Goal: Task Accomplishment & Management: Manage account settings

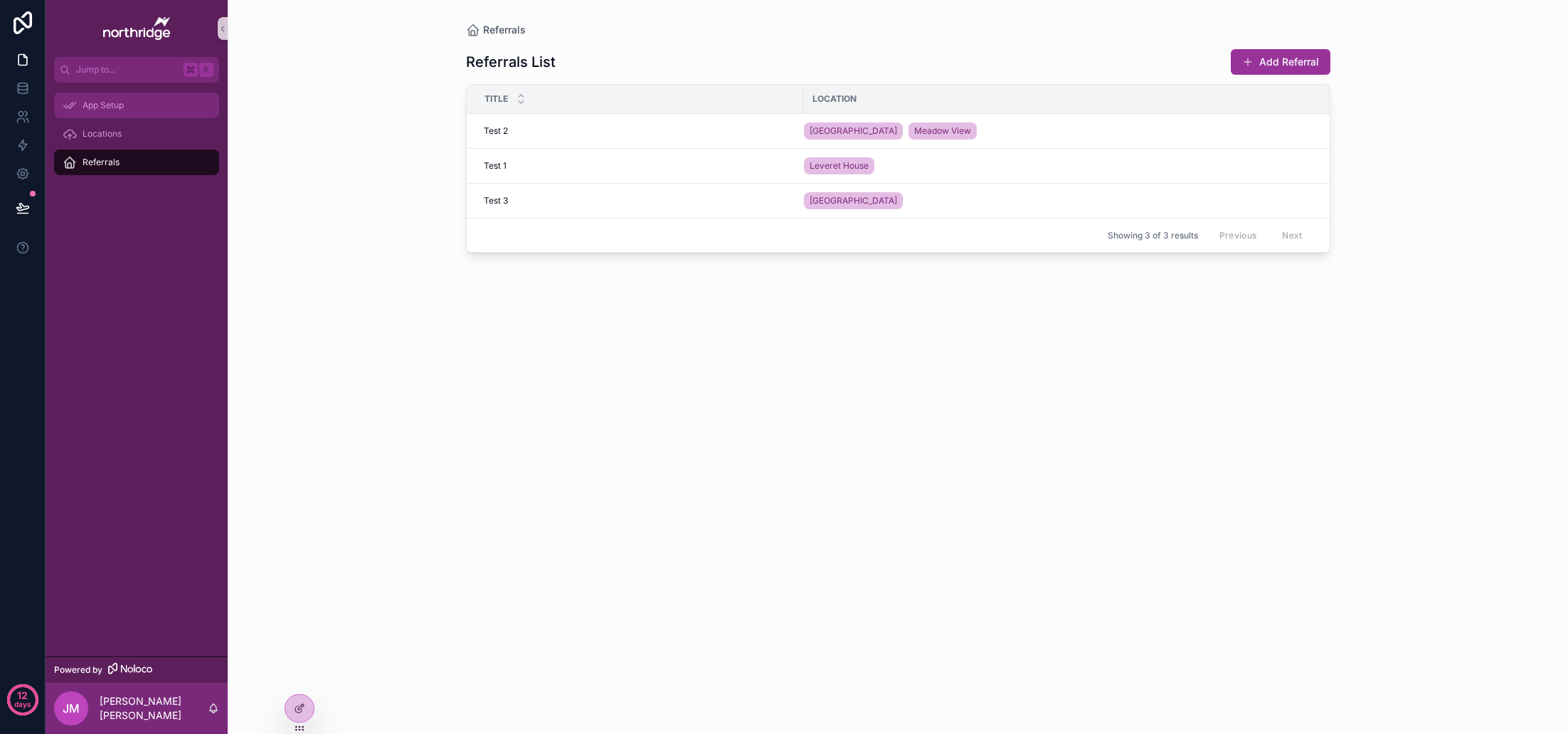
click at [114, 111] on div "App Setup" at bounding box center [136, 105] width 148 height 23
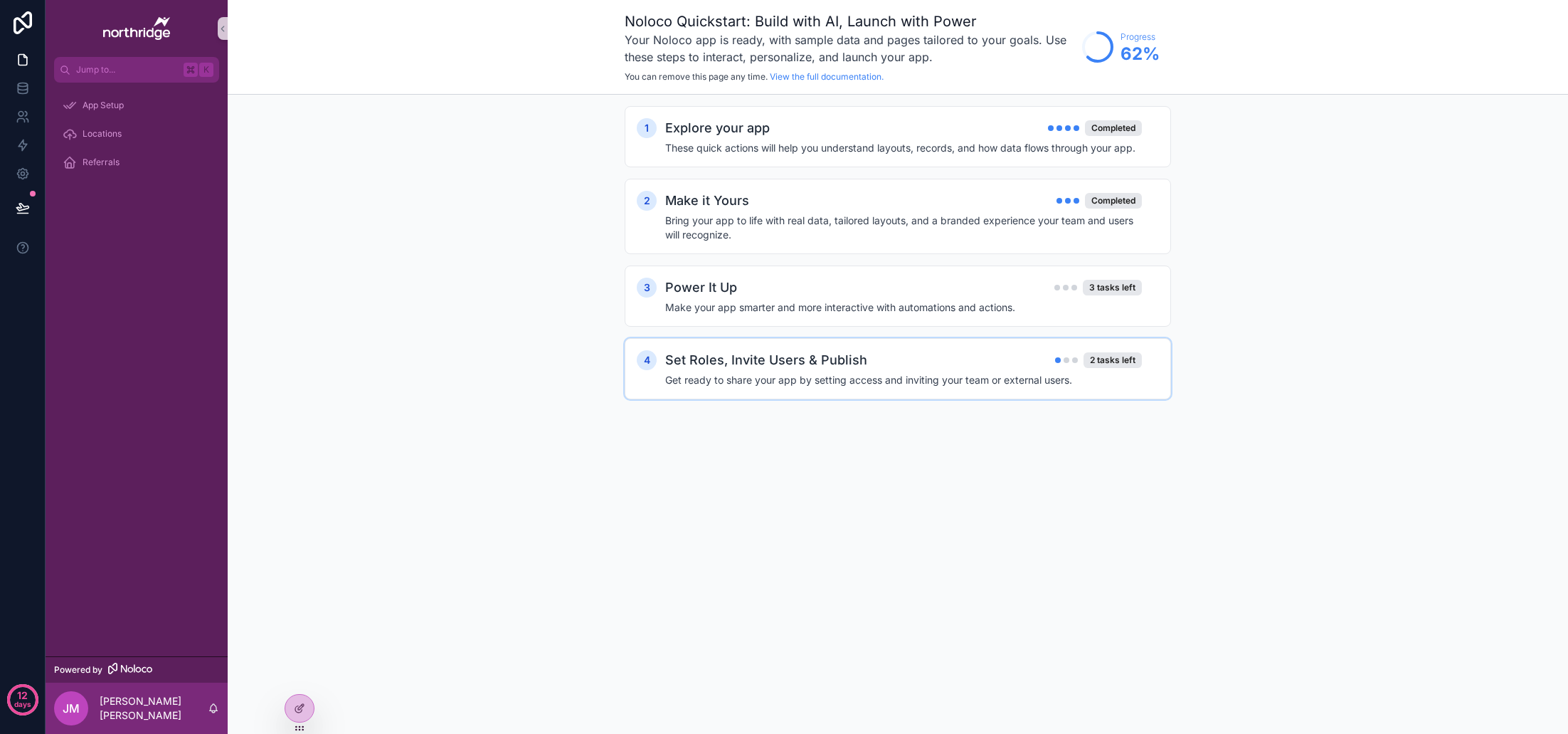
click at [947, 371] on div "Set Roles, Invite Users & Publish 2 tasks left Get ready to share your app by s…" at bounding box center [911, 368] width 494 height 37
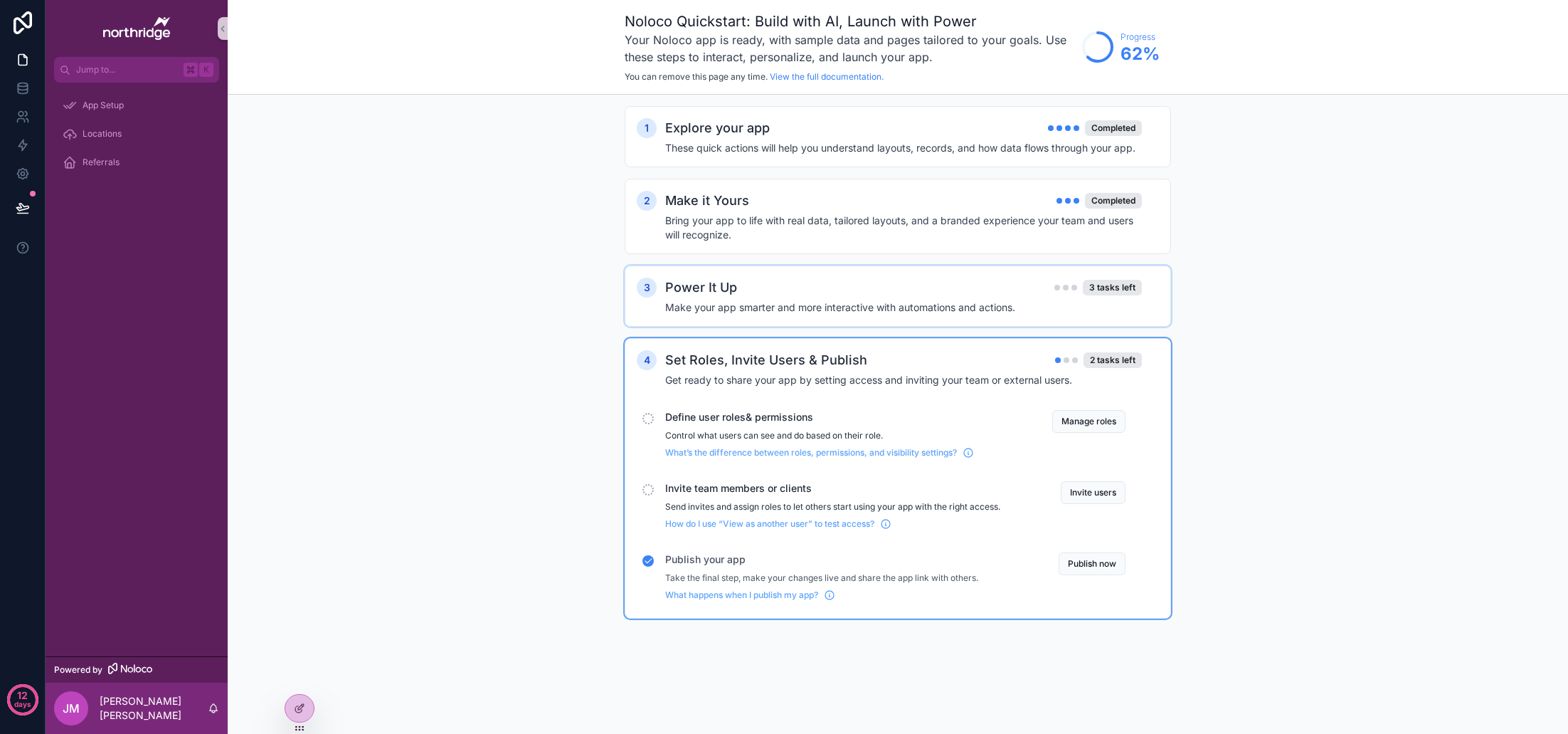
click at [897, 285] on div "Power It Up 3 tasks left" at bounding box center [903, 288] width 476 height 20
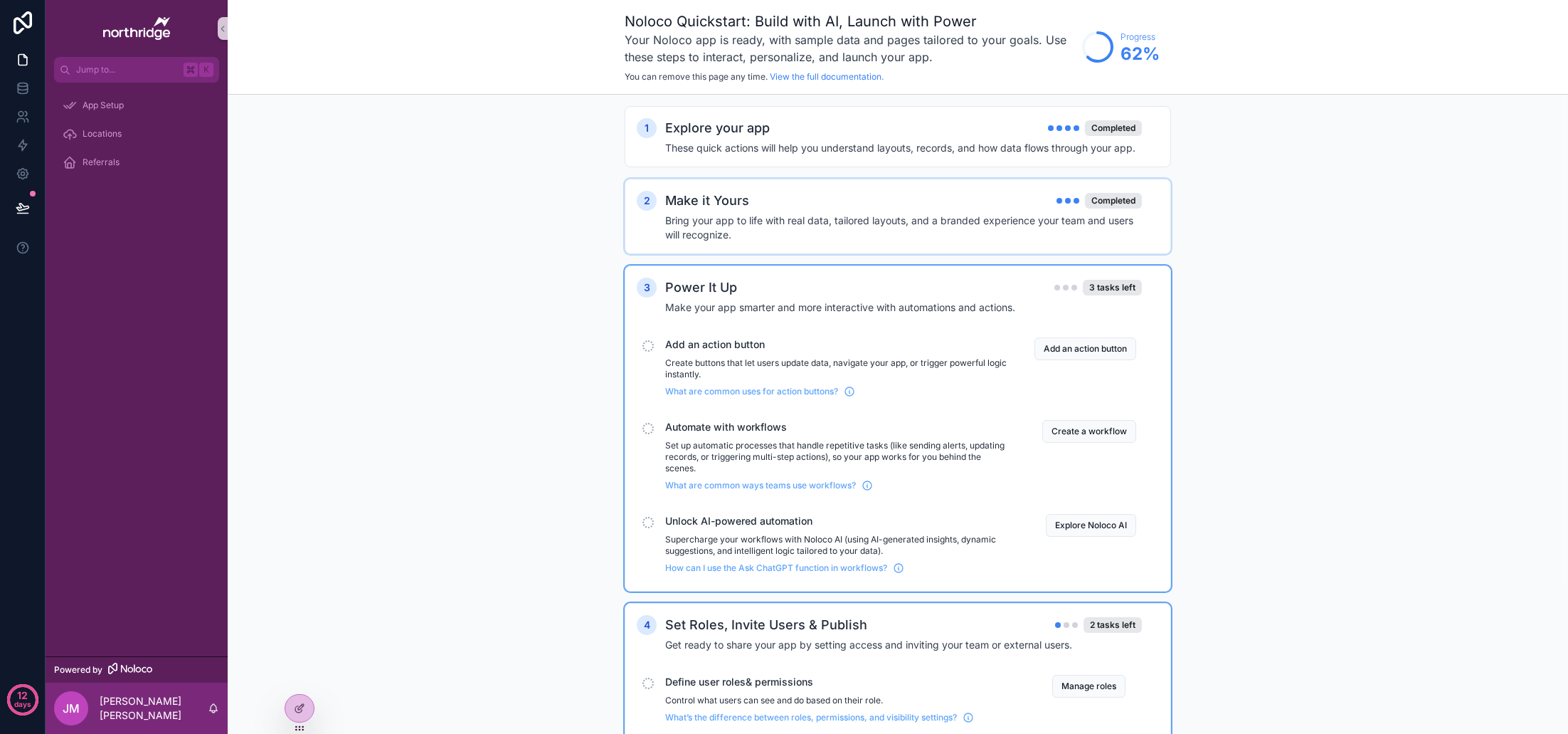
click at [878, 232] on h4 "Bring your app to life with real data, tailored layouts, and a branded experien…" at bounding box center [903, 227] width 476 height 28
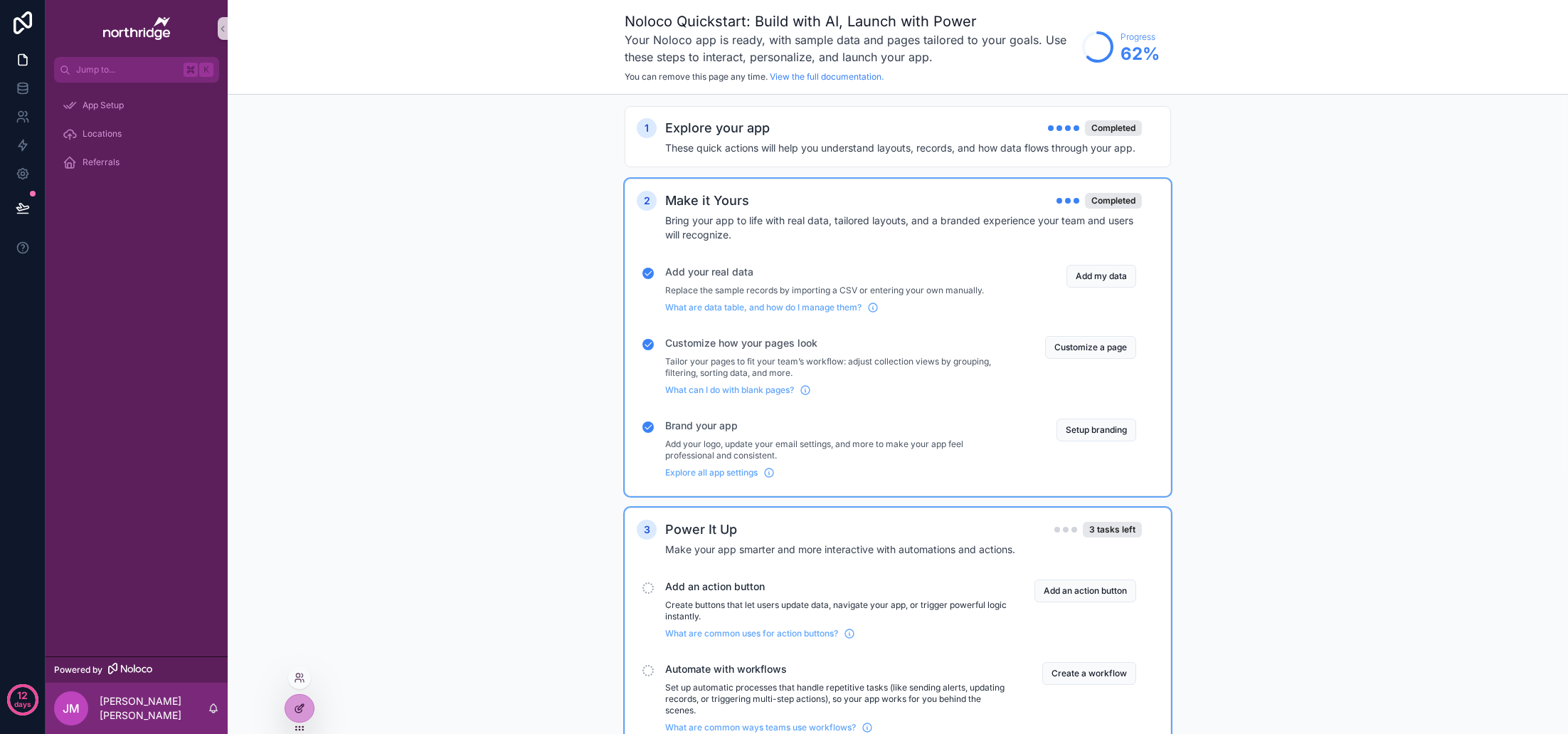
click at [304, 707] on icon at bounding box center [299, 708] width 11 height 11
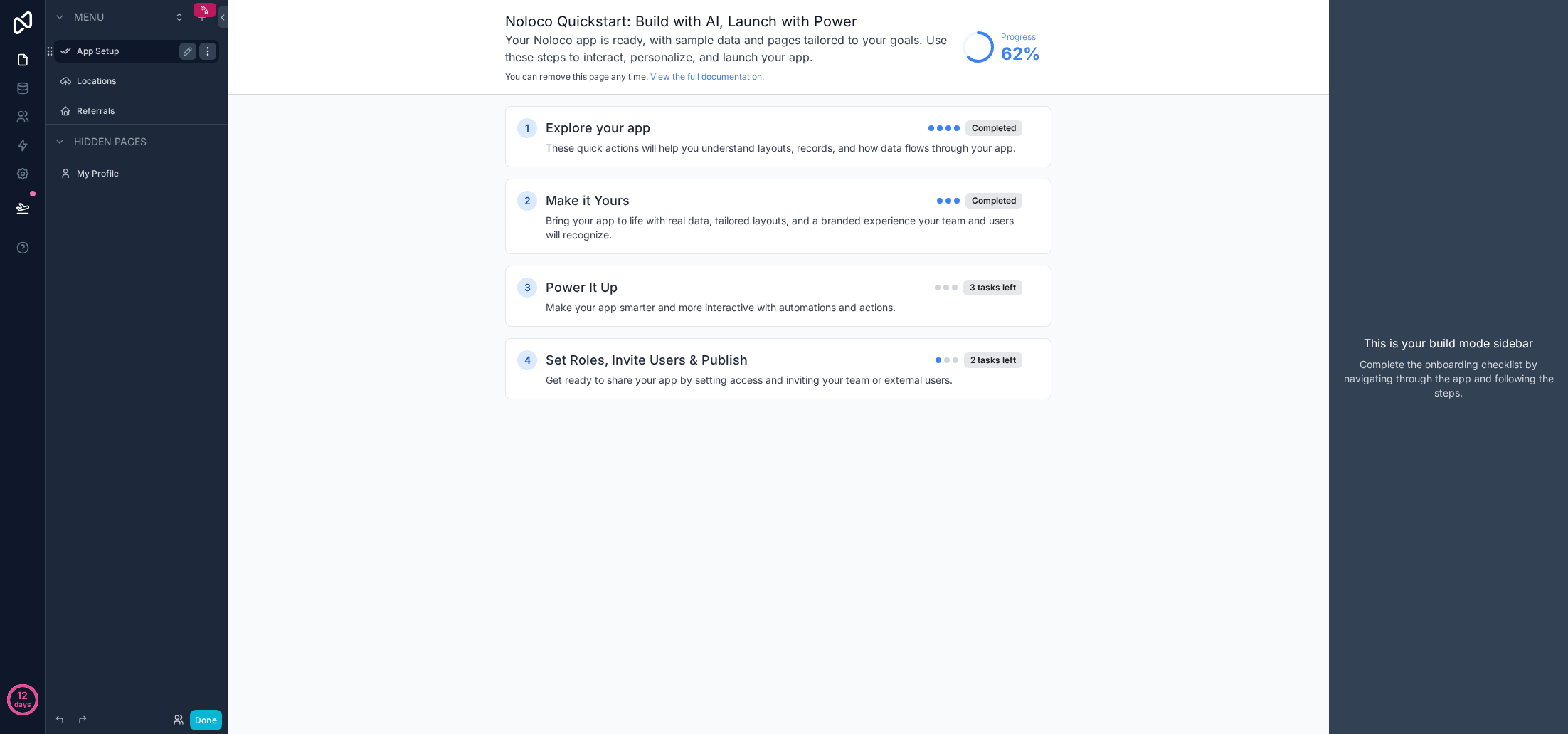
click at [207, 52] on icon "scrollable content" at bounding box center [208, 51] width 11 height 11
click at [262, 84] on span "Remove" at bounding box center [272, 87] width 38 height 15
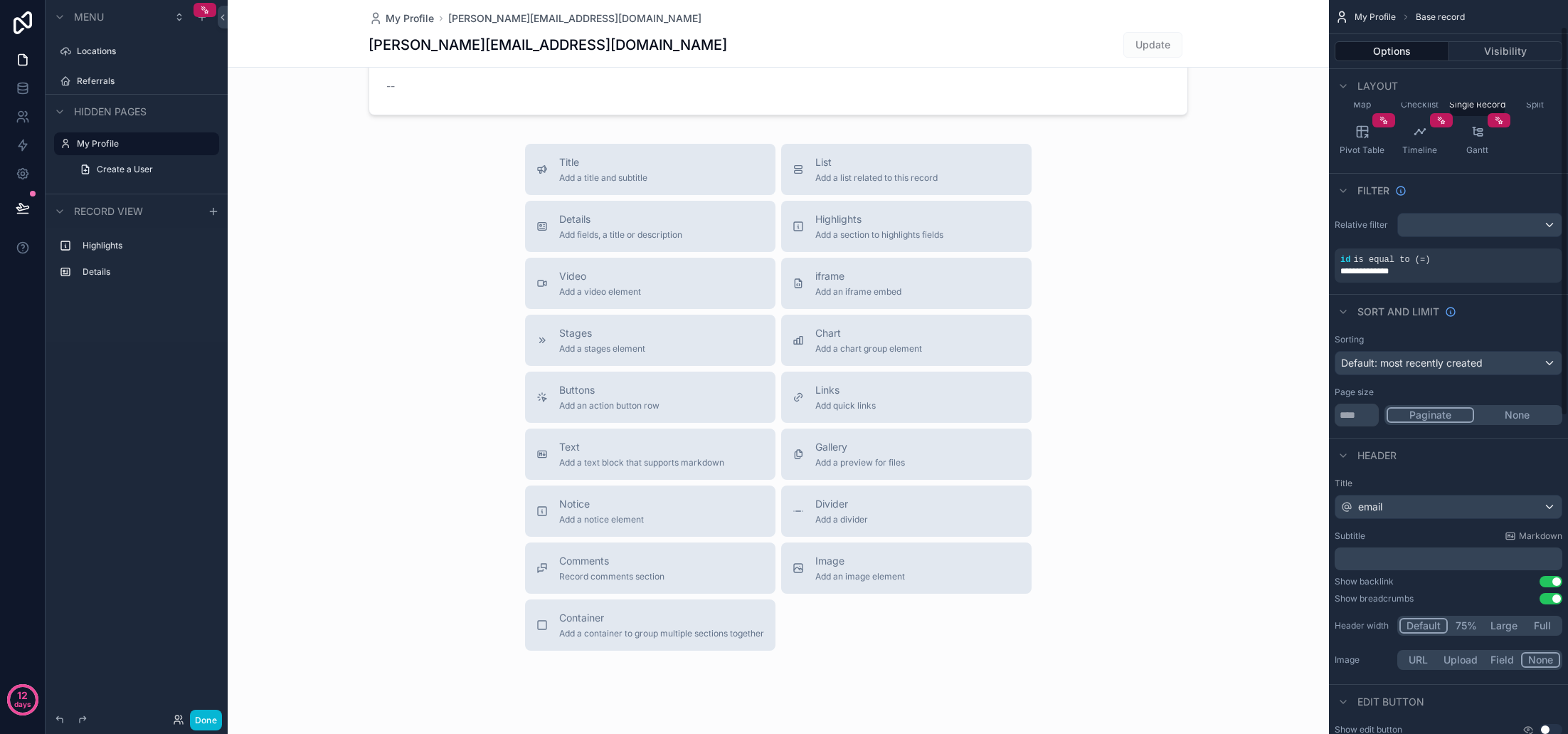
scroll to position [240, 0]
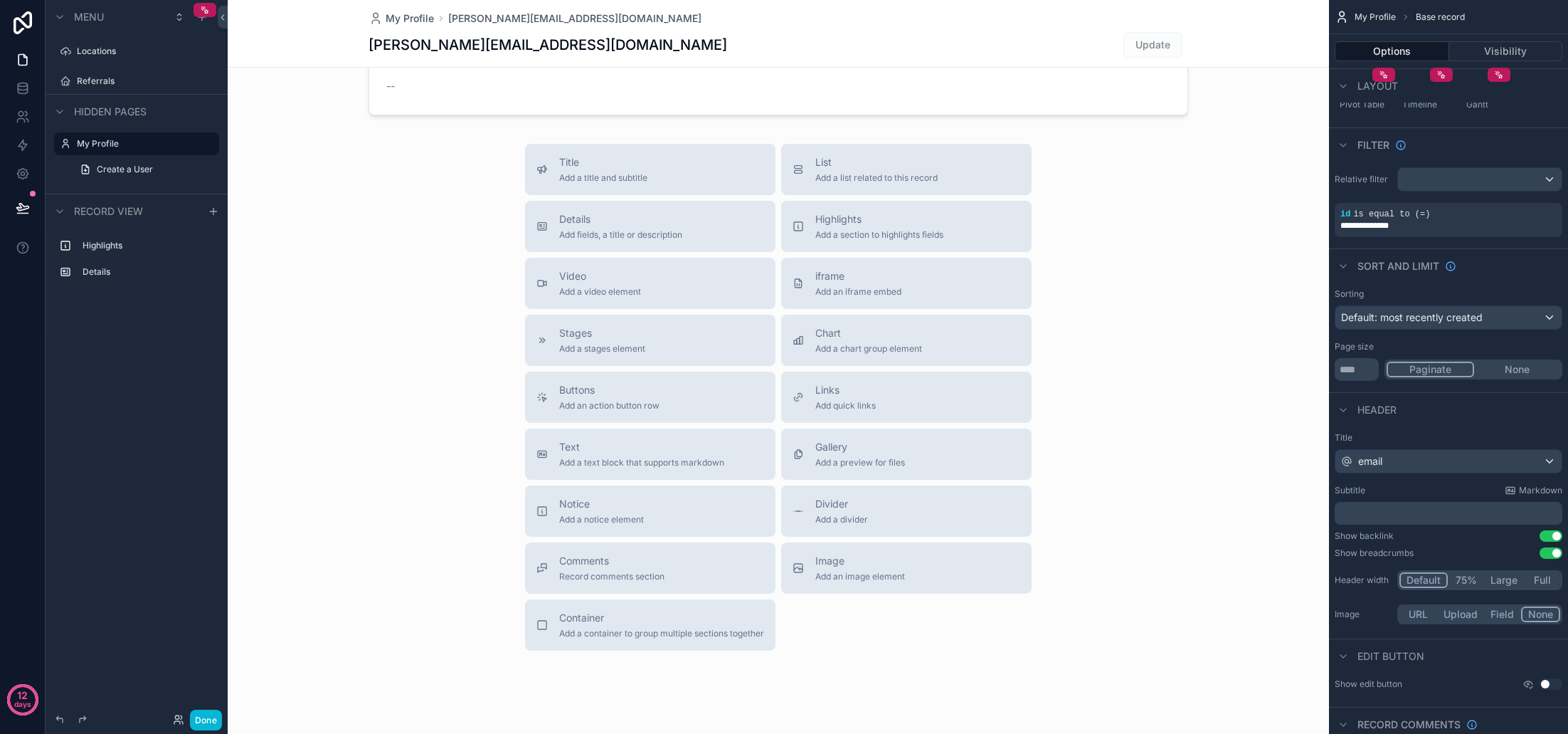
click at [1396, 509] on p "﻿" at bounding box center [1449, 513] width 219 height 15
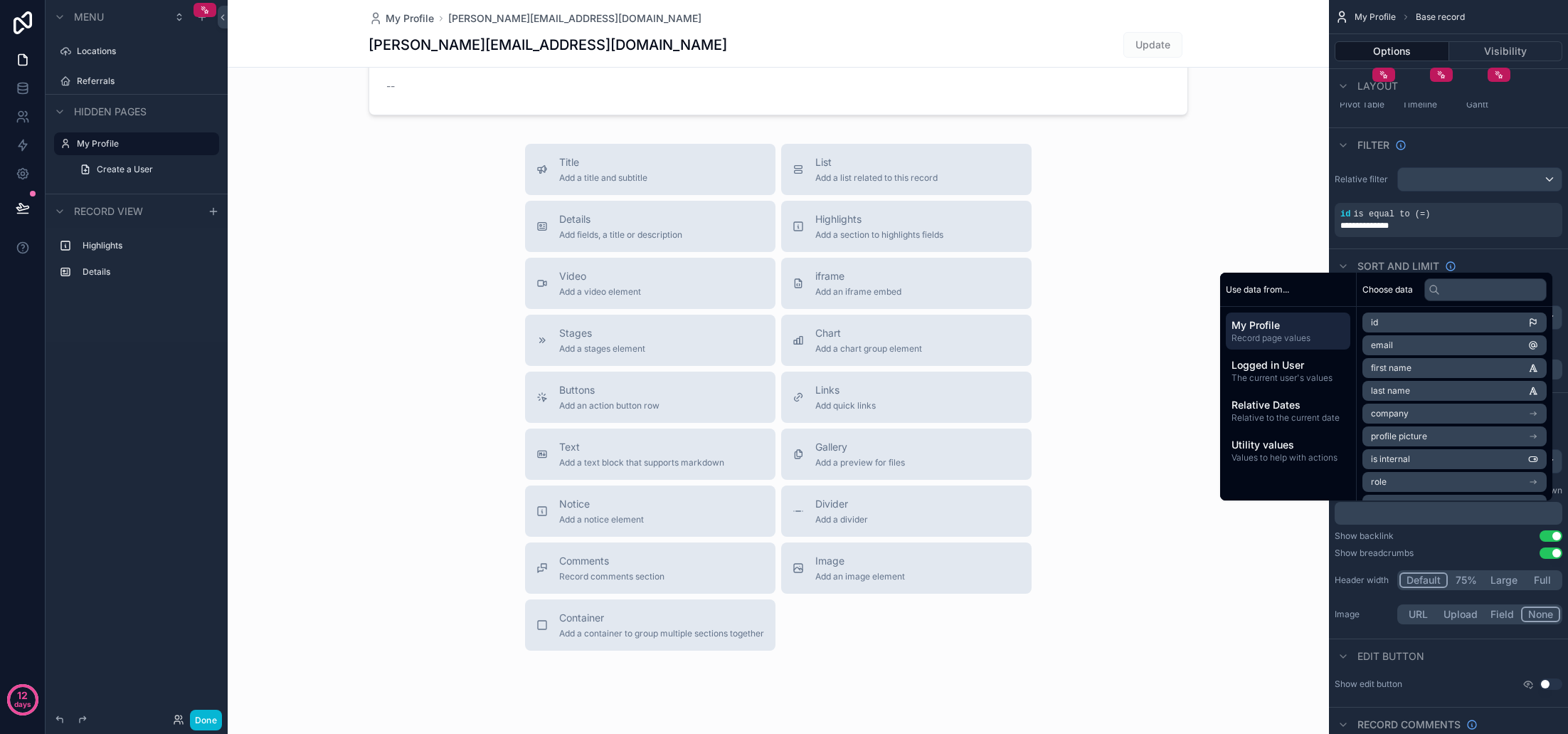
click at [1406, 371] on li "first name" at bounding box center [1454, 368] width 184 height 20
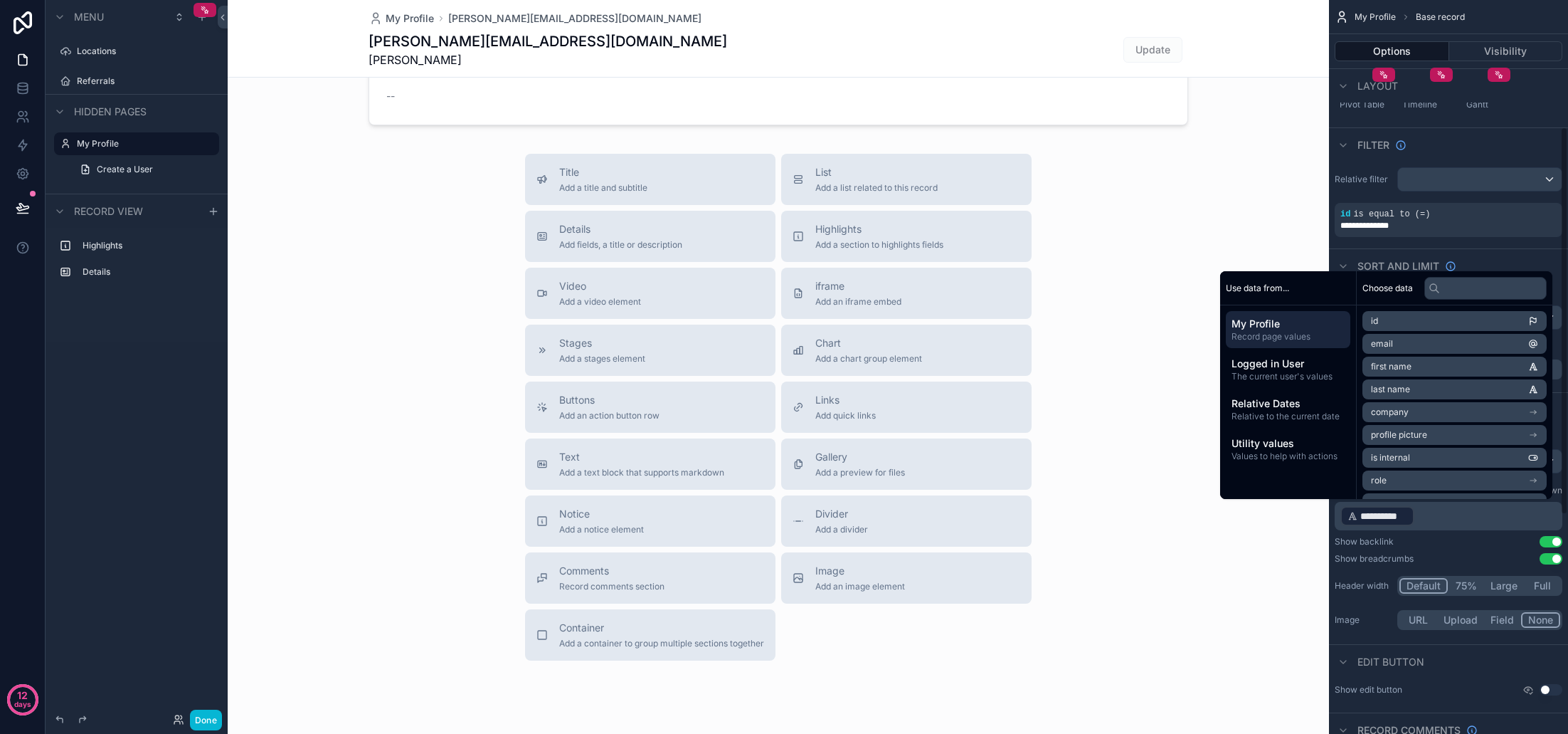
click at [1436, 514] on p "**********" at bounding box center [1449, 516] width 219 height 23
click at [1399, 390] on span "last name" at bounding box center [1390, 389] width 39 height 11
click at [1148, 452] on div "scrollable content" at bounding box center [779, 279] width 1101 height 993
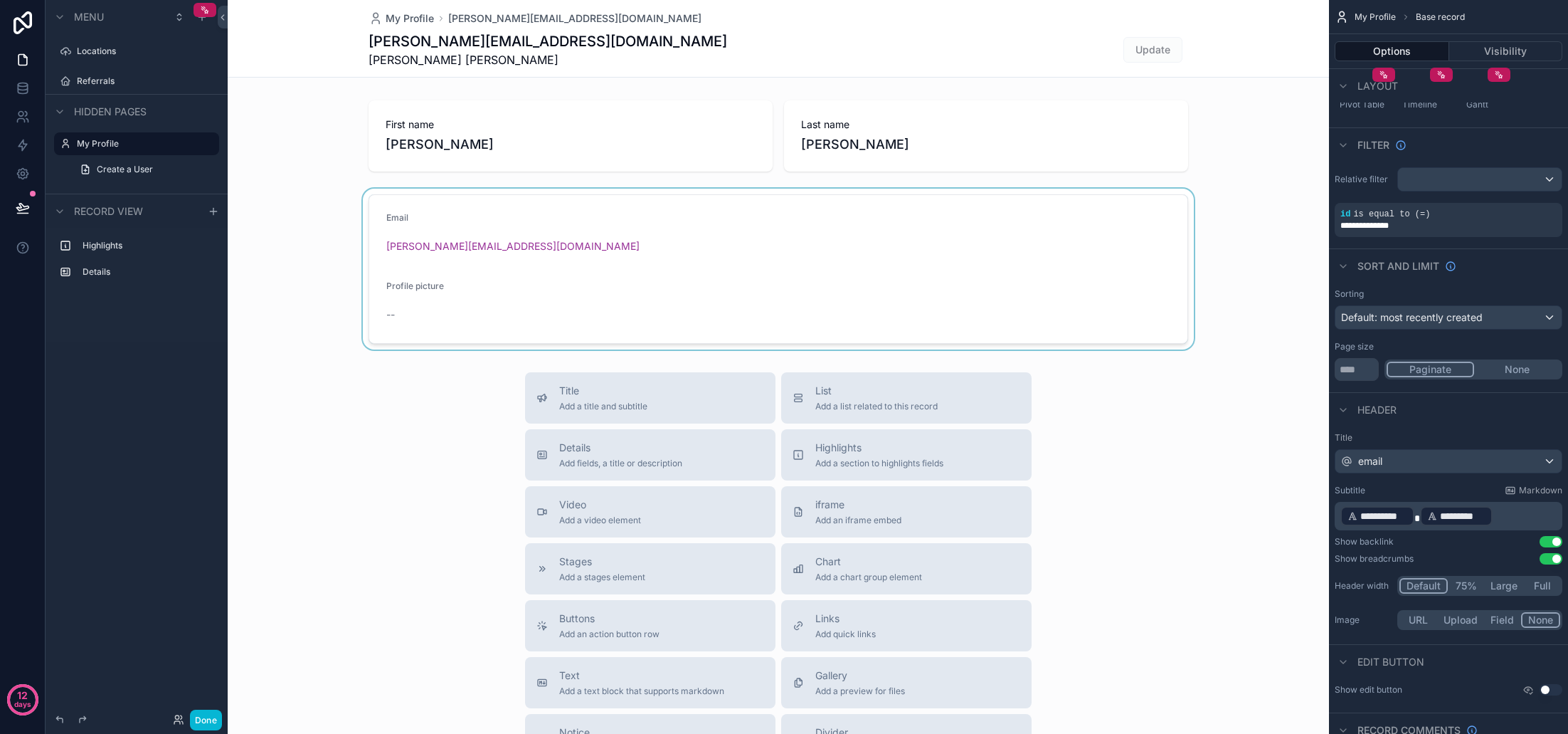
scroll to position [0, 0]
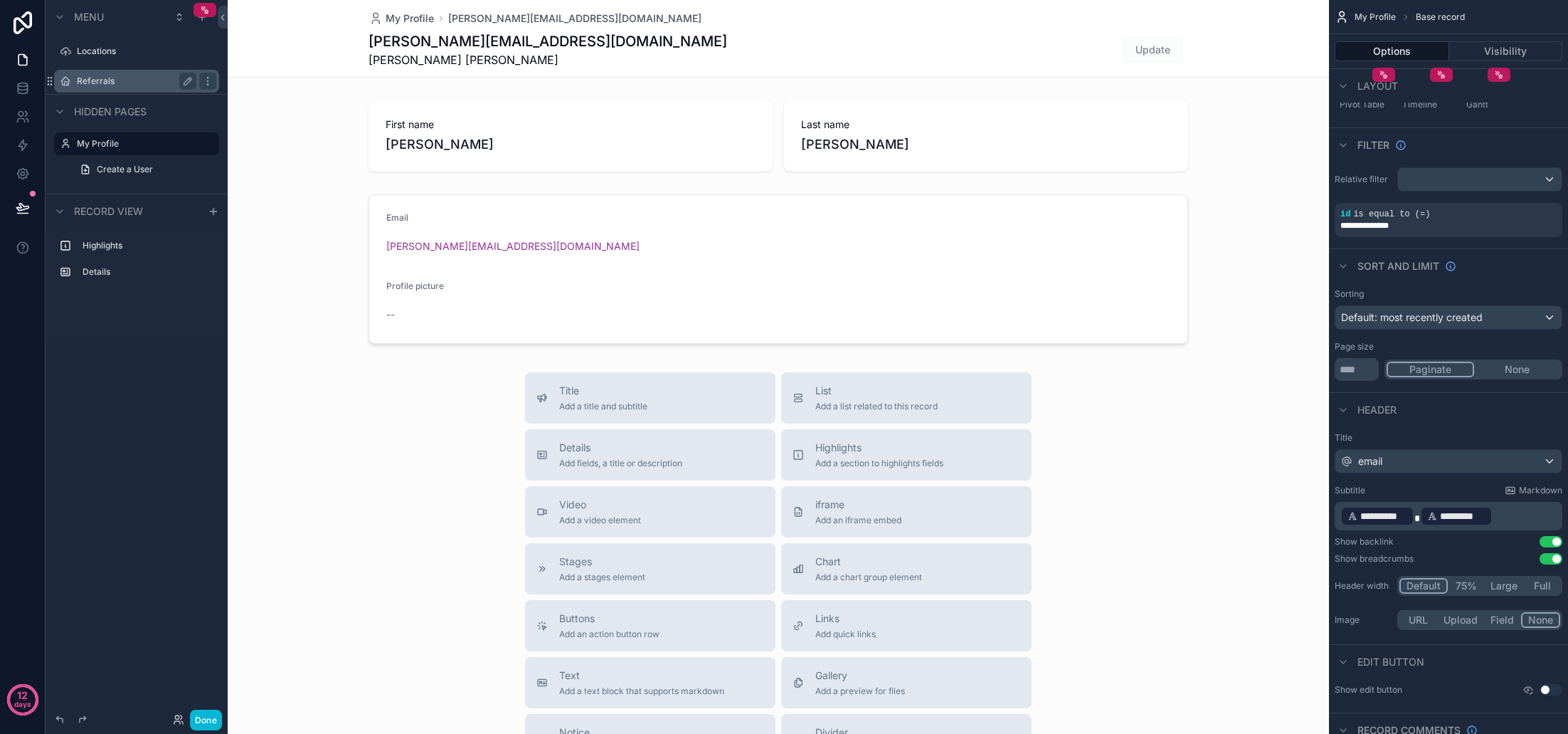
click at [100, 82] on label "Referrals" at bounding box center [134, 81] width 114 height 11
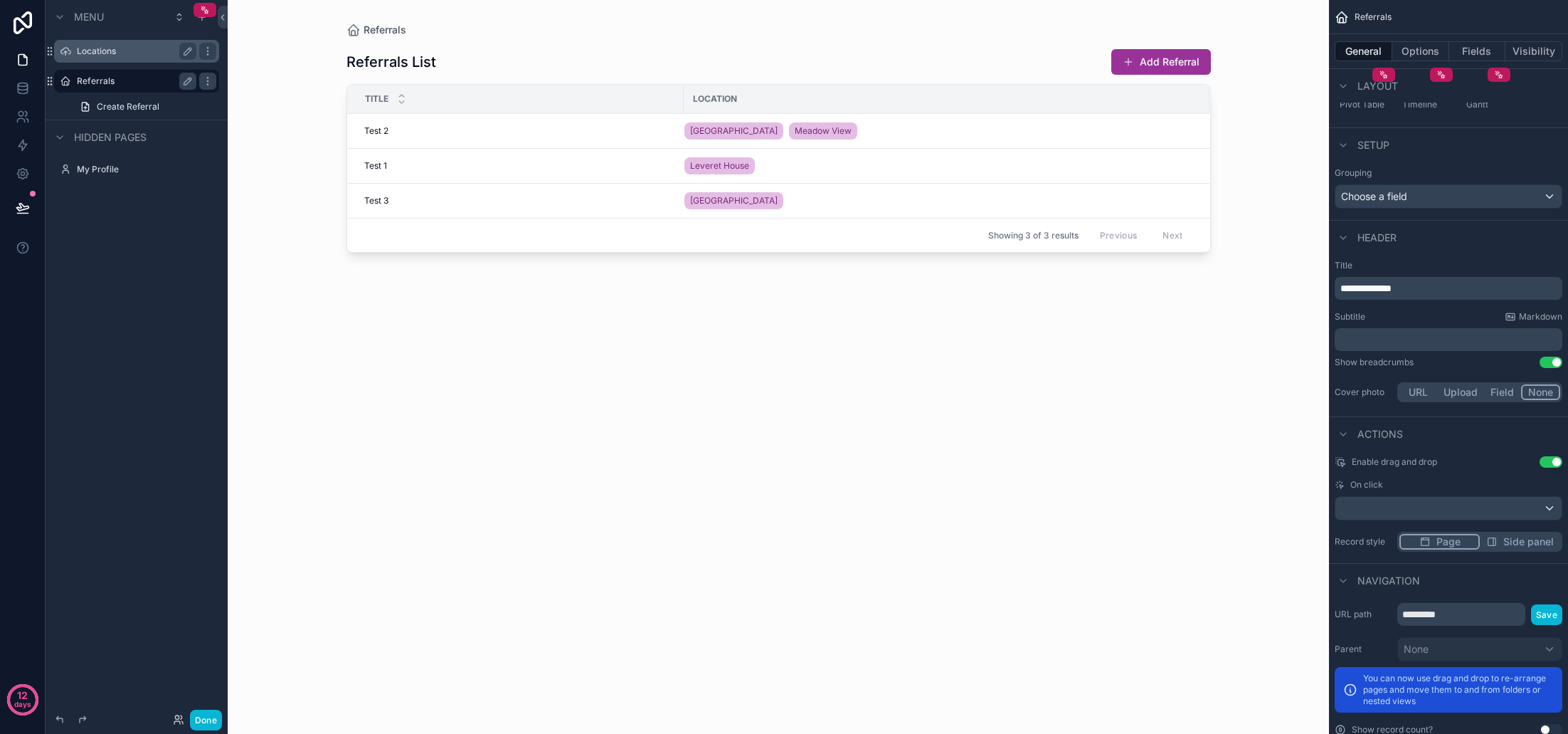
click at [113, 49] on label "Locations" at bounding box center [134, 51] width 114 height 11
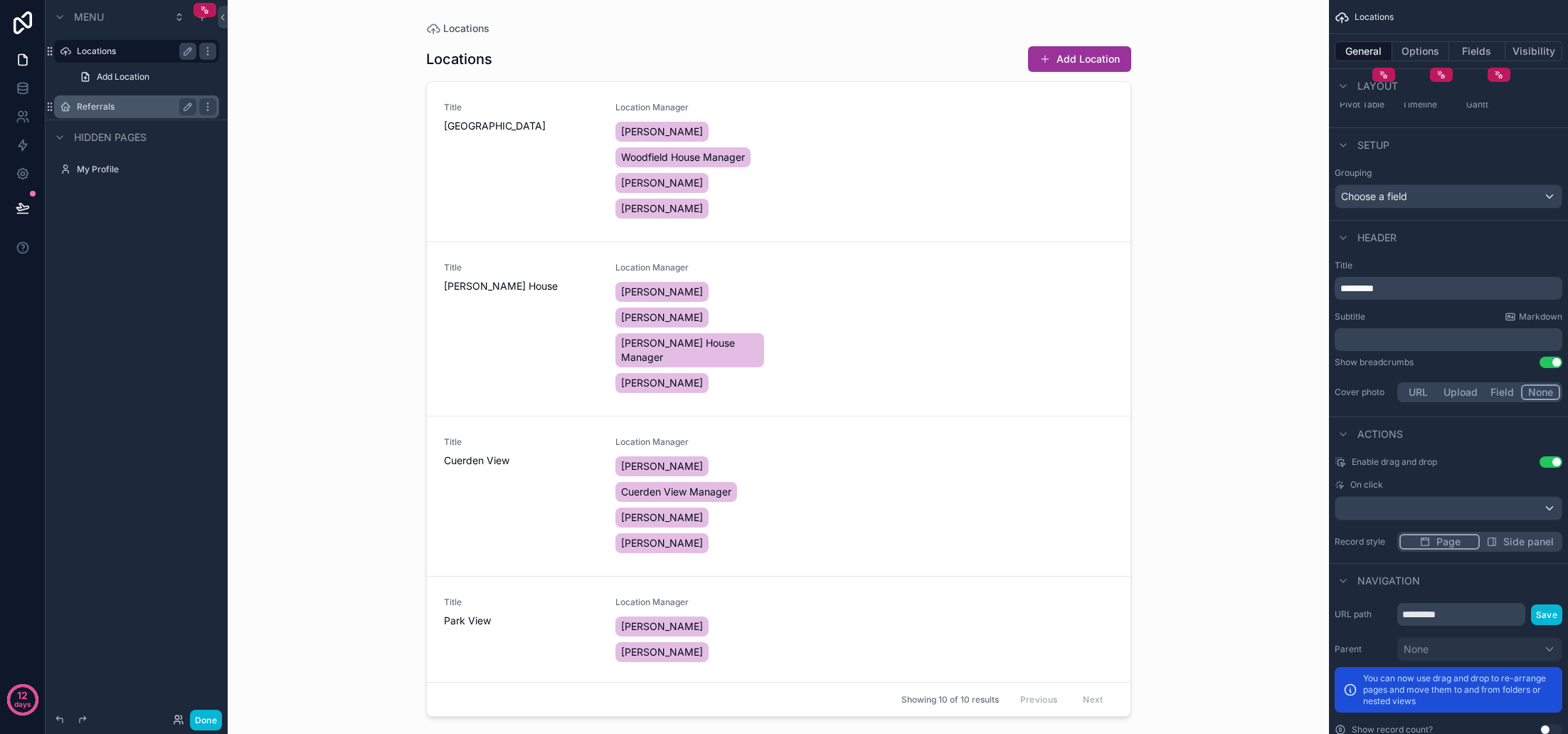
click at [211, 722] on button "Done" at bounding box center [205, 719] width 32 height 21
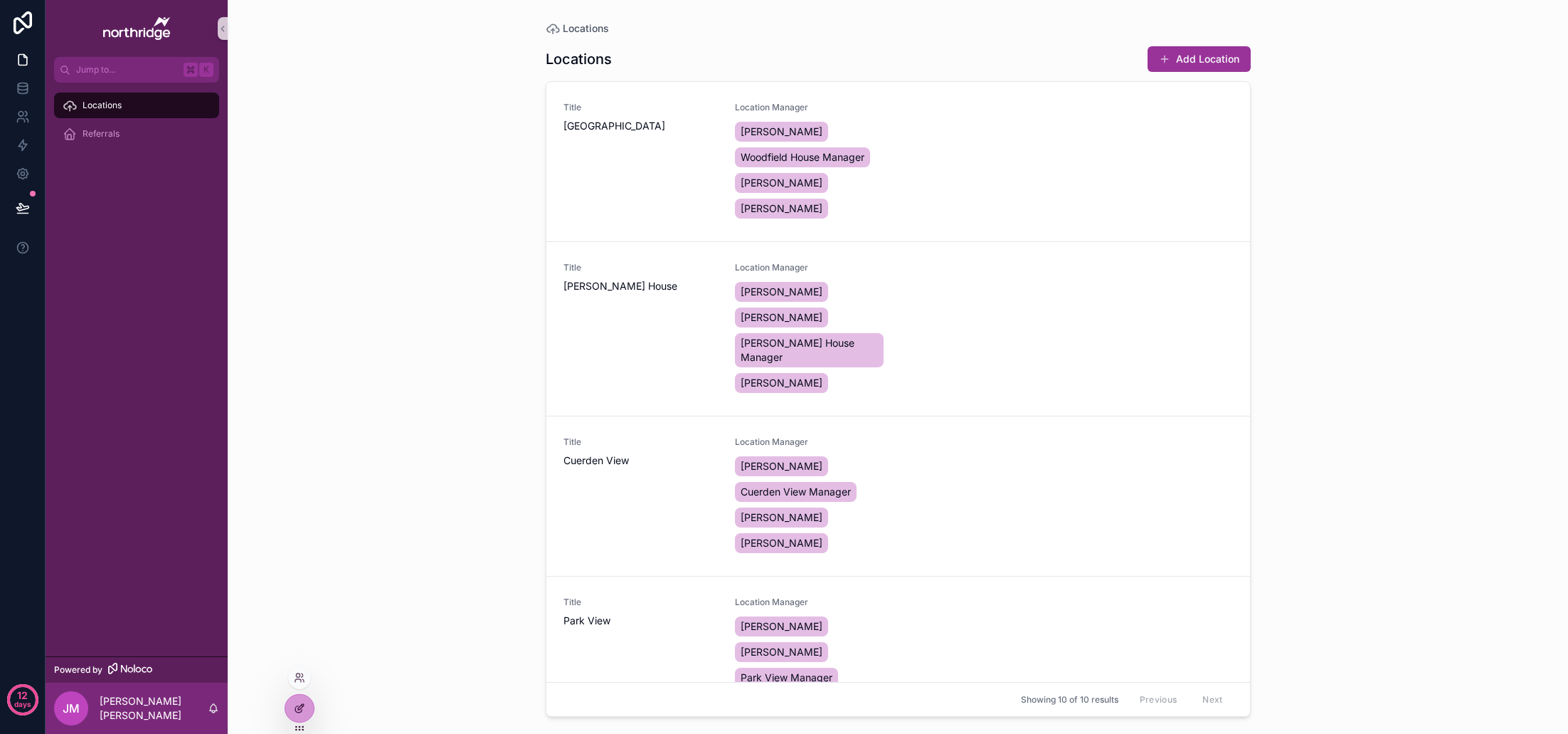
click at [301, 713] on icon at bounding box center [299, 708] width 11 height 11
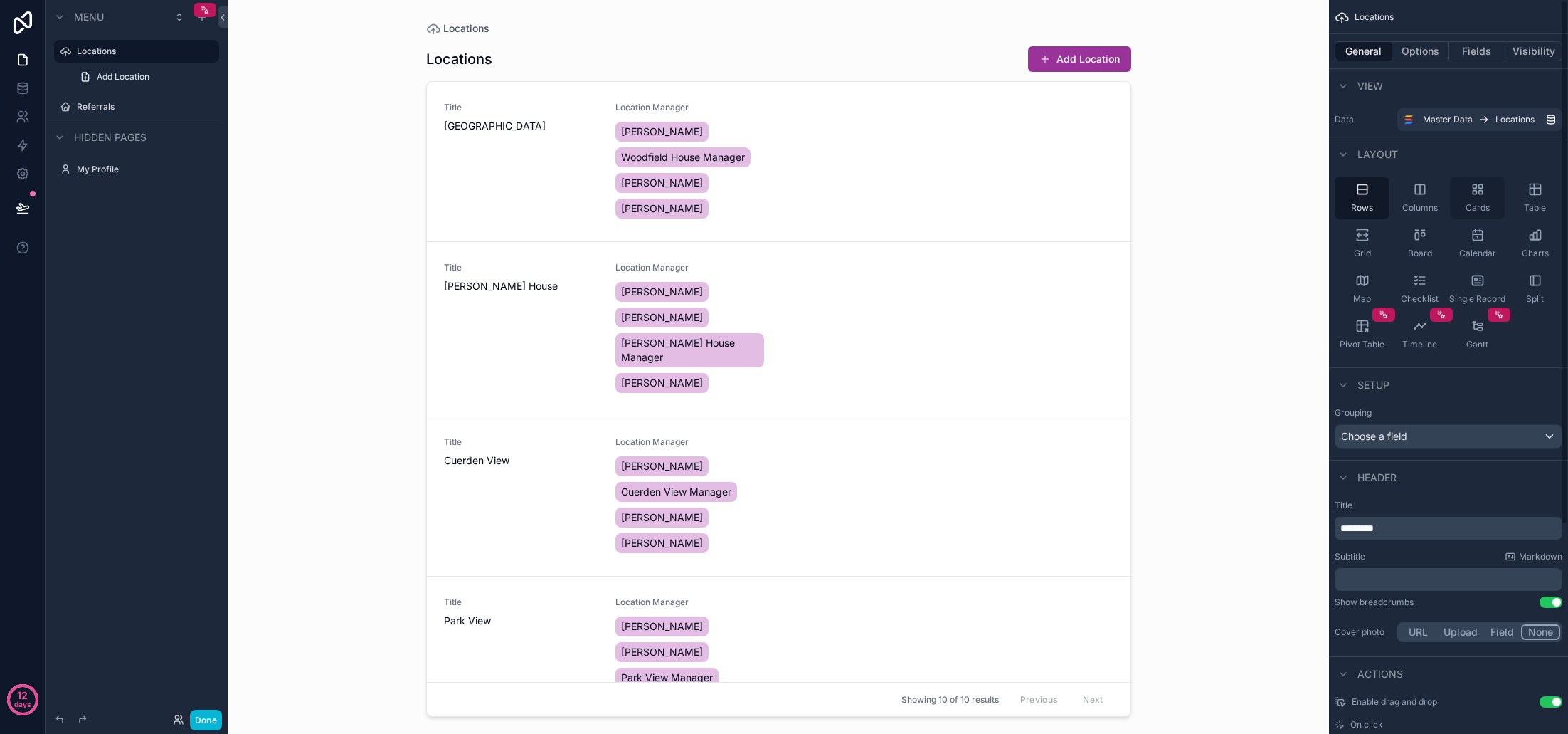
click at [1475, 194] on icon "scrollable content" at bounding box center [1475, 192] width 4 height 4
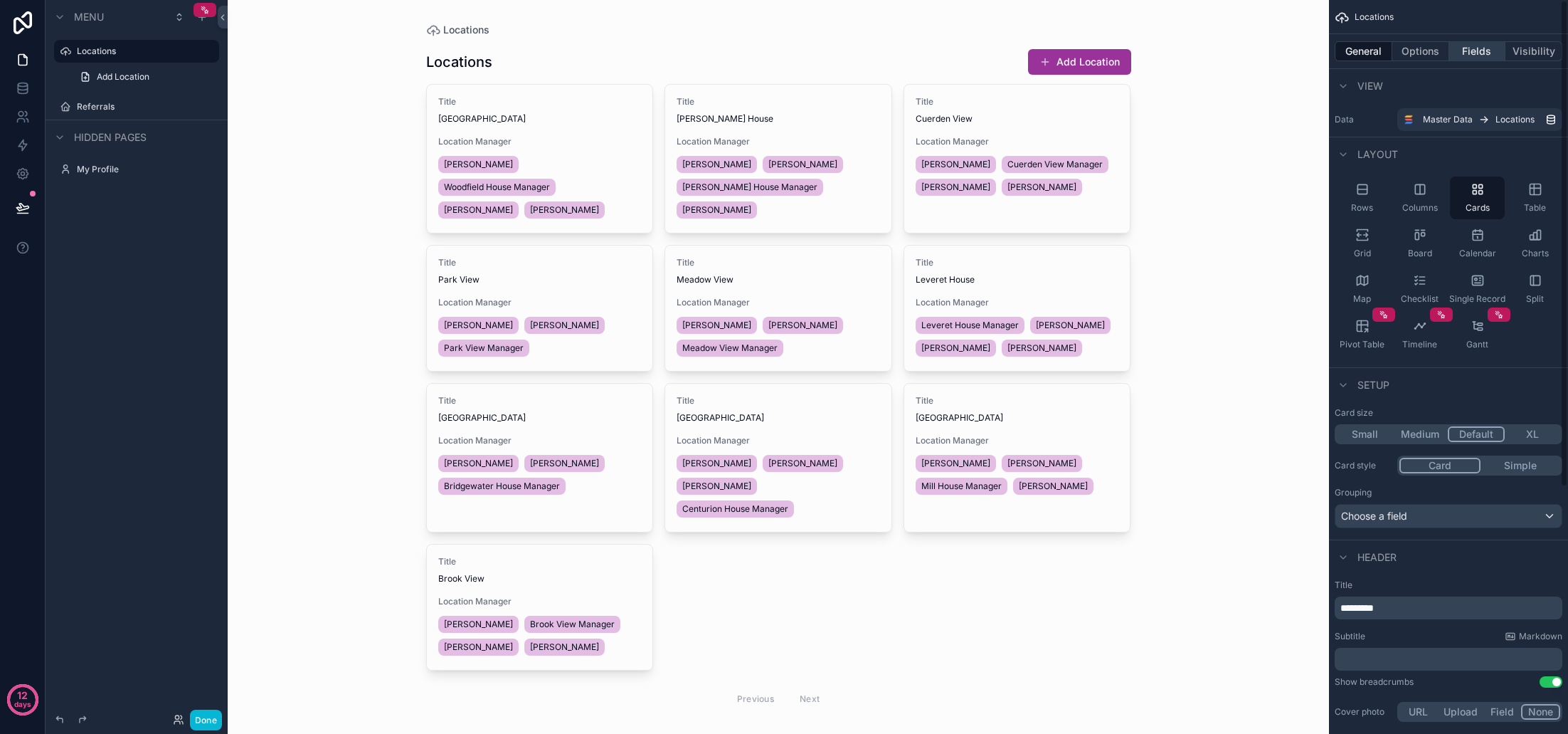
click at [1468, 55] on button "Fields" at bounding box center [1477, 51] width 57 height 20
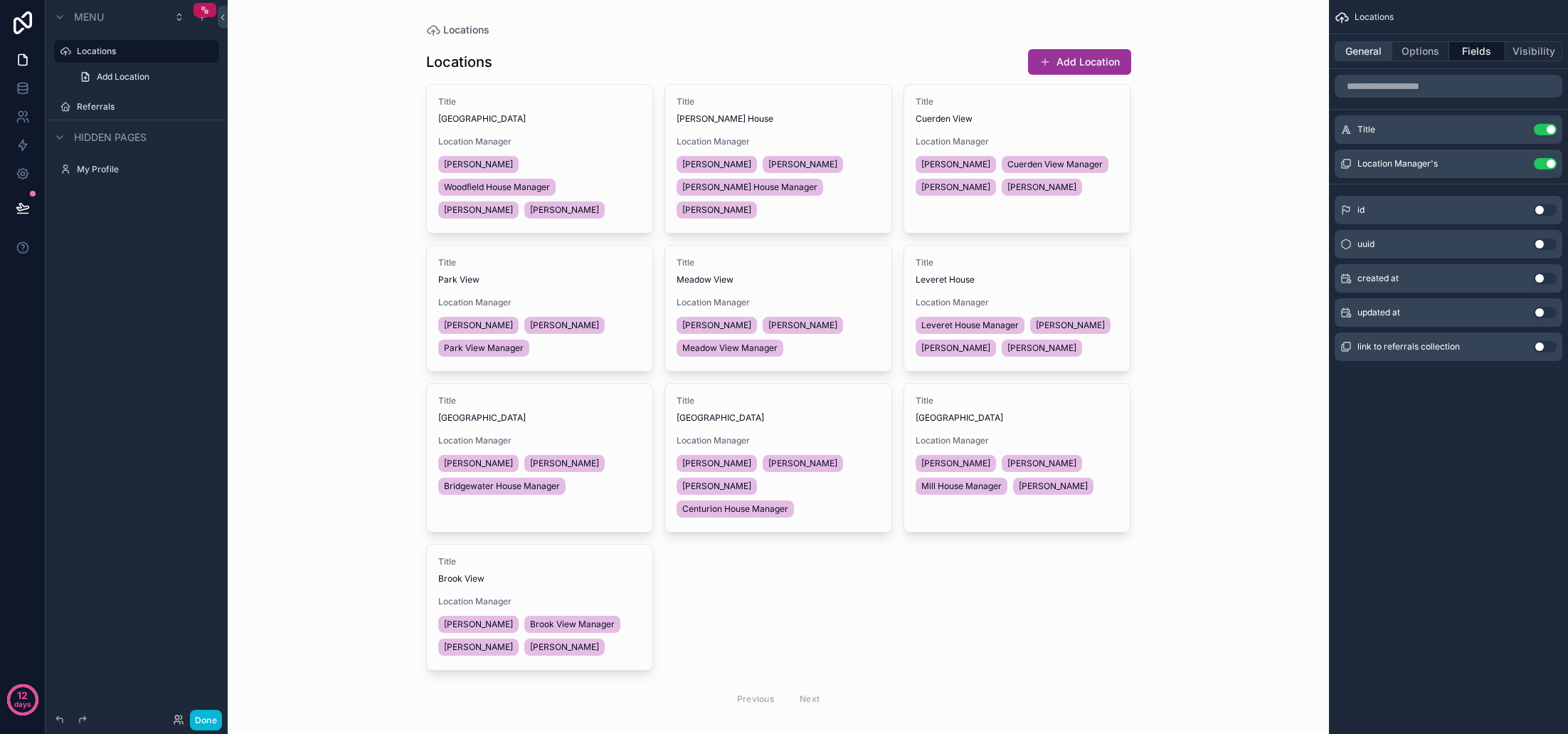
click at [1359, 57] on button "General" at bounding box center [1363, 51] width 58 height 20
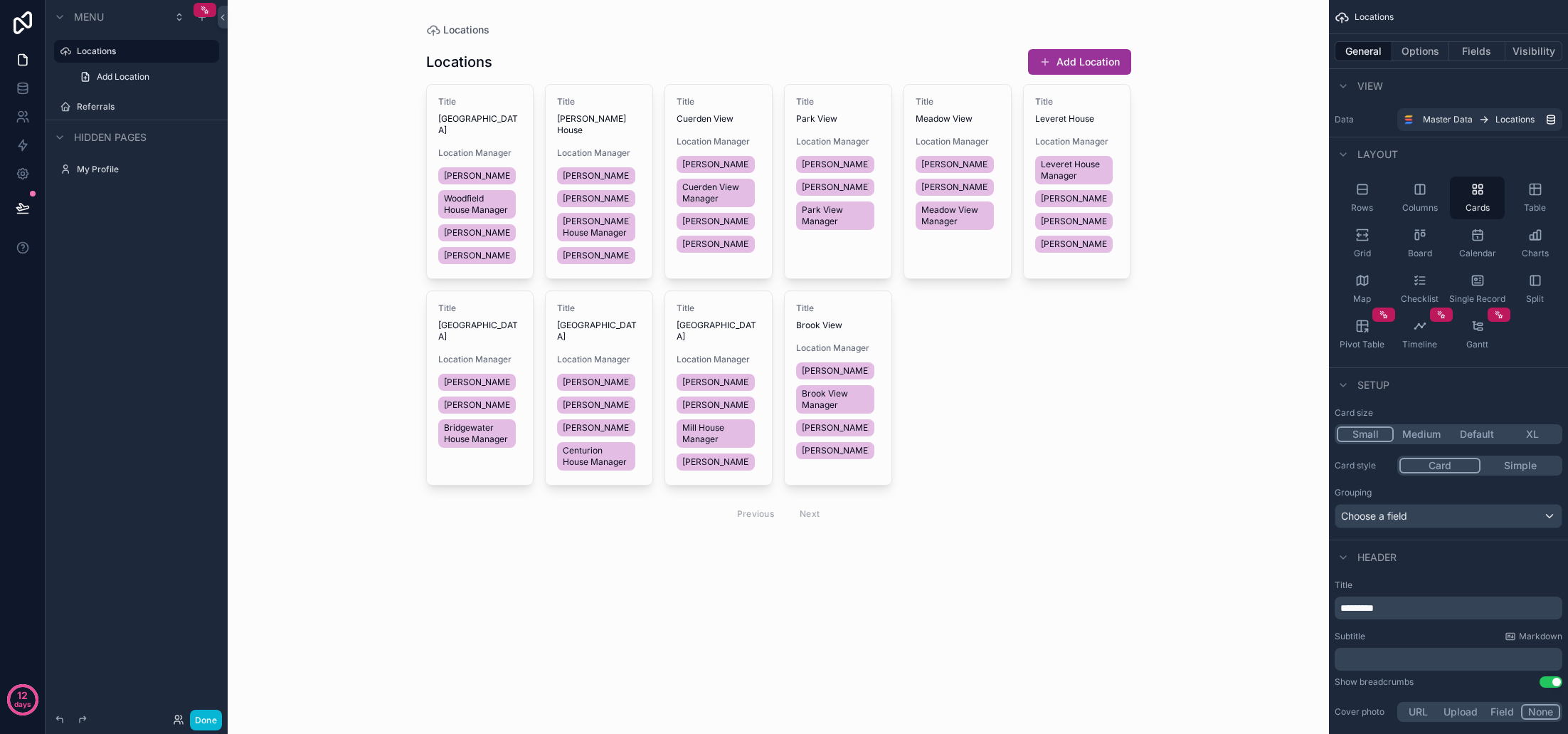
click at [1367, 437] on button "Small" at bounding box center [1365, 433] width 57 height 16
click at [1416, 435] on button "Medium" at bounding box center [1421, 433] width 56 height 16
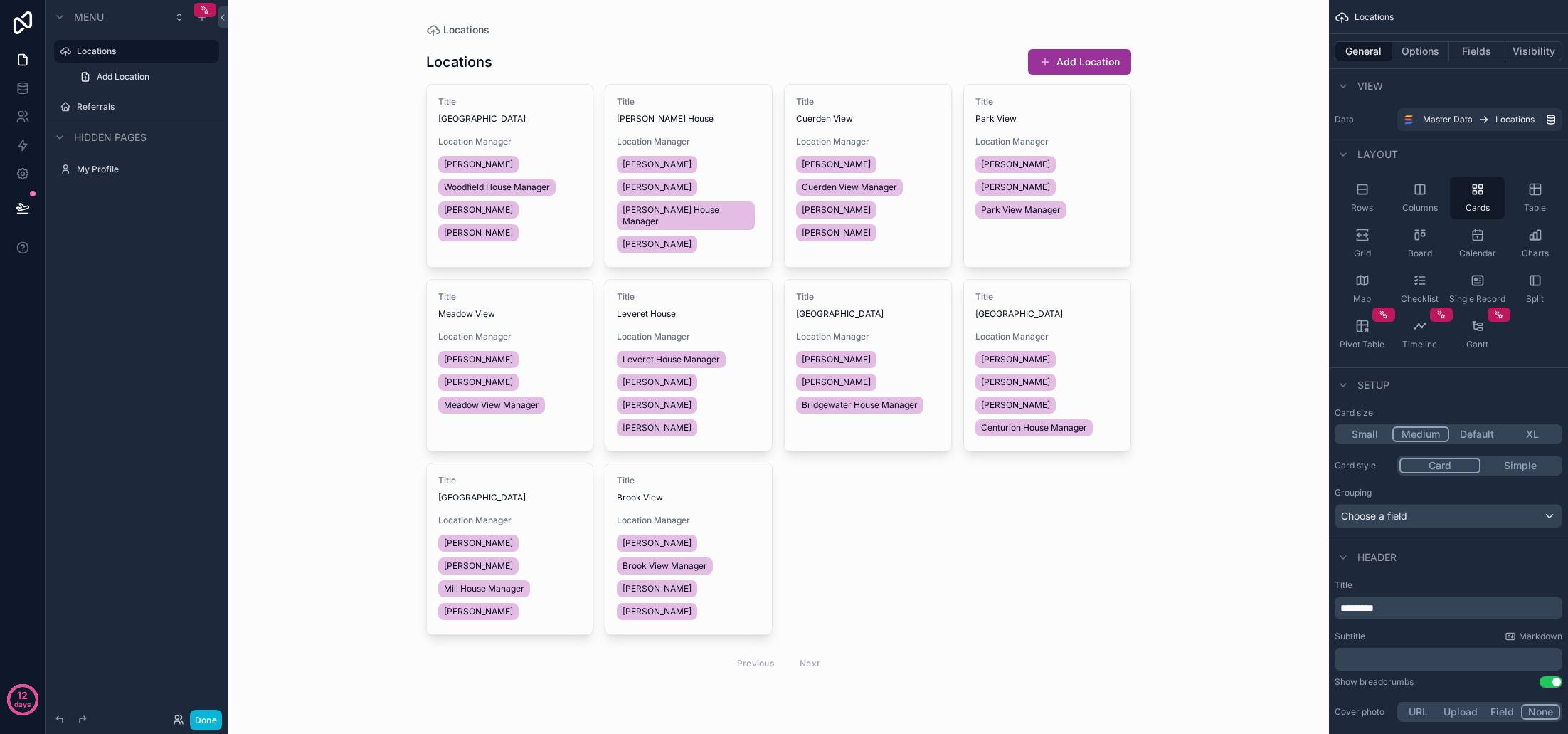
click at [1381, 434] on button "Small" at bounding box center [1364, 433] width 56 height 16
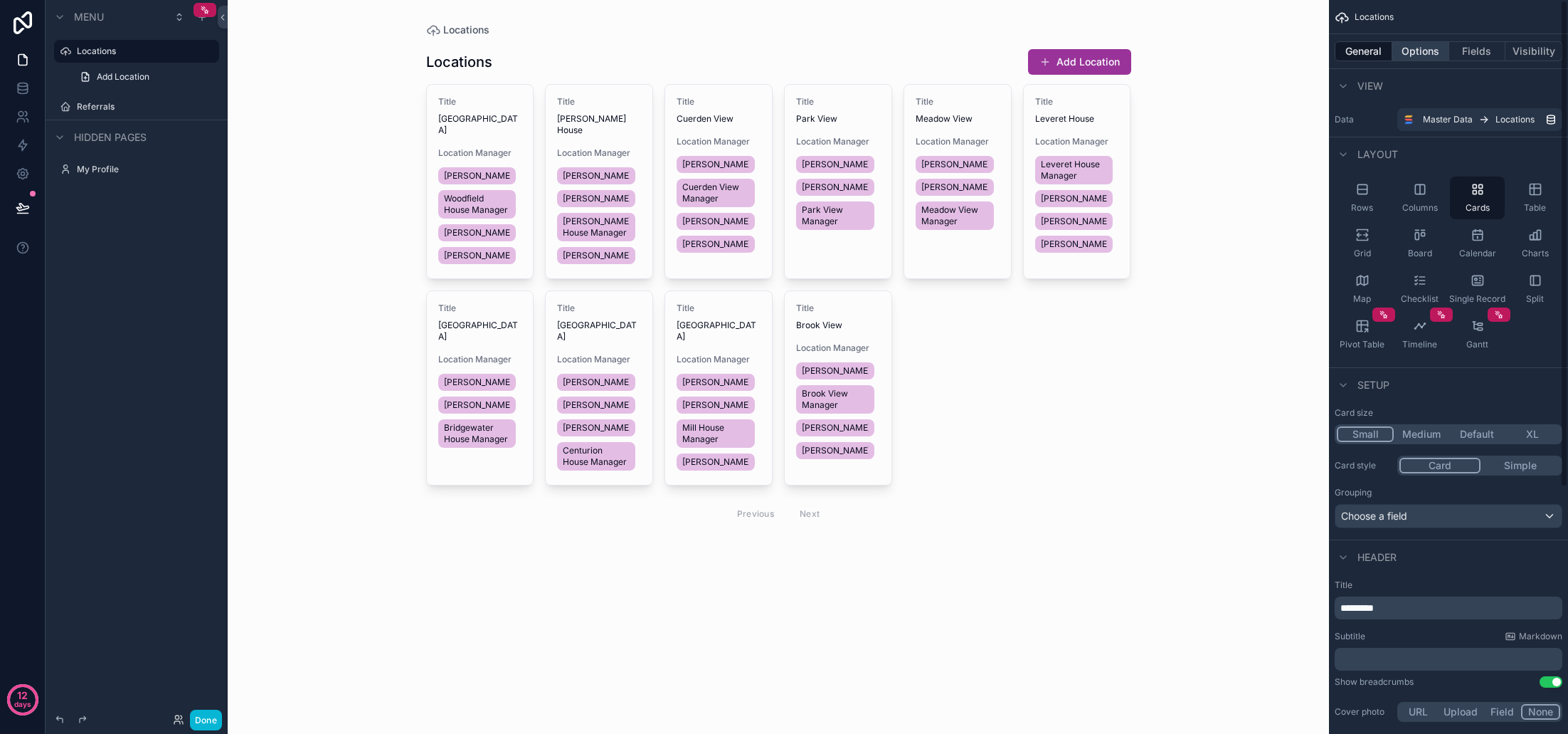
click at [1431, 58] on button "Options" at bounding box center [1421, 51] width 57 height 20
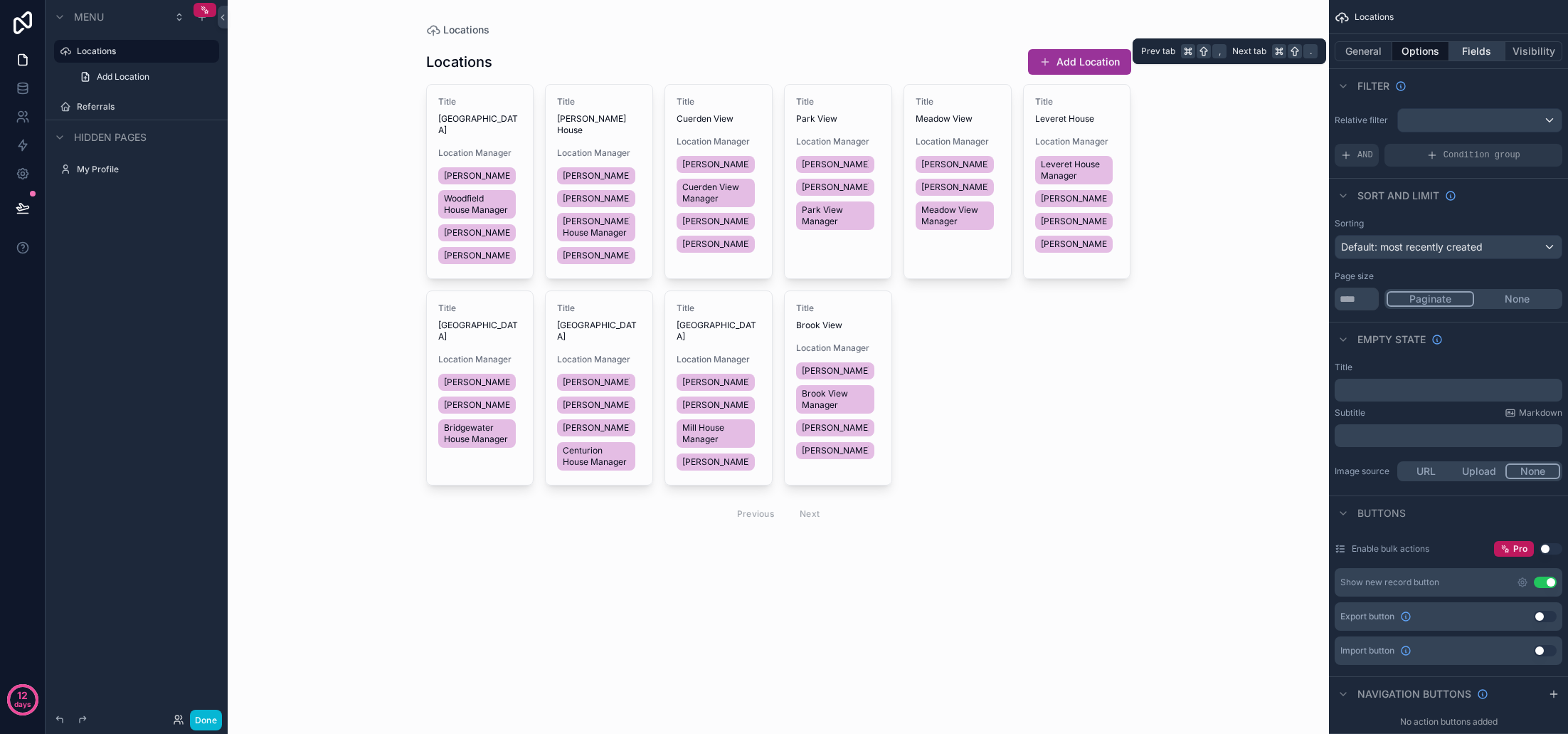
click at [1481, 49] on button "Fields" at bounding box center [1477, 51] width 57 height 20
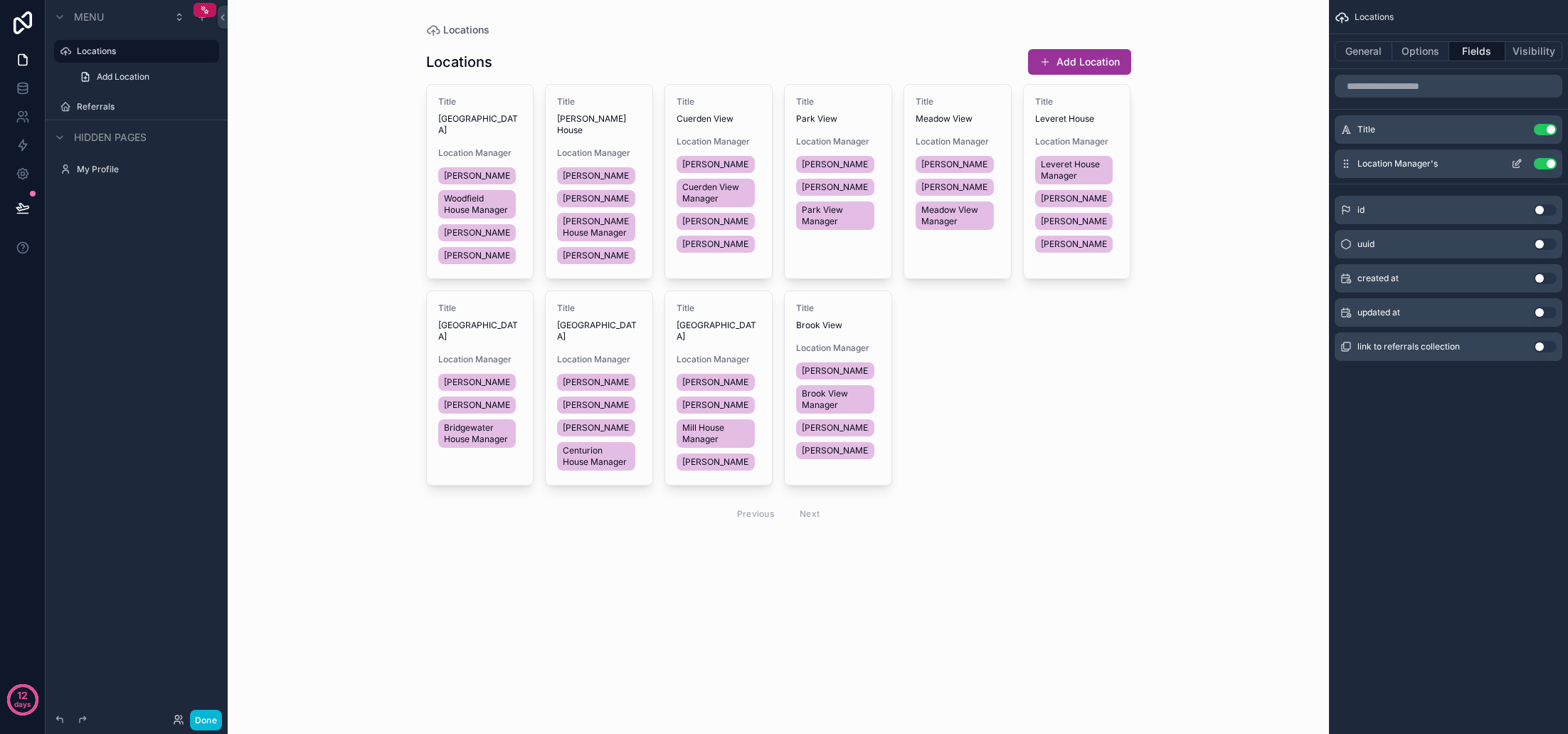
click at [1550, 167] on button "Use setting" at bounding box center [1545, 163] width 23 height 11
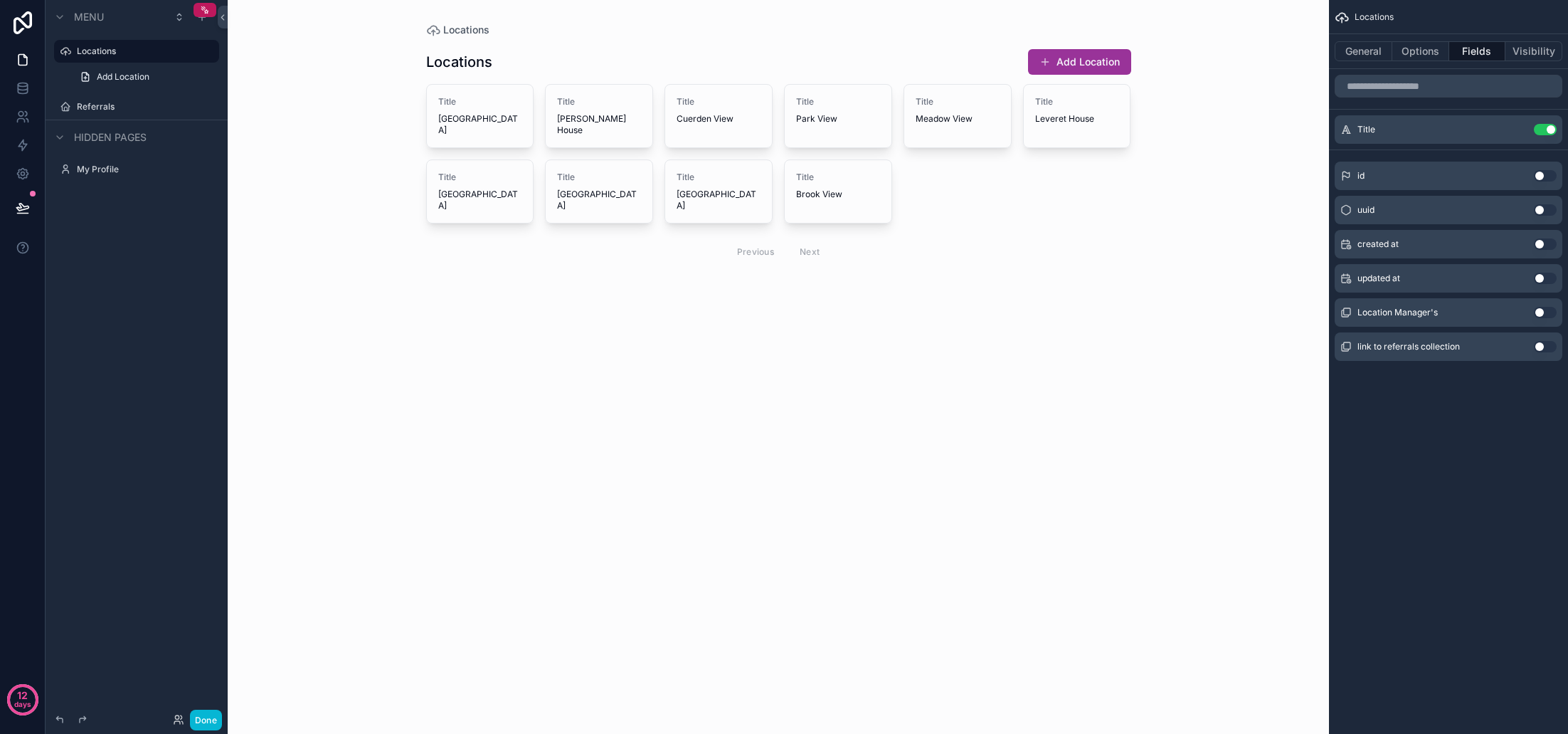
click at [1479, 394] on div "Locations General Options Fields Visibility Title Use setting id Use setting uu…" at bounding box center [1448, 200] width 239 height 400
click at [26, 89] on icon at bounding box center [23, 89] width 15 height 15
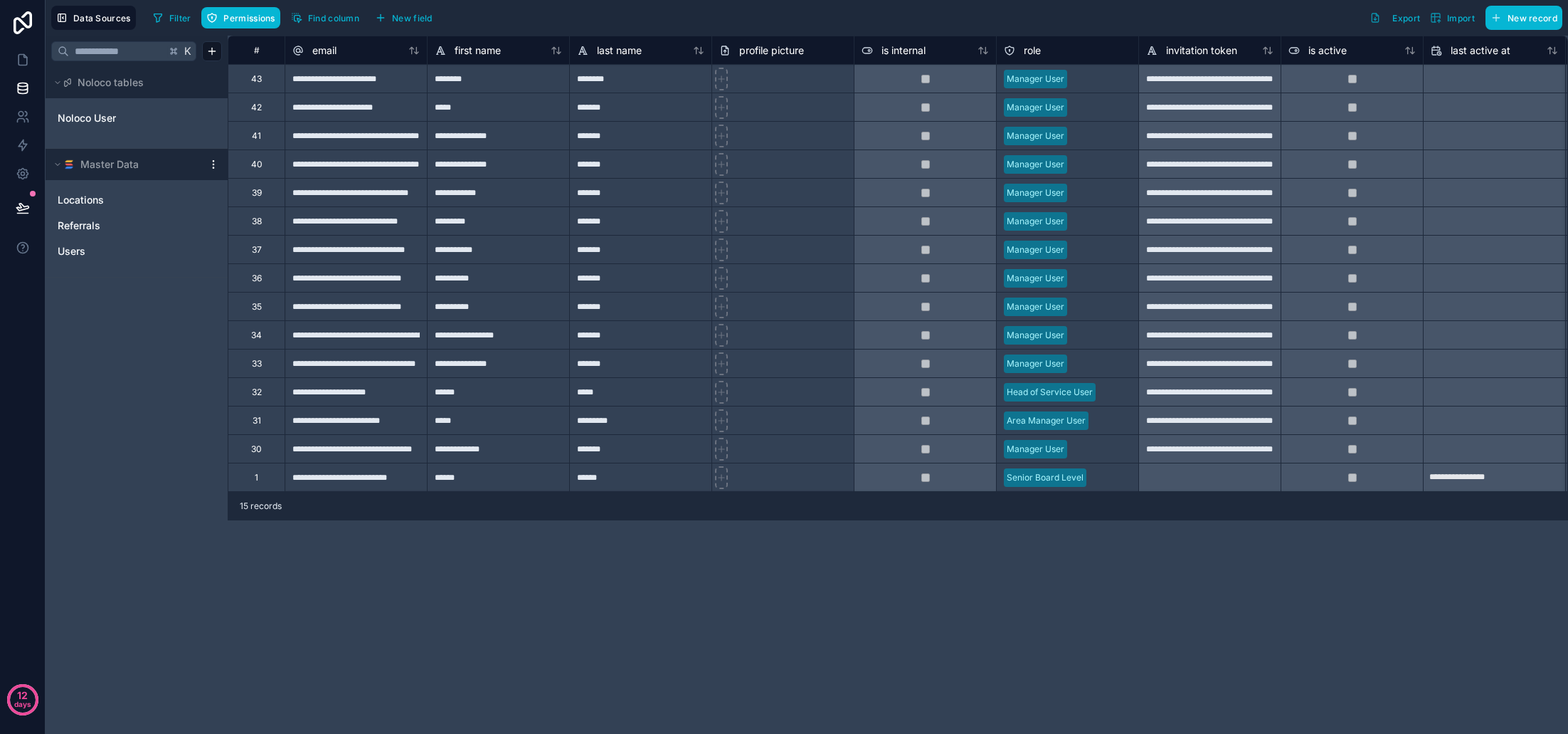
click at [125, 212] on div "Locations Referrals Users" at bounding box center [136, 223] width 170 height 80
click at [132, 203] on link "Locations" at bounding box center [122, 200] width 129 height 15
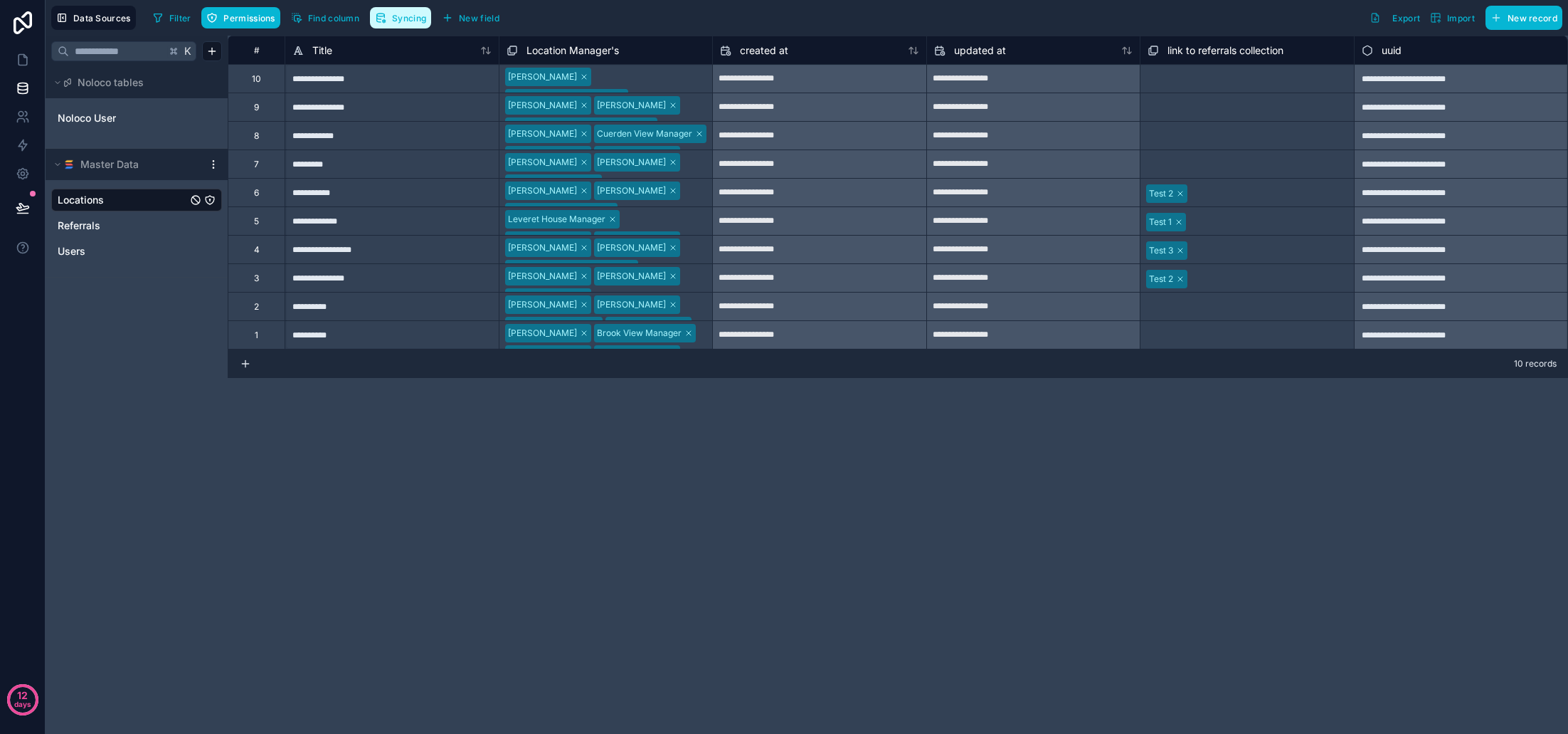
click at [395, 16] on span "Syncing" at bounding box center [408, 18] width 34 height 11
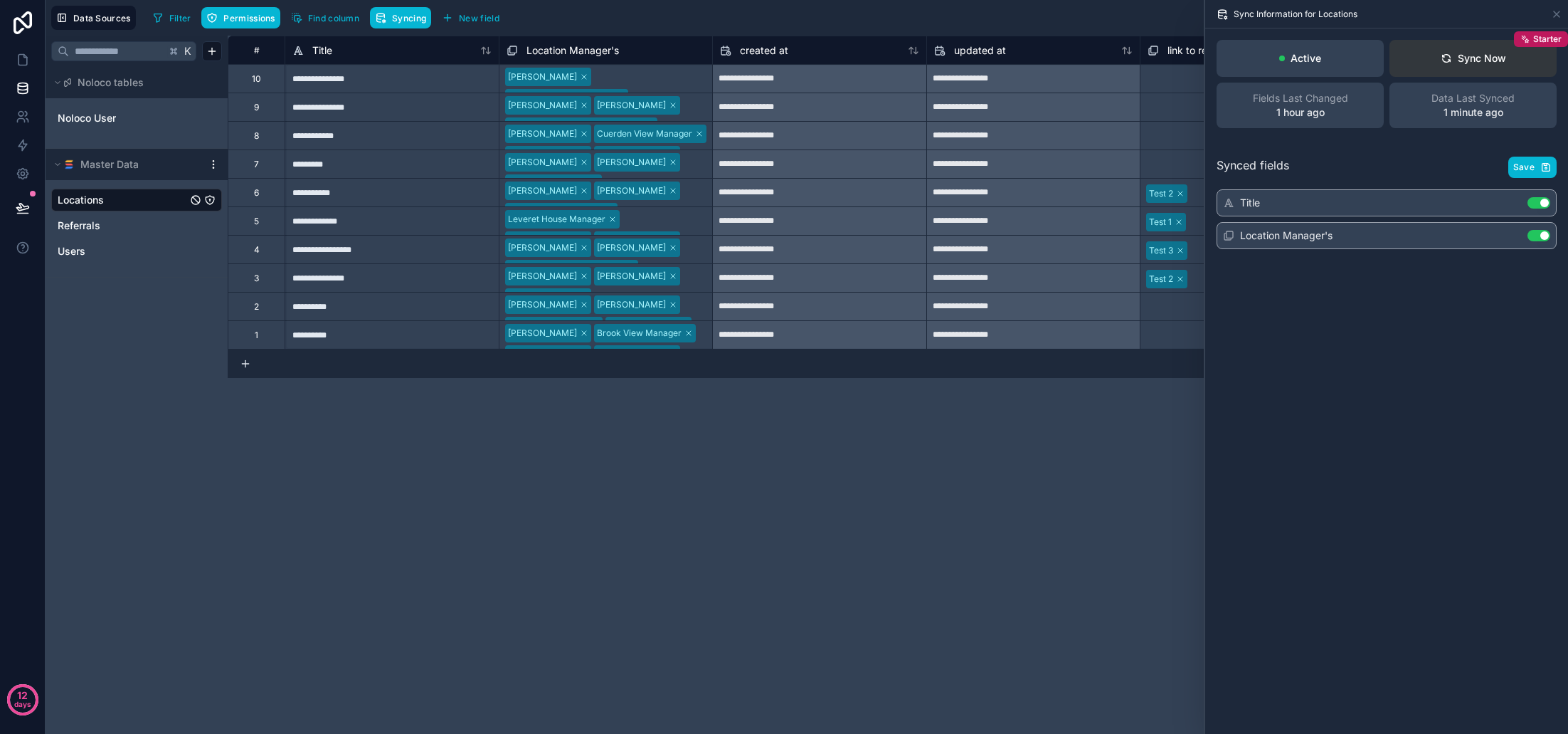
click at [1484, 68] on button "Sync Now Starter" at bounding box center [1473, 58] width 168 height 37
click at [1556, 15] on icon at bounding box center [1556, 14] width 11 height 11
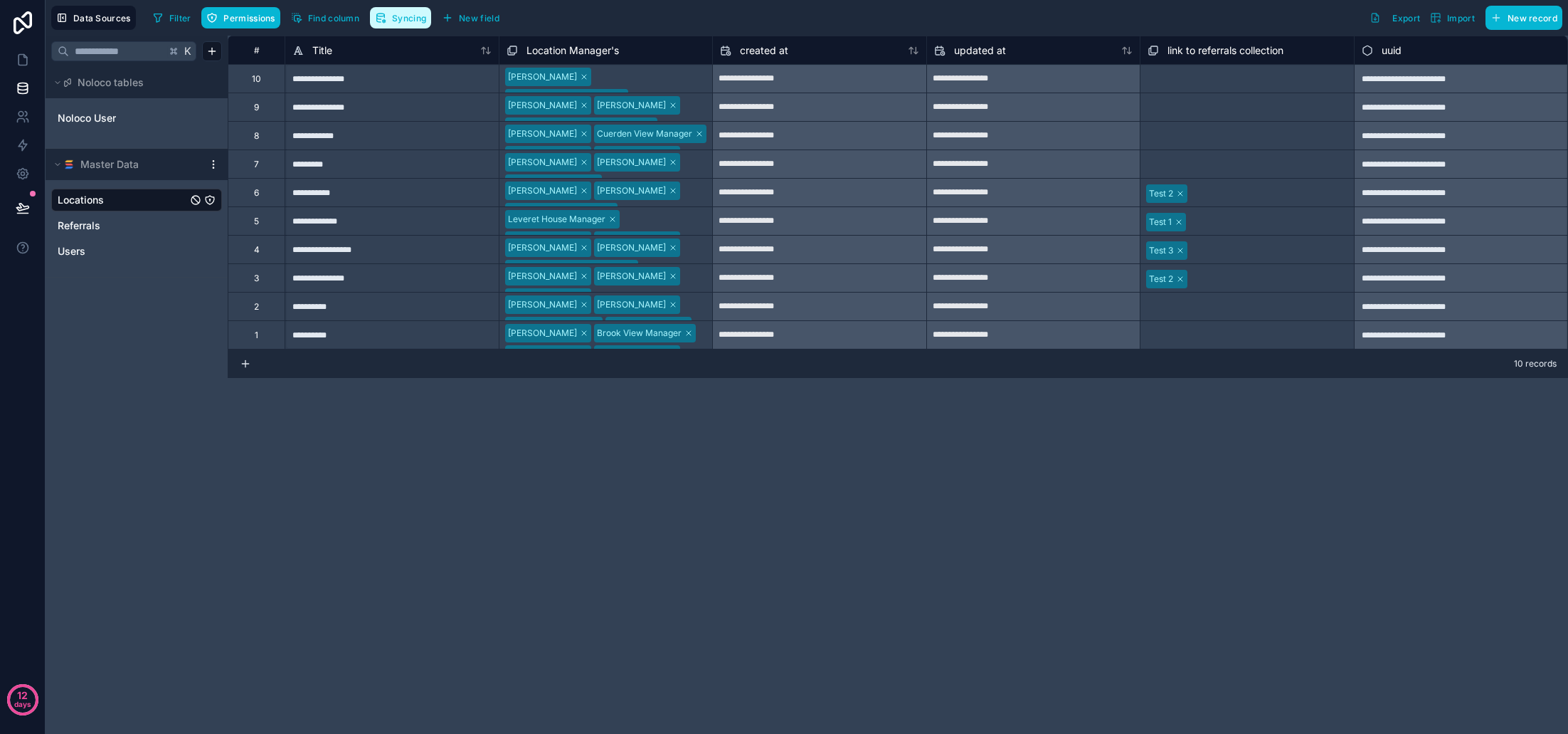
click at [411, 21] on span "Syncing" at bounding box center [408, 18] width 34 height 11
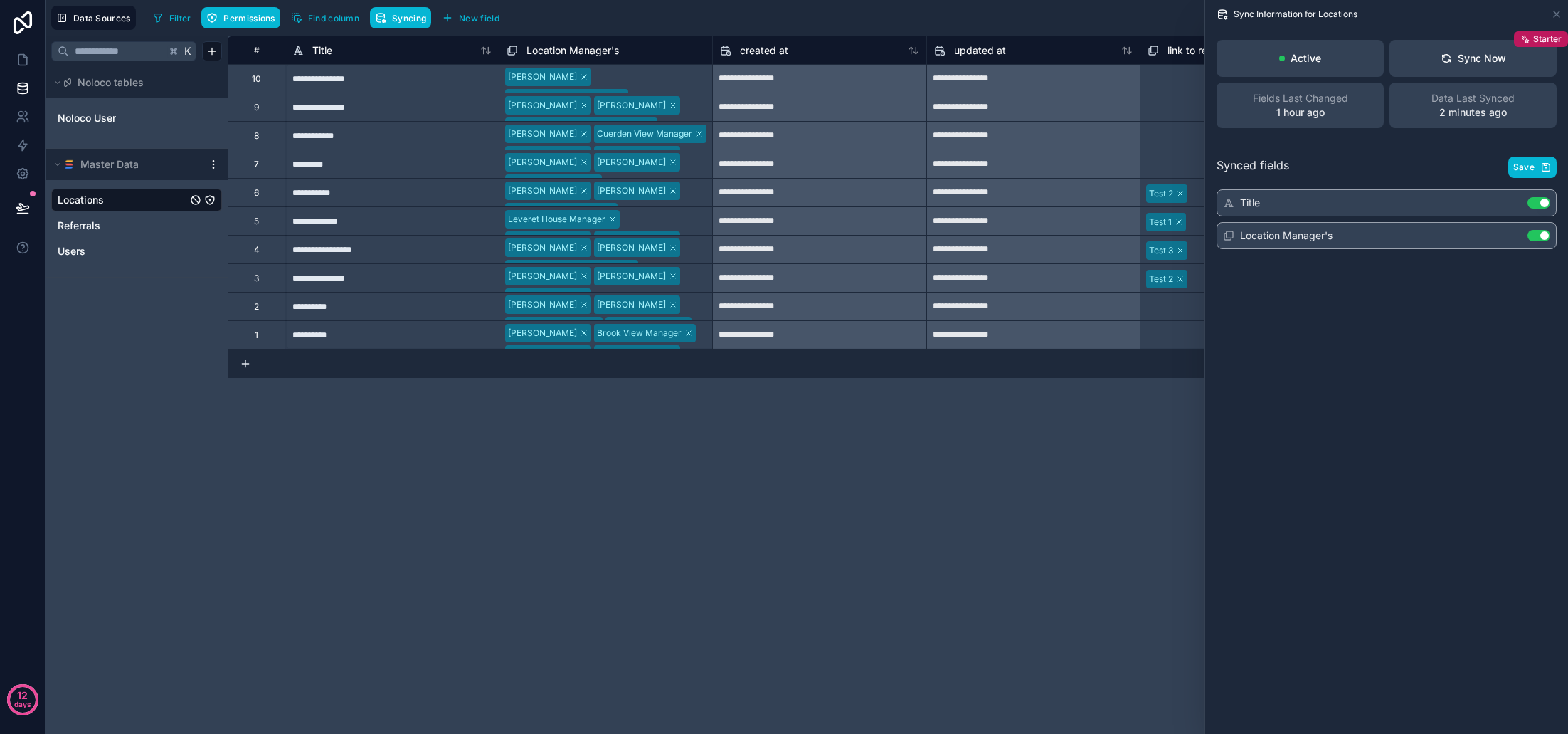
click at [1412, 171] on div "Synced fields Save" at bounding box center [1386, 167] width 340 height 21
click at [1544, 174] on button "Save" at bounding box center [1532, 167] width 49 height 21
click at [1490, 63] on div "Sync Now" at bounding box center [1473, 59] width 65 height 15
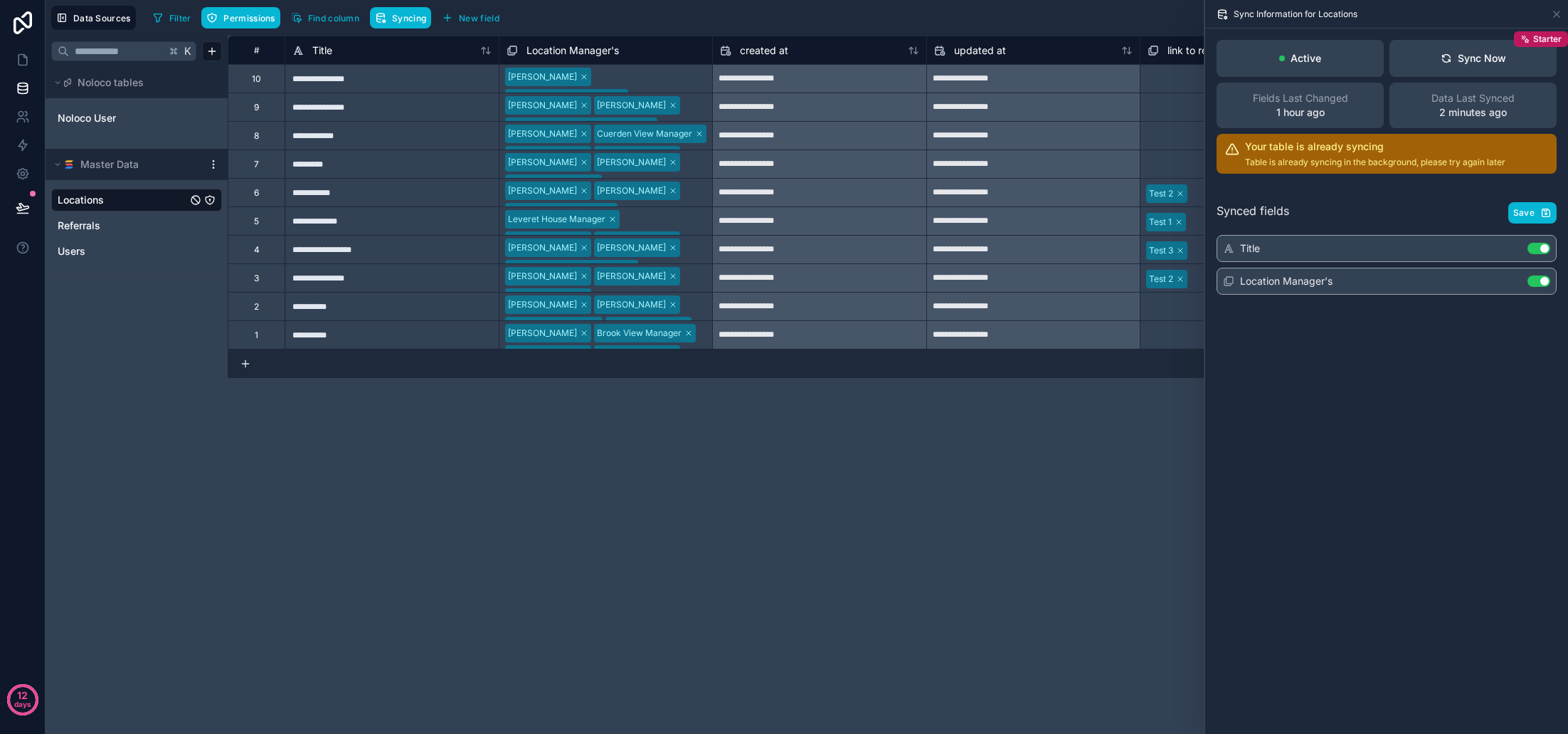
click at [1347, 206] on div "Synced fields Save" at bounding box center [1386, 213] width 340 height 21
click at [1556, 15] on icon at bounding box center [1556, 14] width 5 height 5
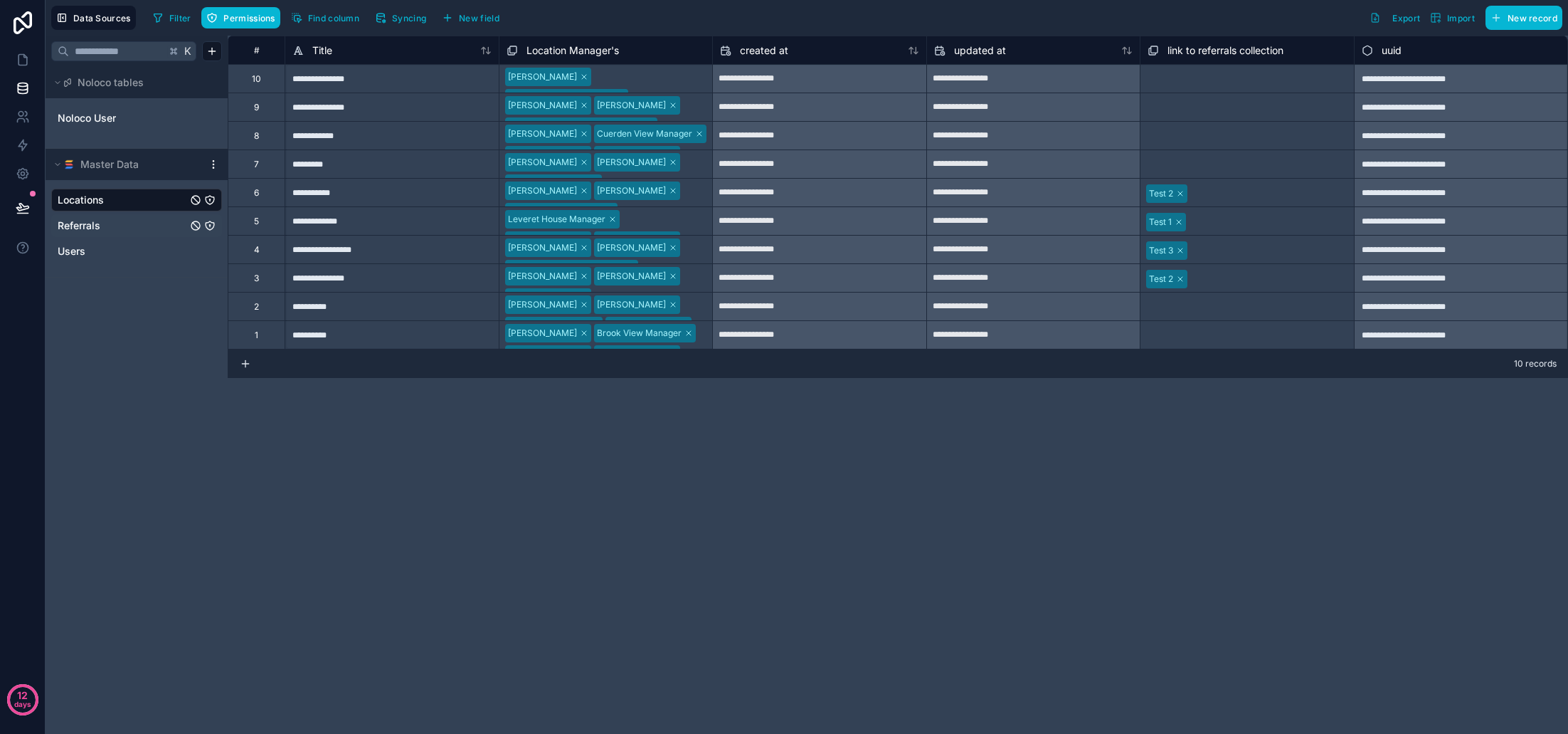
click at [86, 233] on div "Referrals" at bounding box center [136, 225] width 170 height 23
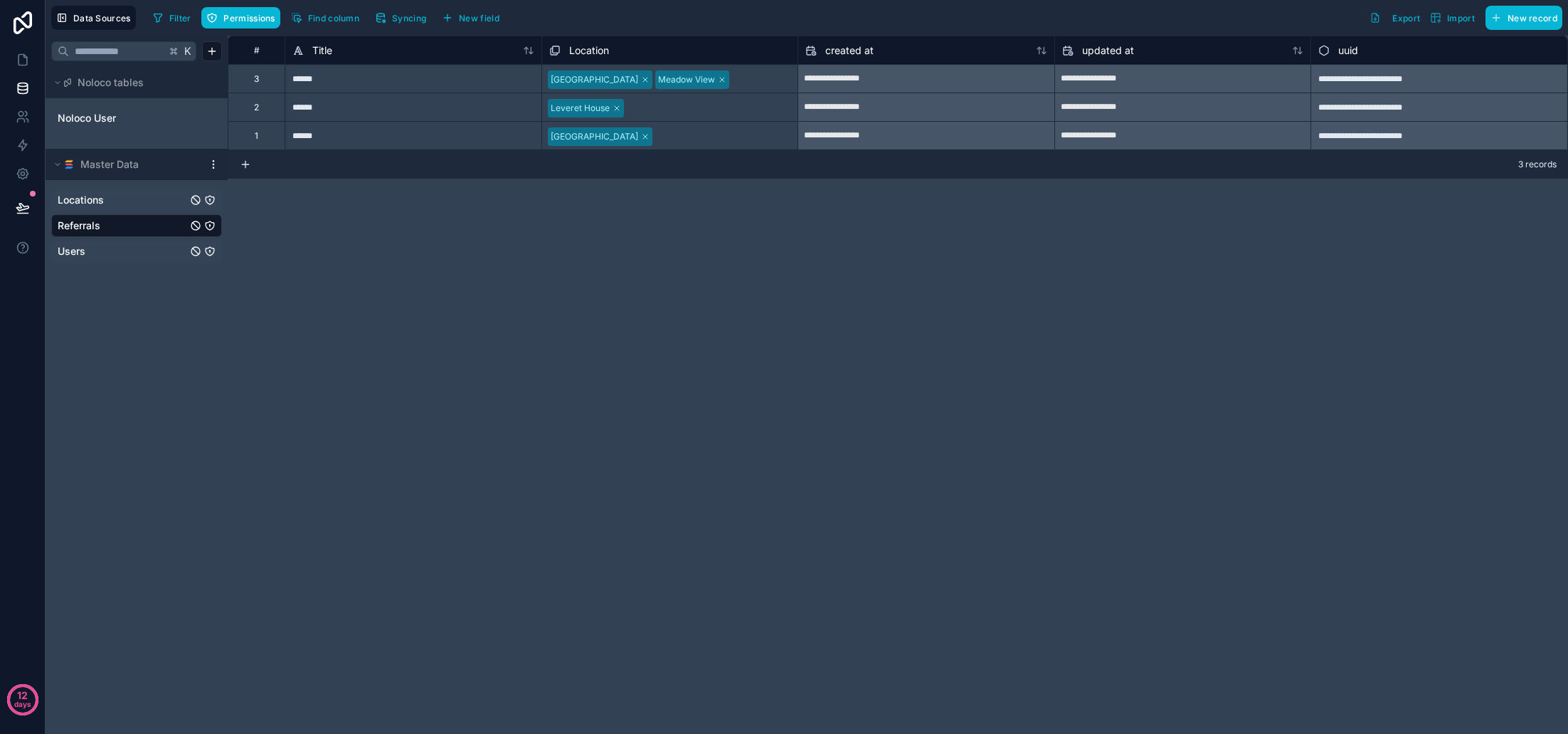
click at [82, 254] on span "Users" at bounding box center [71, 251] width 27 height 15
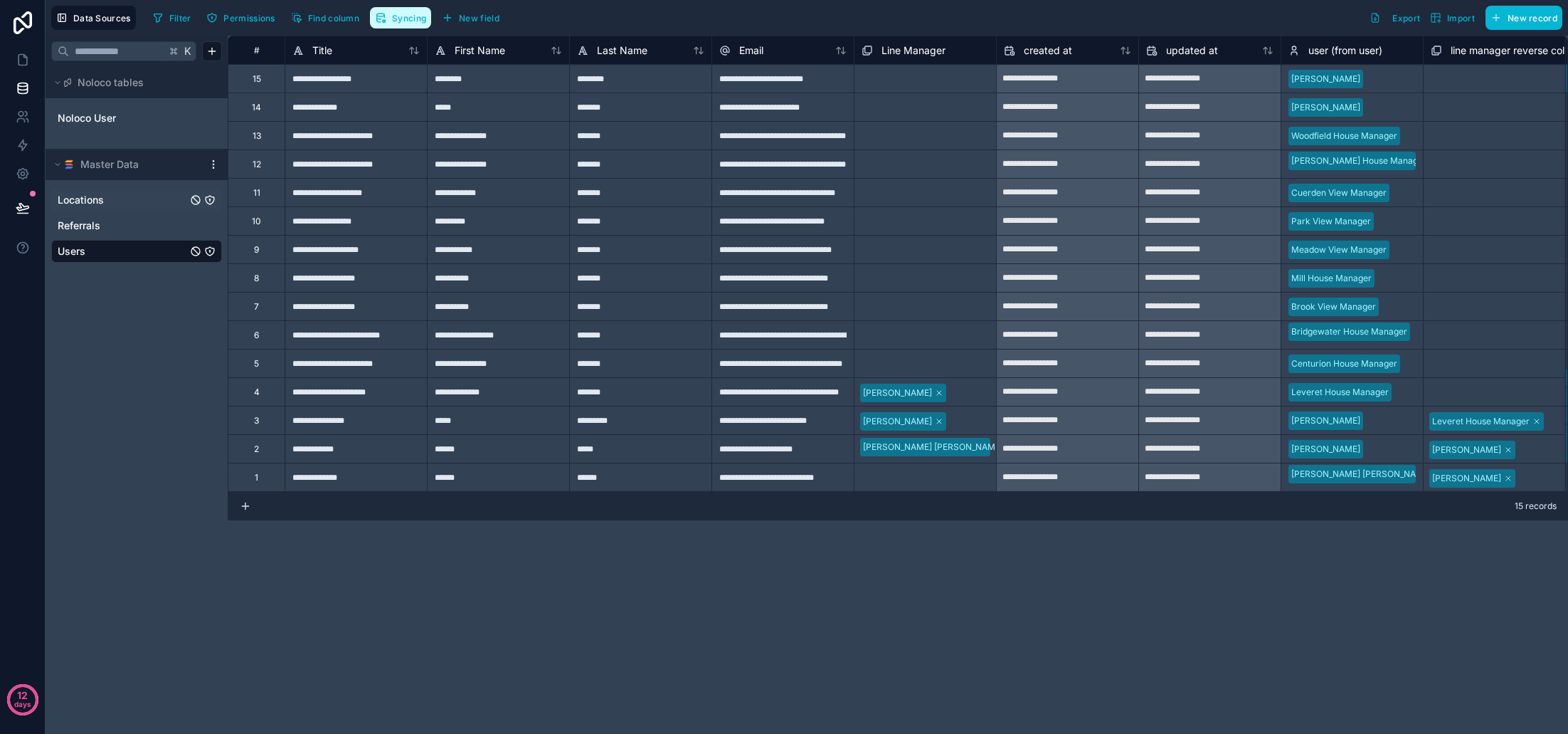
click at [390, 19] on button "Syncing" at bounding box center [400, 17] width 61 height 21
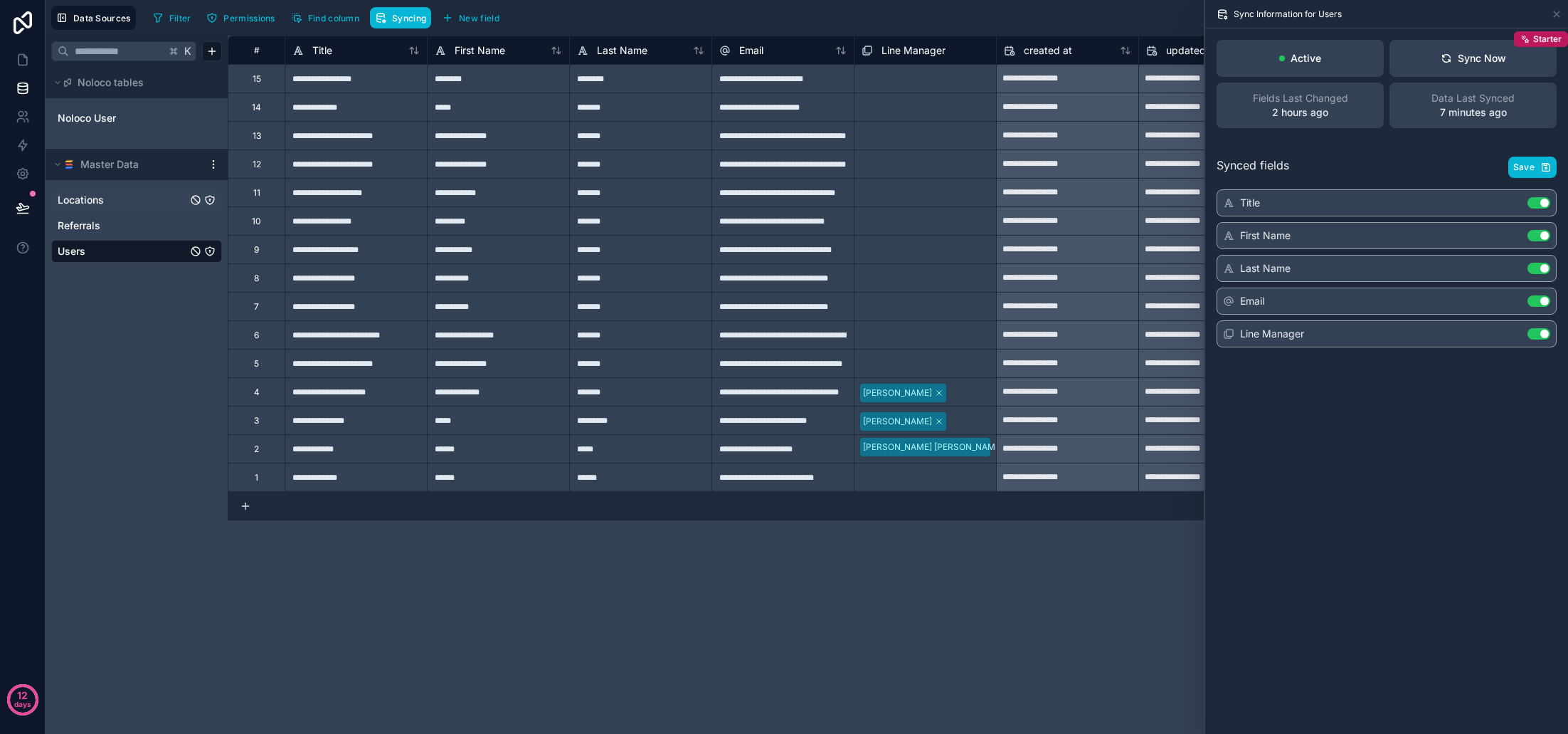
click at [1541, 335] on button "Use setting" at bounding box center [1539, 334] width 23 height 11
click at [1531, 170] on span "Save" at bounding box center [1523, 167] width 21 height 11
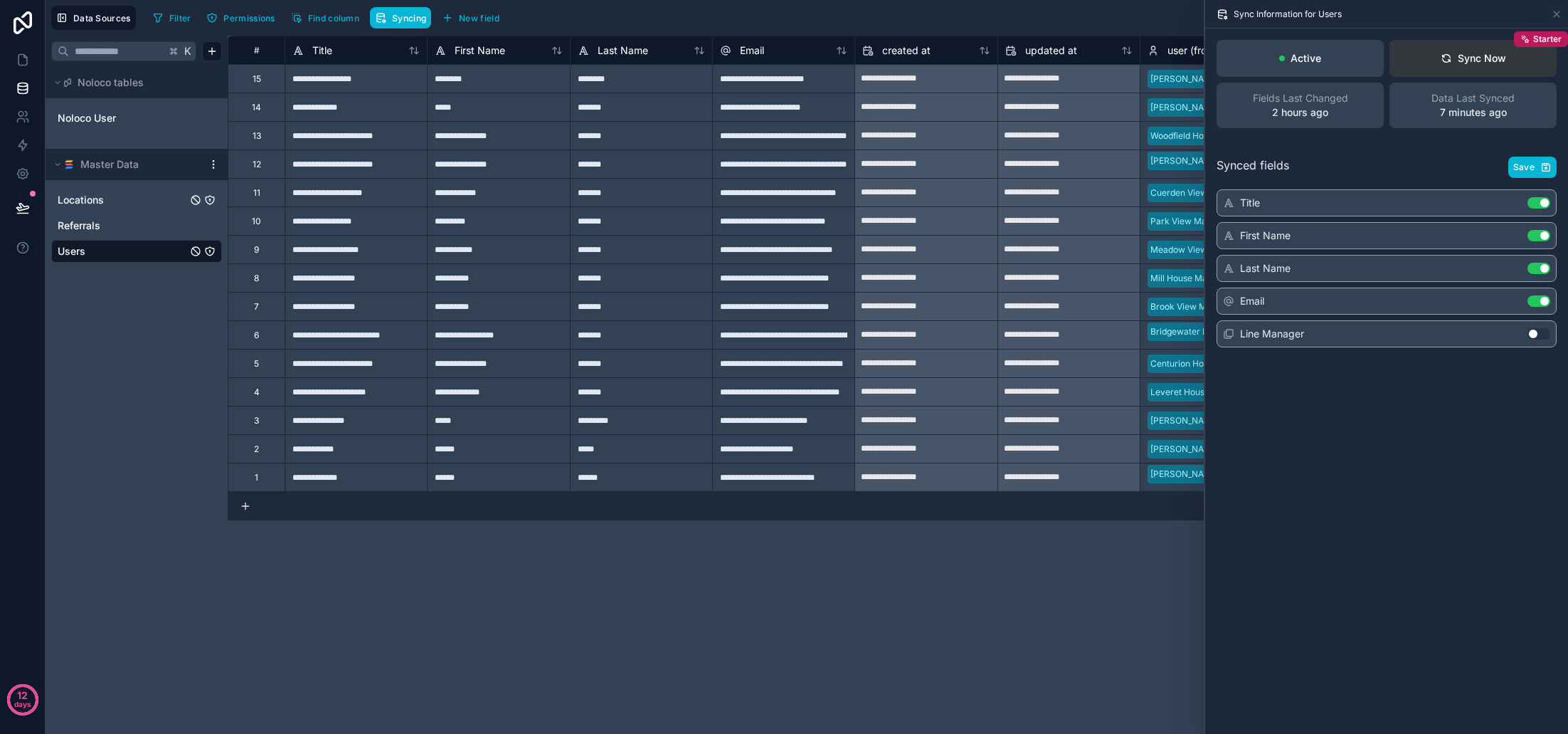
click at [1460, 65] on div "Sync Now" at bounding box center [1473, 59] width 65 height 15
click at [1558, 14] on icon at bounding box center [1556, 14] width 11 height 11
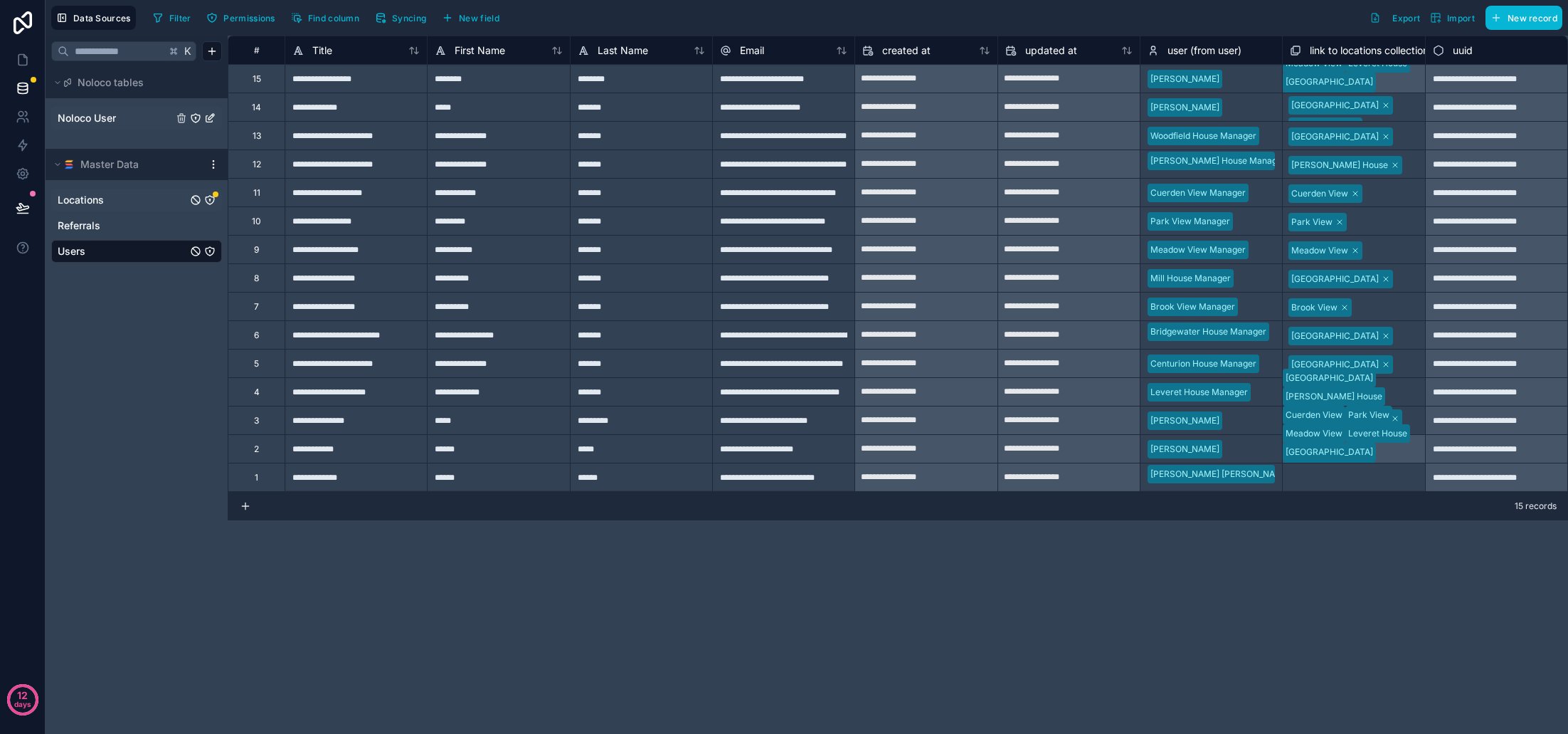
click at [82, 117] on span "Noloco User" at bounding box center [87, 118] width 59 height 15
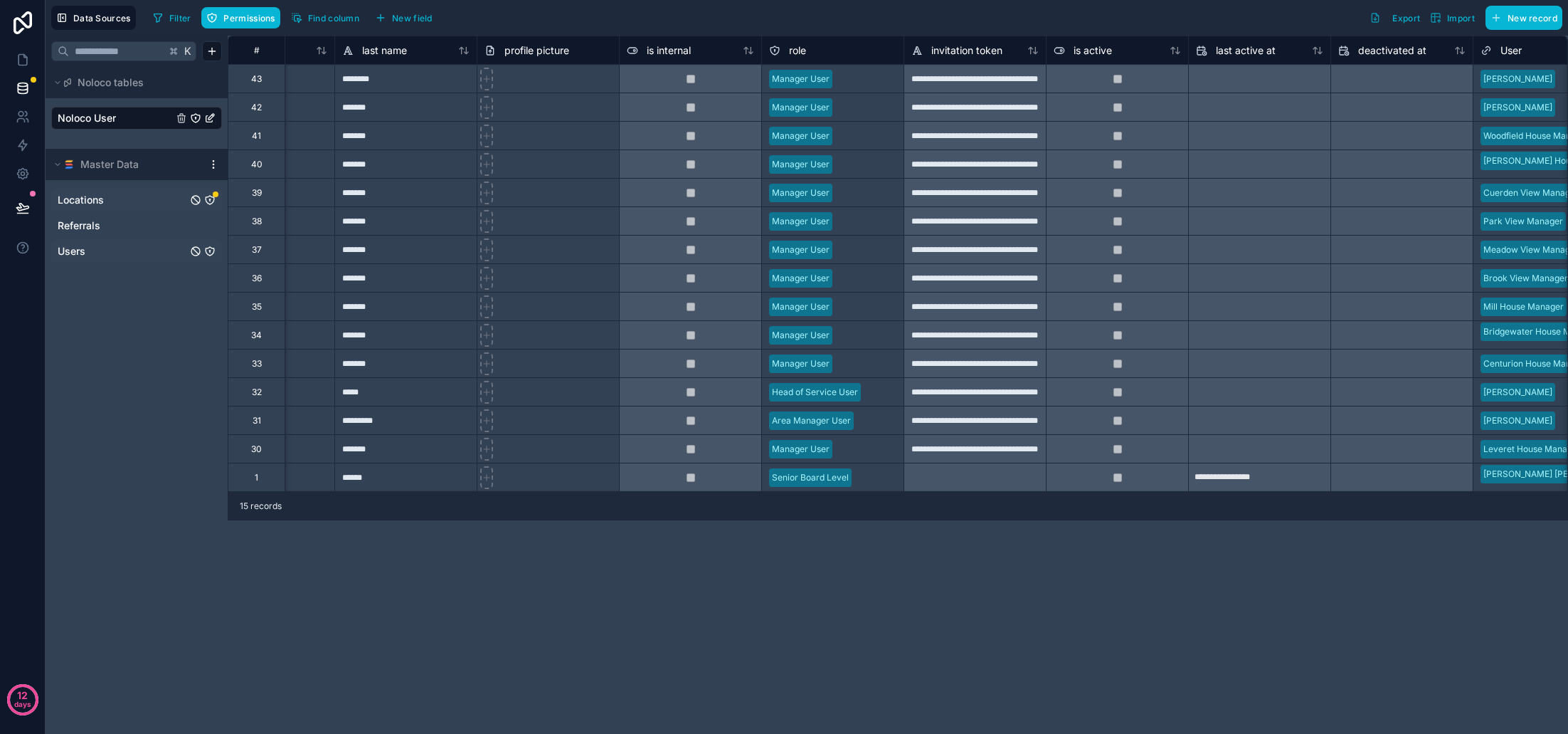
scroll to position [0, 233]
click at [212, 199] on icon "Locations" at bounding box center [210, 200] width 11 height 11
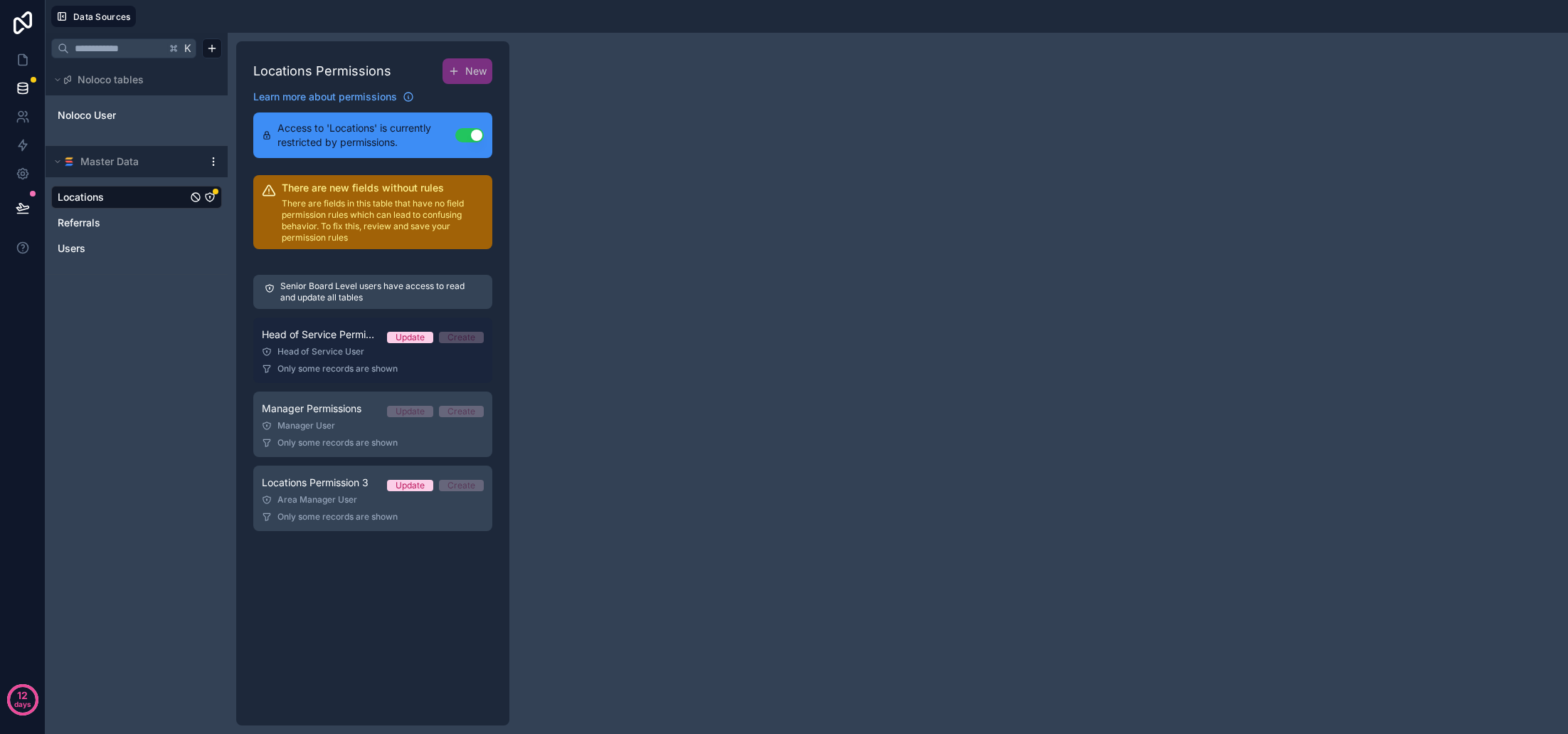
click at [359, 348] on div "Head of Service User" at bounding box center [373, 351] width 222 height 11
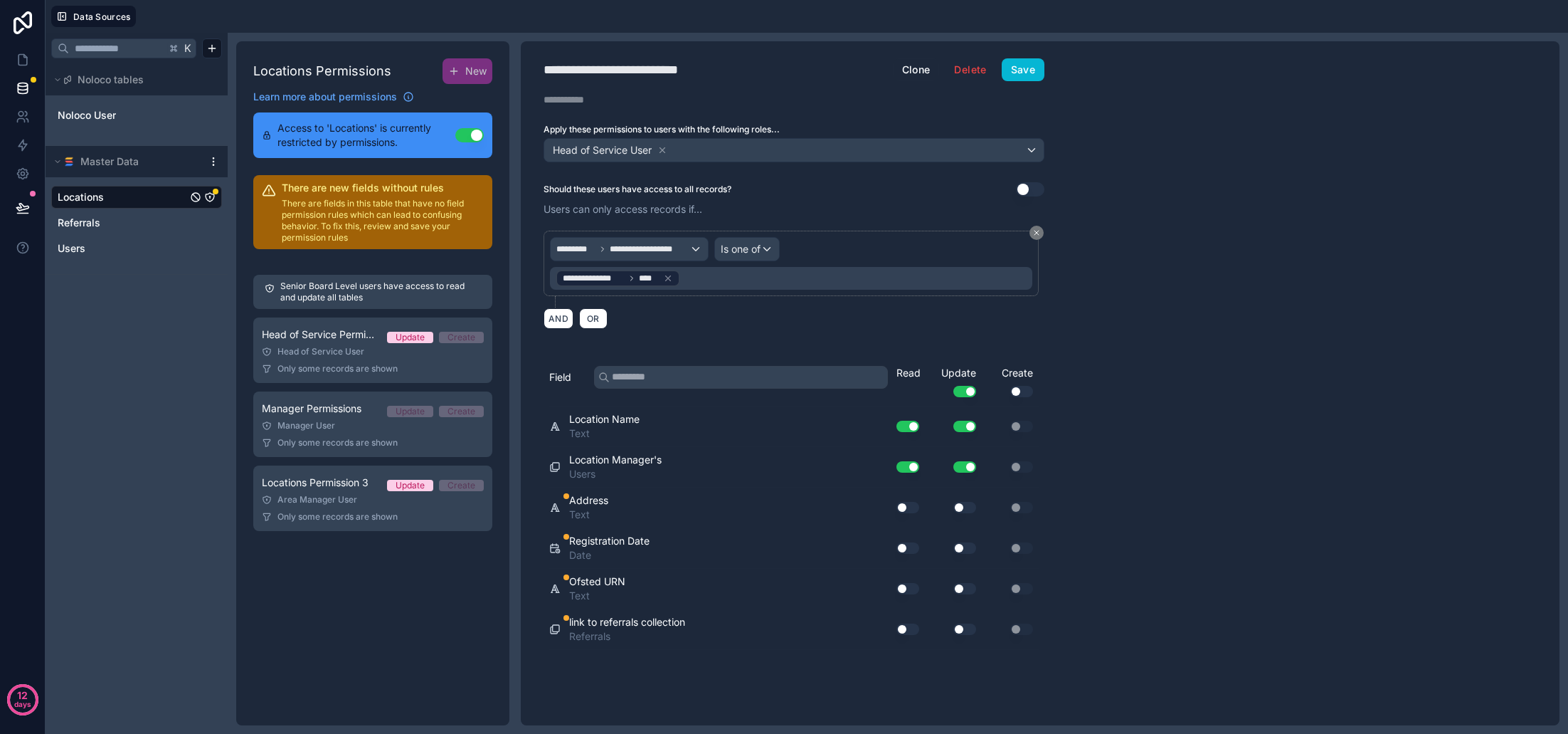
click at [906, 506] on button "Use setting" at bounding box center [908, 508] width 23 height 11
click at [908, 545] on button "Use setting" at bounding box center [908, 548] width 23 height 11
click at [907, 586] on button "Use setting" at bounding box center [908, 588] width 23 height 11
drag, startPoint x: 914, startPoint y: 628, endPoint x: 932, endPoint y: 627, distance: 18.0
click at [914, 628] on button "Use setting" at bounding box center [908, 629] width 23 height 11
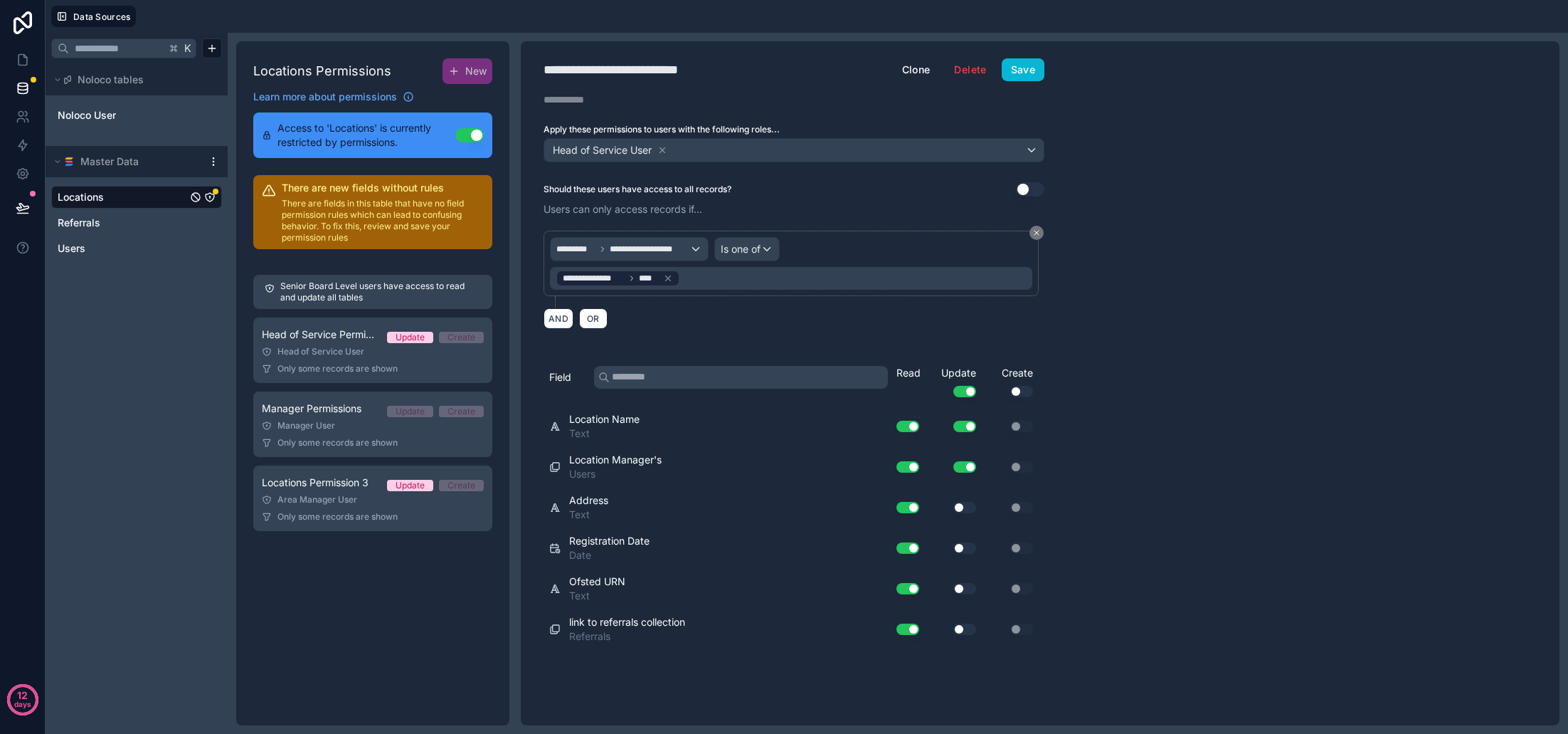
click at [968, 627] on button "Use setting" at bounding box center [964, 629] width 23 height 11
click at [969, 592] on button "Use setting" at bounding box center [964, 588] width 23 height 11
drag, startPoint x: 963, startPoint y: 550, endPoint x: 964, endPoint y: 537, distance: 13.0
click at [963, 550] on button "Use setting" at bounding box center [964, 548] width 23 height 11
click at [963, 509] on button "Use setting" at bounding box center [964, 508] width 23 height 11
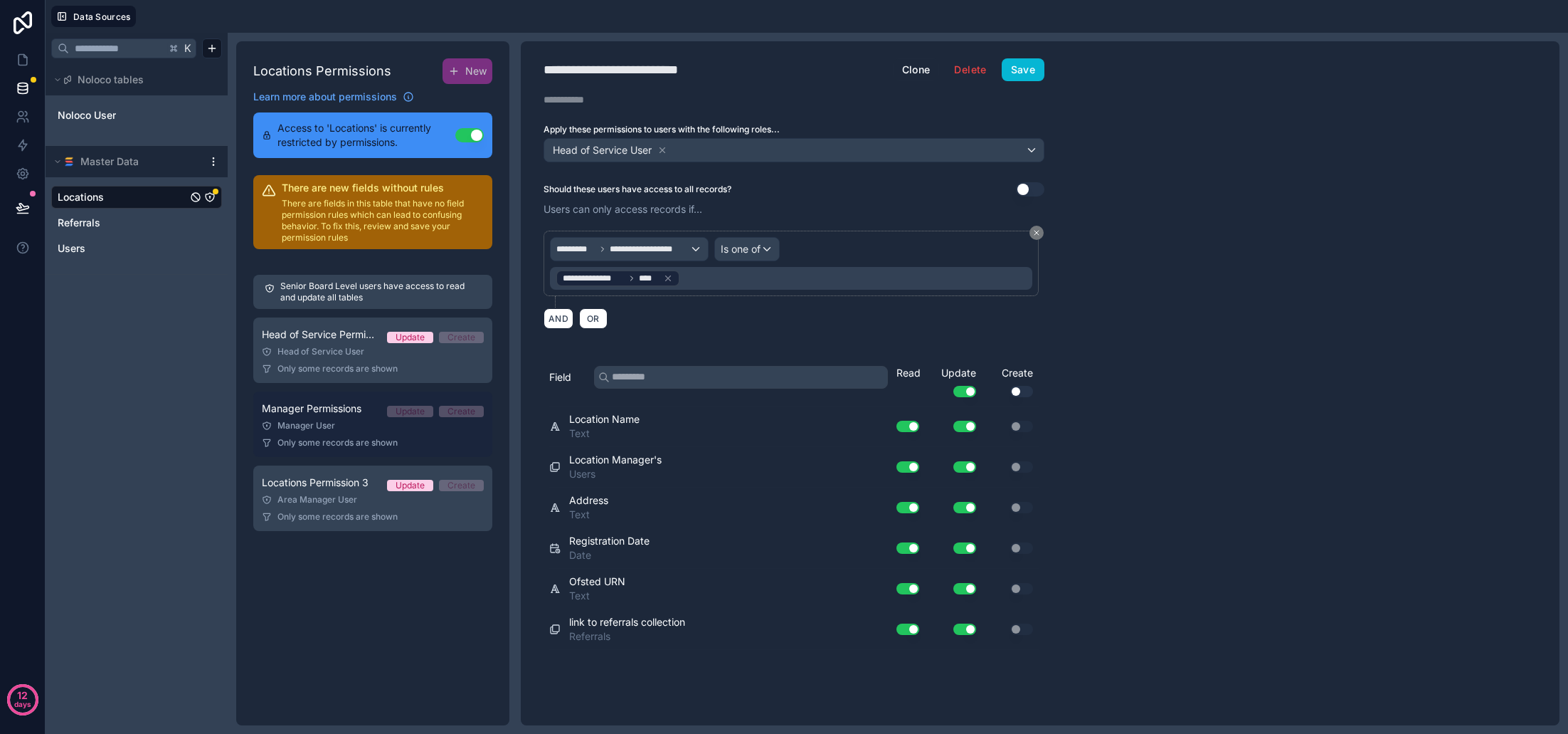
click at [340, 422] on div "Manager User" at bounding box center [373, 425] width 222 height 11
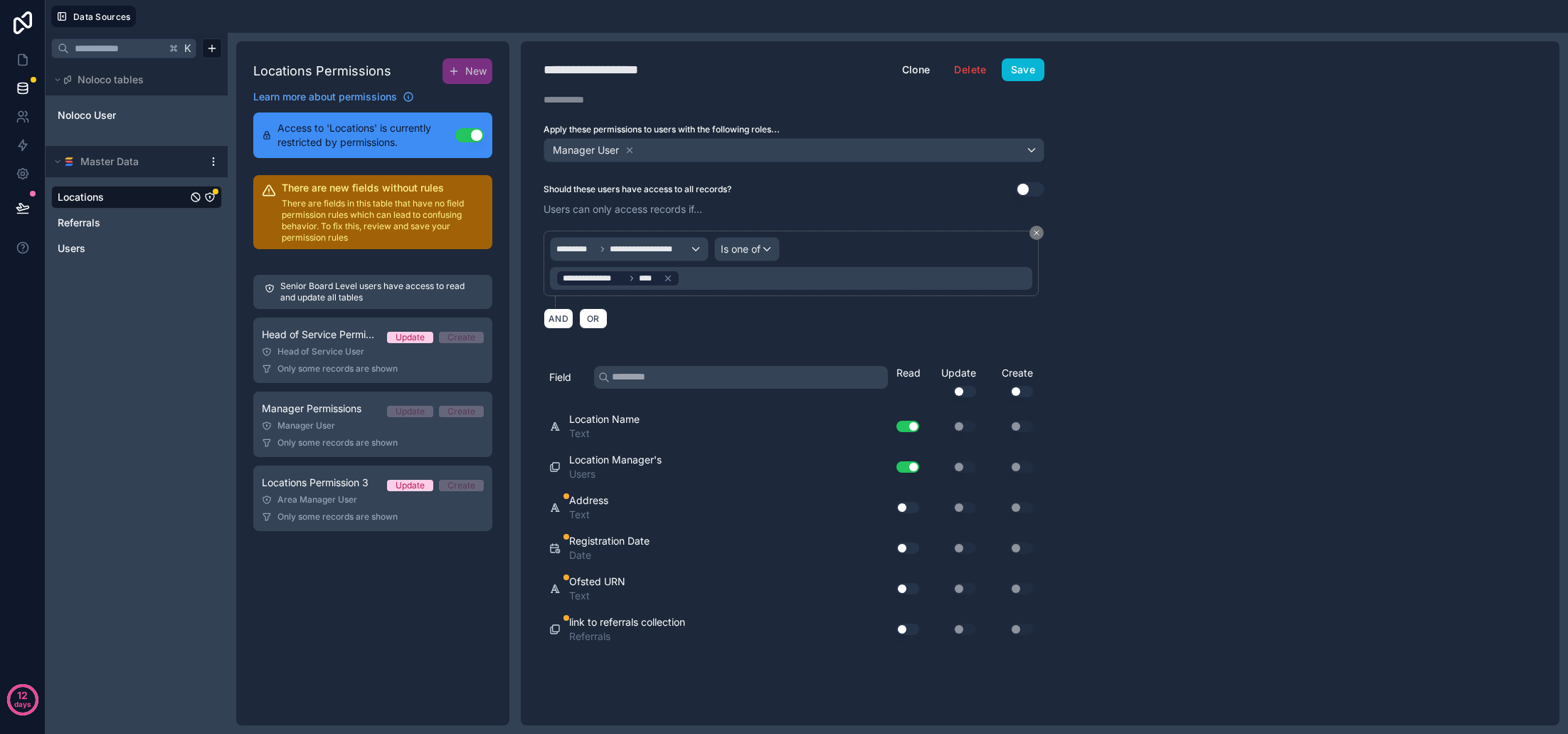
click at [910, 511] on button "Use setting" at bounding box center [908, 508] width 23 height 11
click at [909, 547] on button "Use setting" at bounding box center [908, 548] width 23 height 11
click at [909, 590] on button "Use setting" at bounding box center [908, 588] width 23 height 11
click at [909, 627] on button "Use setting" at bounding box center [908, 629] width 23 height 11
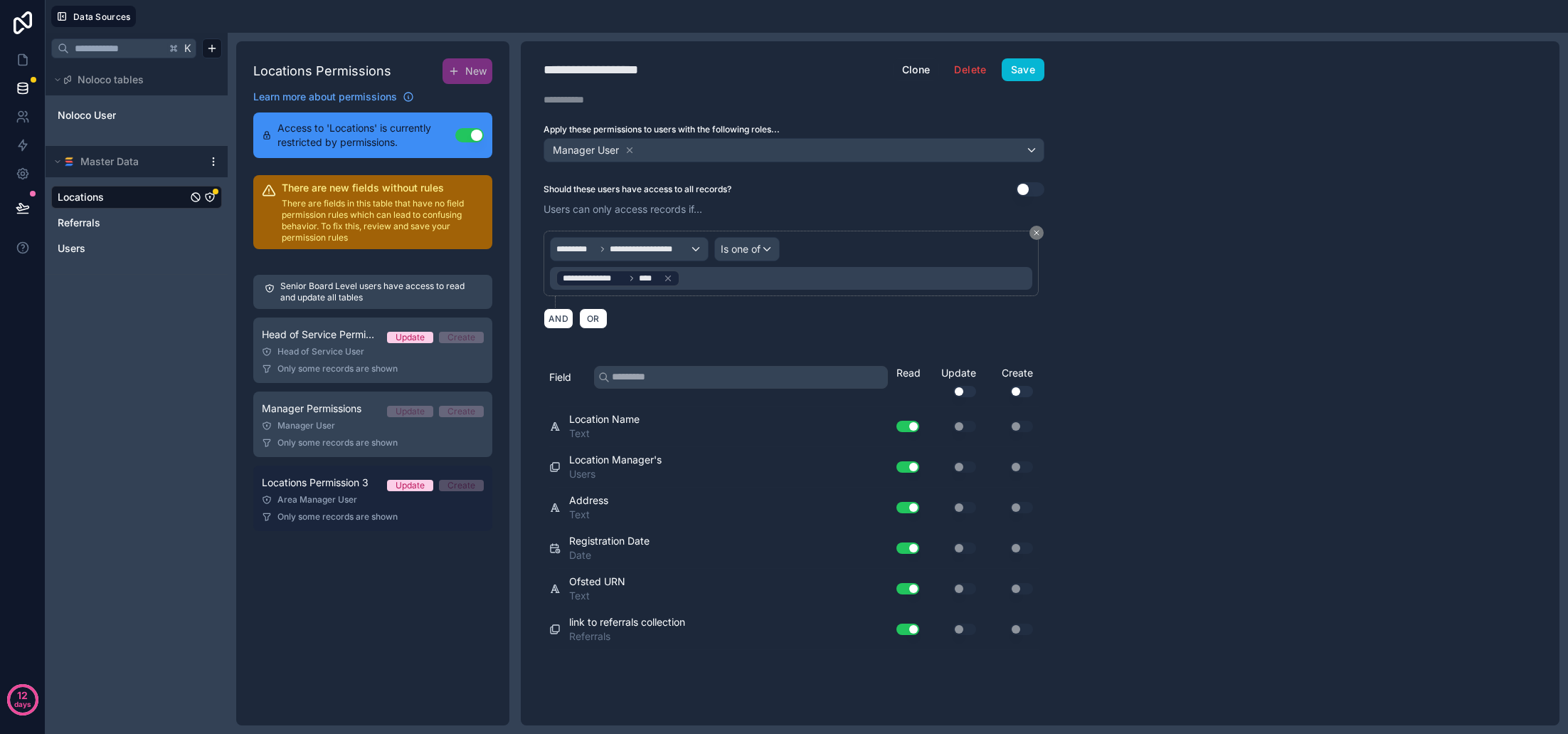
click at [343, 500] on div "Area Manager User" at bounding box center [373, 499] width 222 height 11
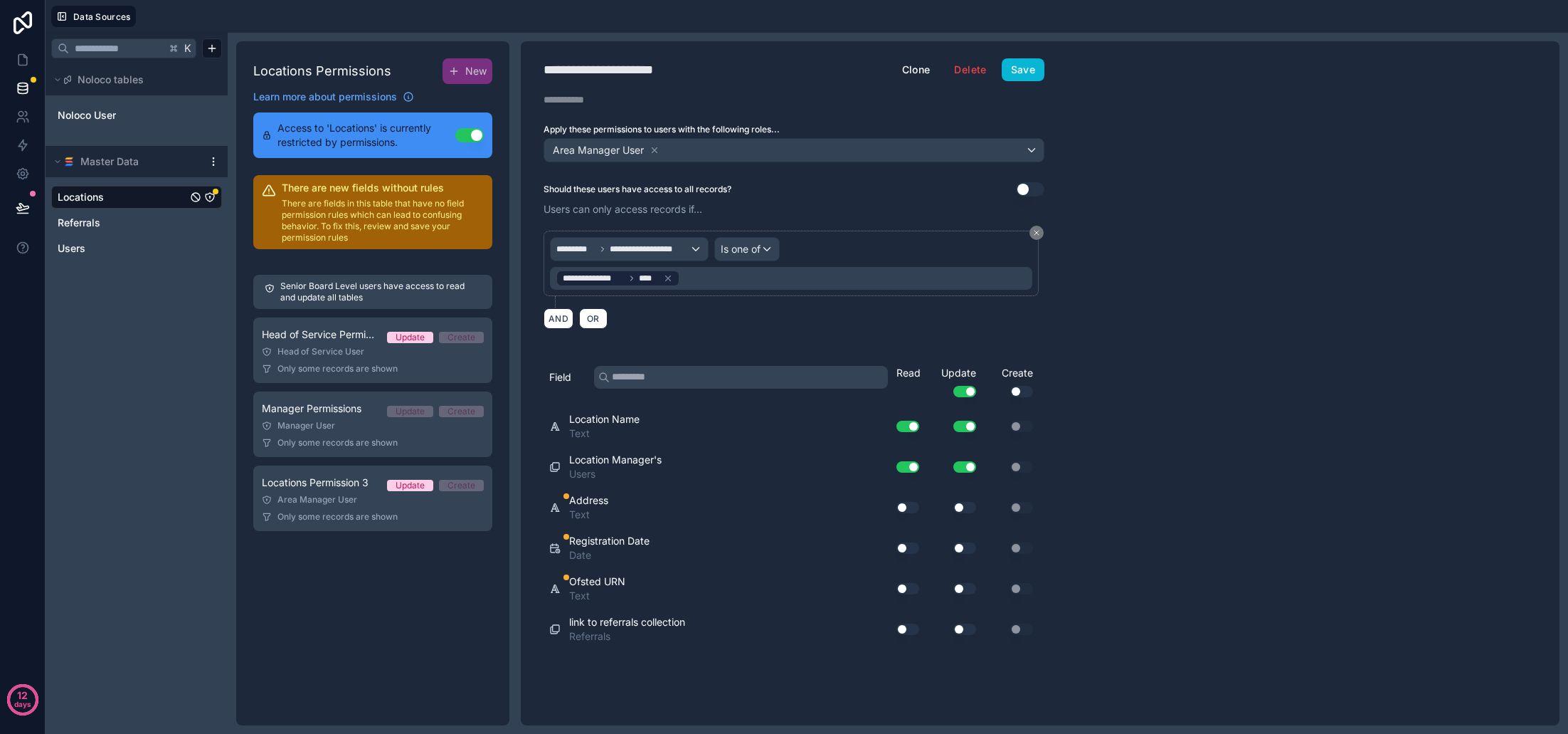
click at [640, 71] on div "**********" at bounding box center [619, 70] width 152 height 20
type div "**********"
click at [910, 509] on button "Use setting" at bounding box center [908, 508] width 23 height 11
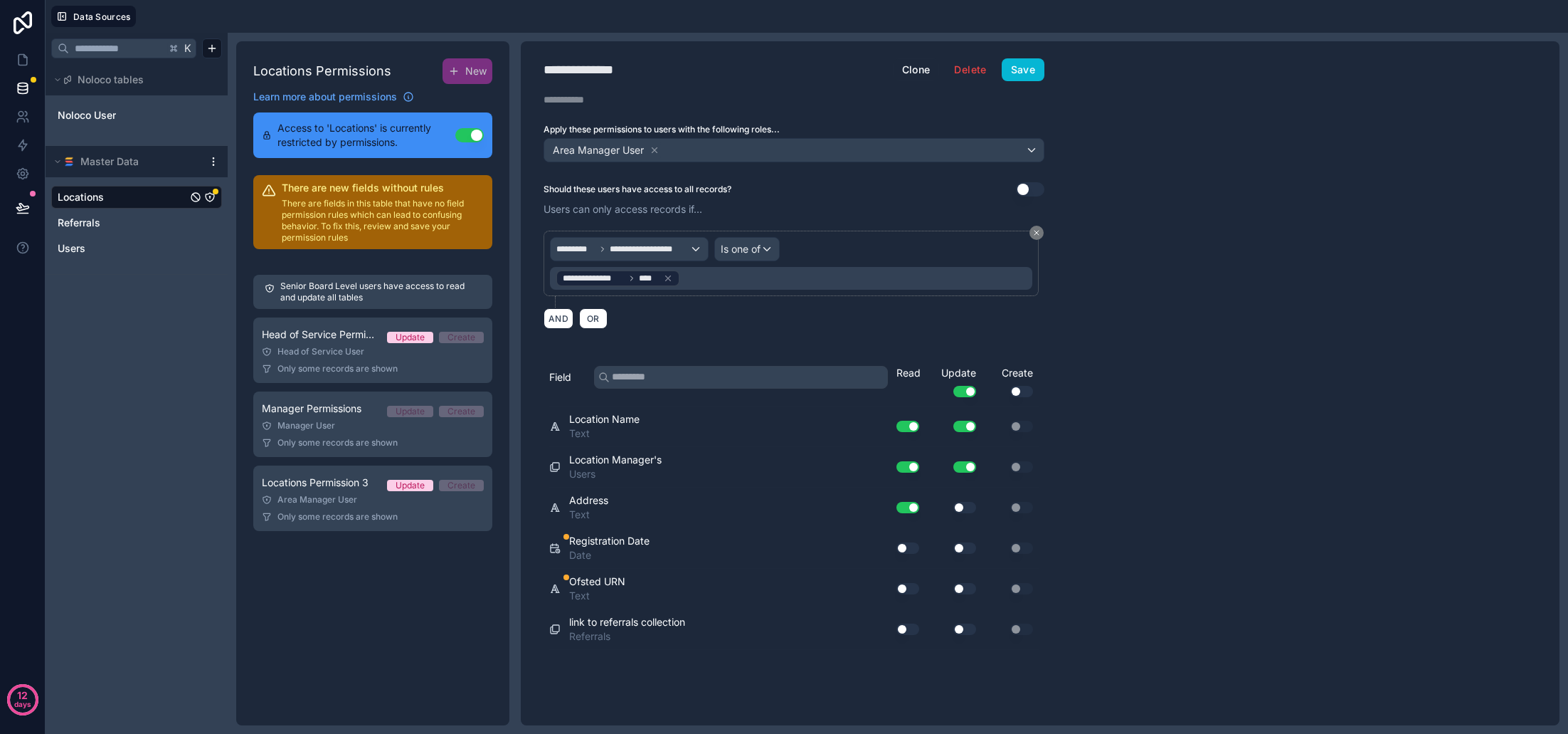
click at [967, 509] on button "Use setting" at bounding box center [964, 508] width 23 height 11
drag, startPoint x: 964, startPoint y: 551, endPoint x: 951, endPoint y: 551, distance: 13.0
click at [961, 551] on button "Use setting" at bounding box center [964, 548] width 23 height 11
click at [915, 551] on button "Use setting" at bounding box center [908, 548] width 23 height 11
drag, startPoint x: 910, startPoint y: 596, endPoint x: 919, endPoint y: 593, distance: 9.5
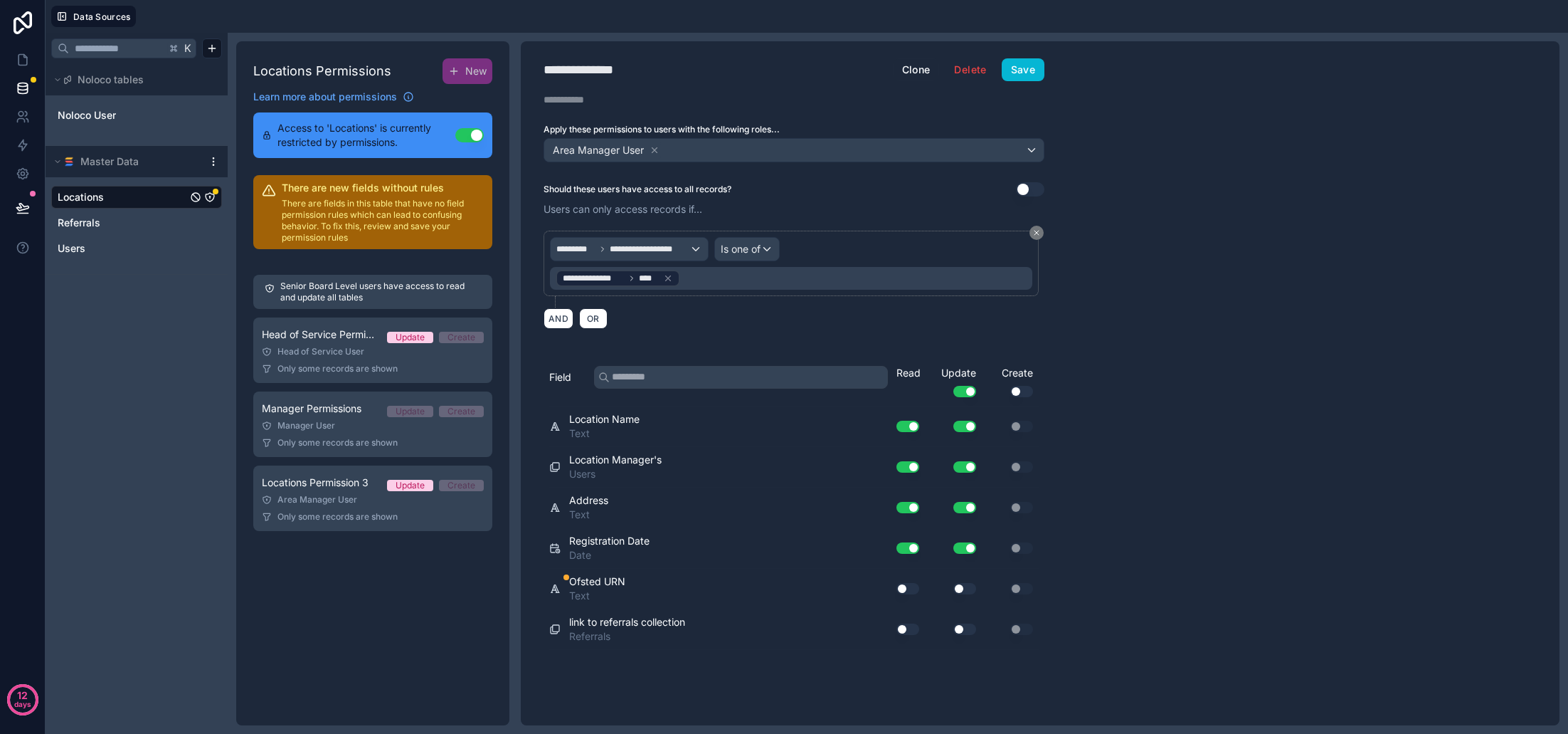
click at [913, 595] on div "Use setting" at bounding box center [902, 588] width 46 height 23
click at [961, 590] on button "Use setting" at bounding box center [964, 588] width 23 height 11
drag, startPoint x: 909, startPoint y: 591, endPoint x: 910, endPoint y: 608, distance: 17.0
click at [909, 591] on button "Use setting" at bounding box center [908, 588] width 23 height 11
click at [911, 624] on div "Use setting" at bounding box center [902, 629] width 46 height 23
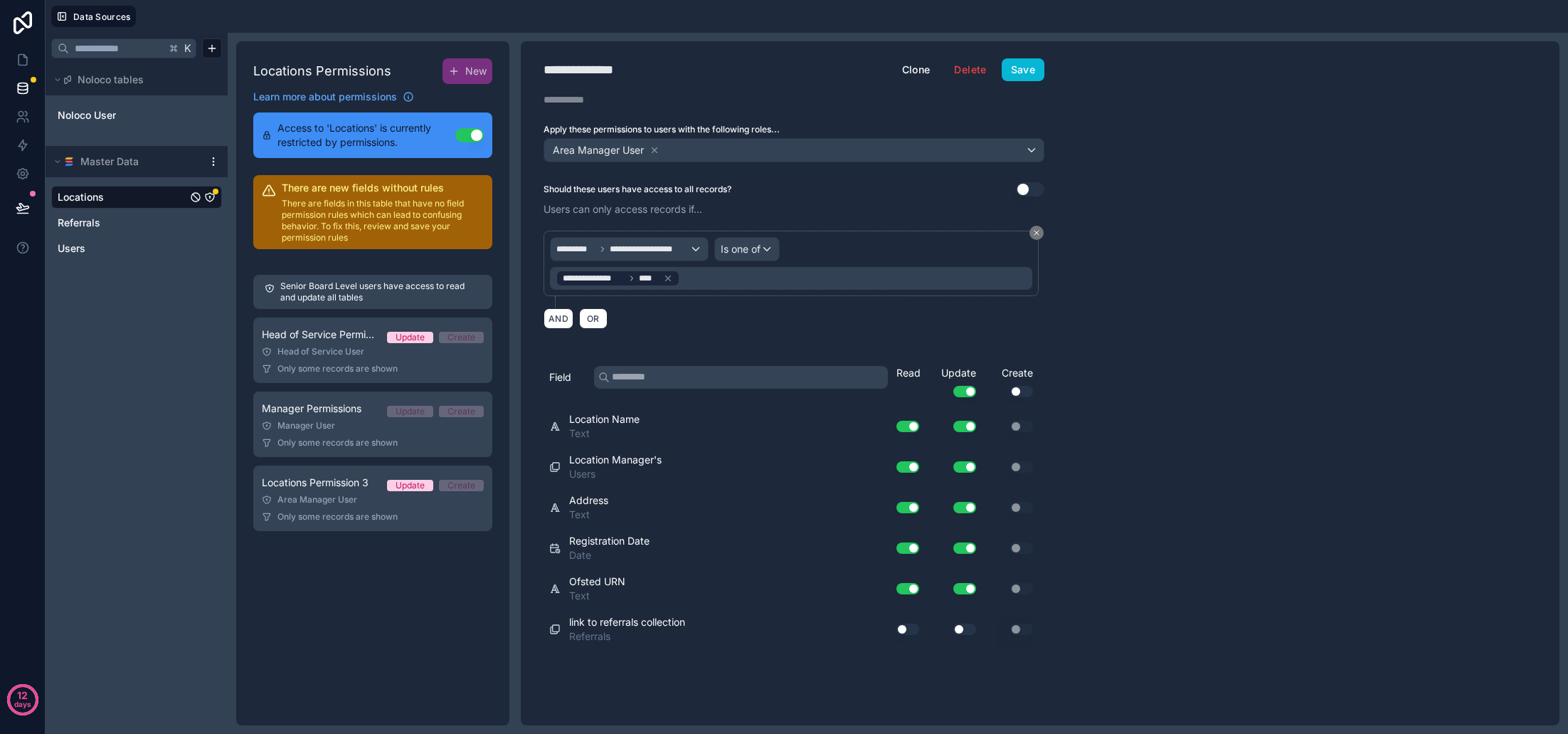
drag, startPoint x: 913, startPoint y: 627, endPoint x: 935, endPoint y: 629, distance: 22.1
click at [917, 628] on button "Use setting" at bounding box center [908, 629] width 23 height 11
click at [973, 631] on button "Use setting" at bounding box center [964, 629] width 23 height 11
click at [1018, 56] on div "**********" at bounding box center [794, 383] width 547 height 684
click at [1021, 65] on button "Save" at bounding box center [1023, 70] width 43 height 23
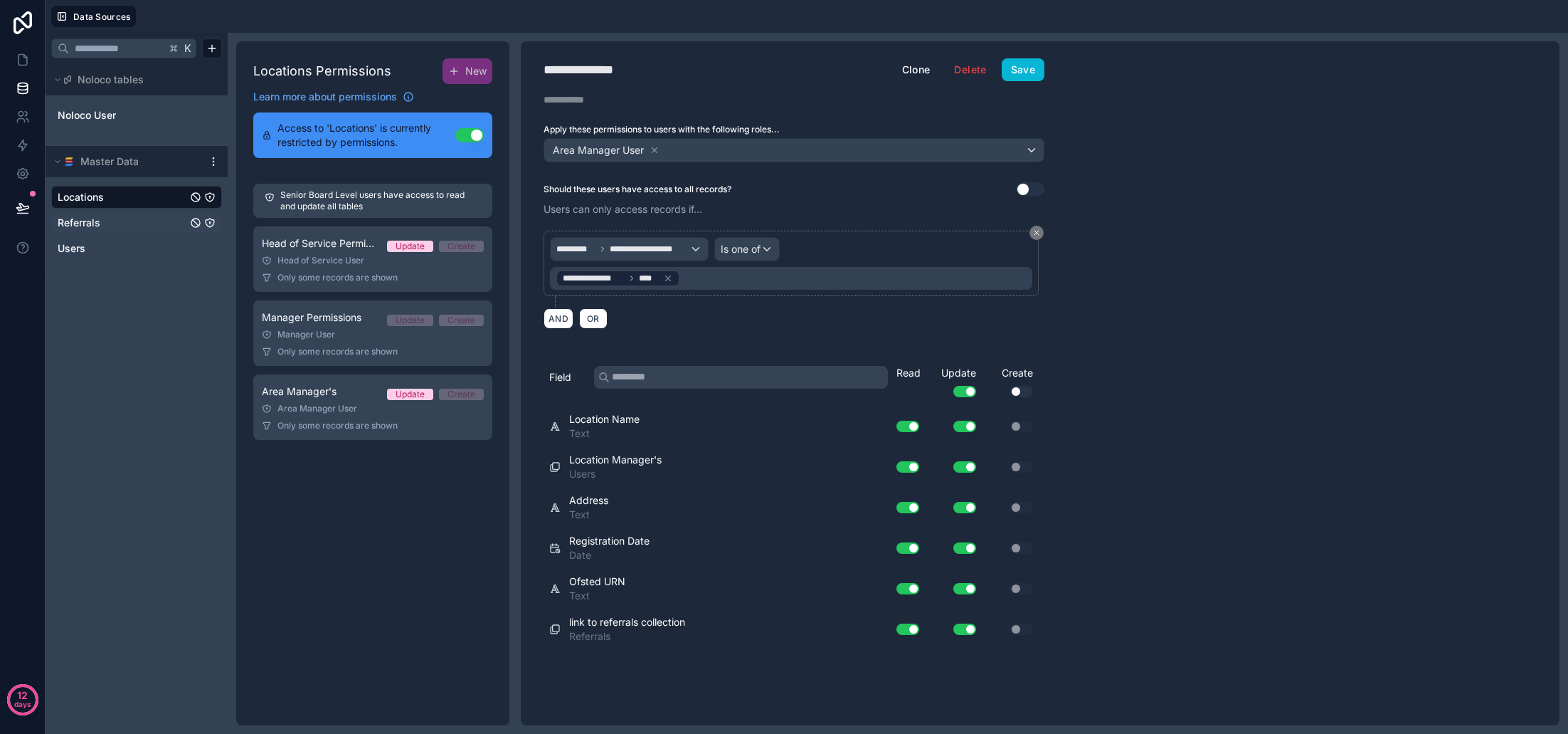
click at [119, 226] on link "Referrals" at bounding box center [122, 223] width 129 height 15
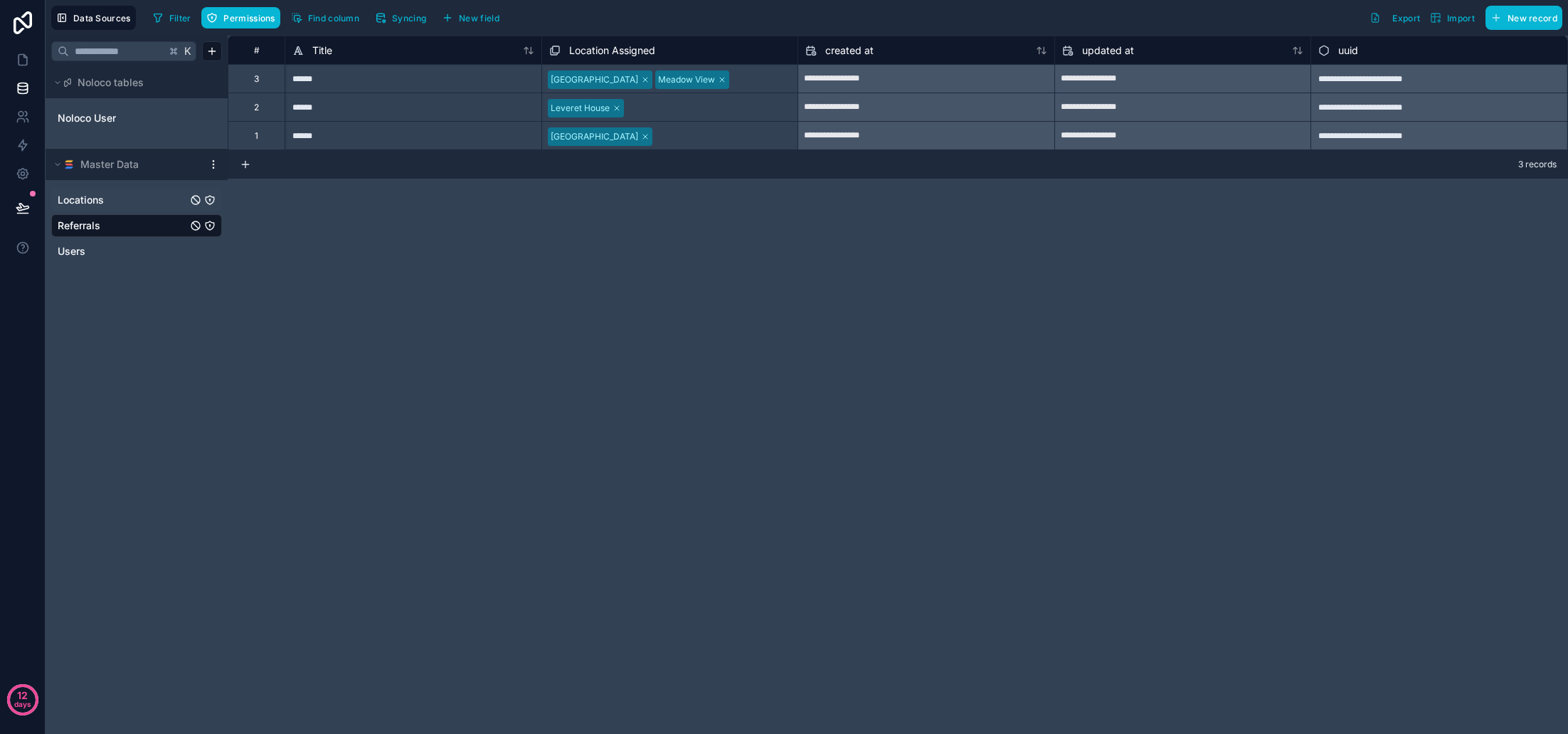
click at [123, 203] on link "Locations" at bounding box center [122, 200] width 129 height 15
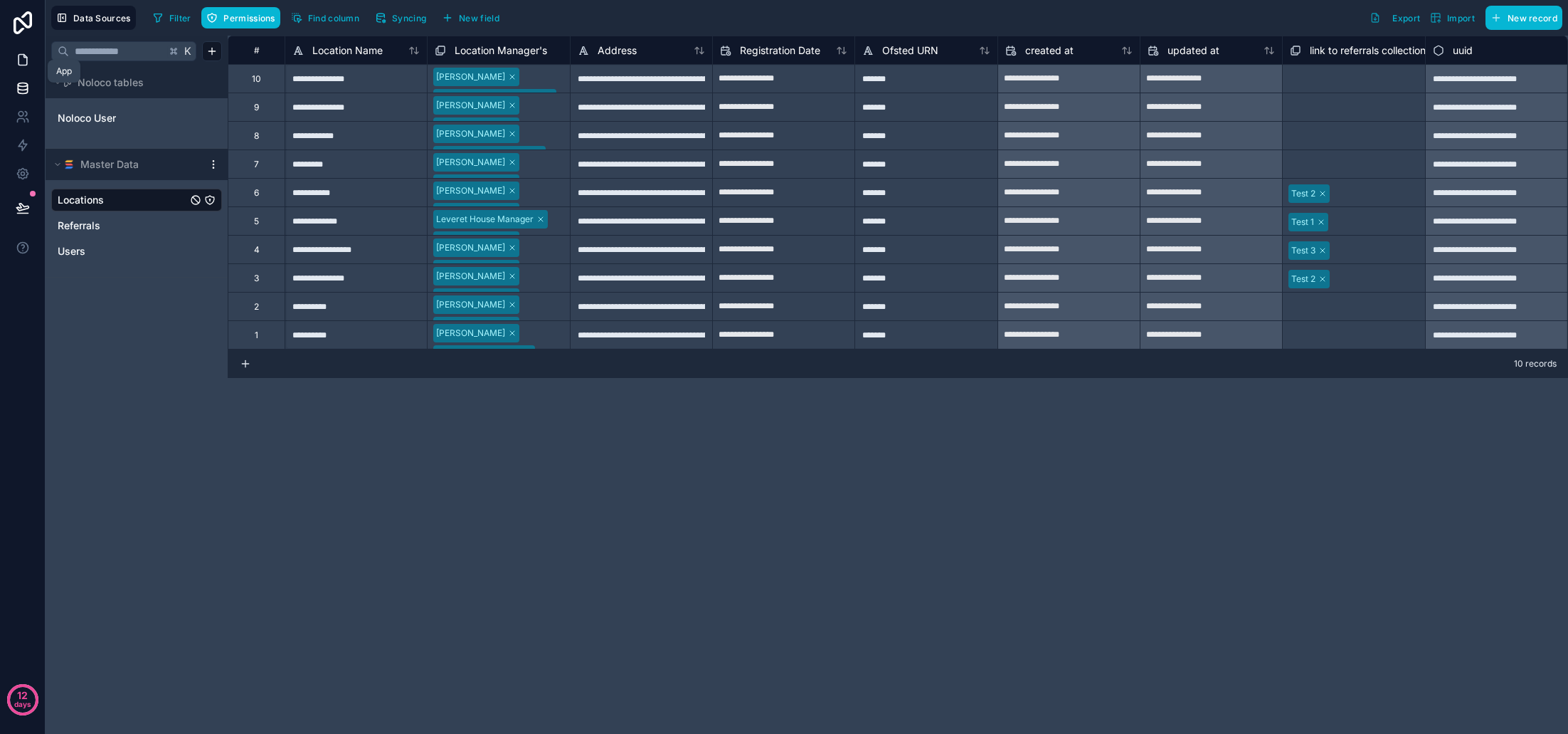
click at [27, 62] on icon at bounding box center [23, 60] width 15 height 15
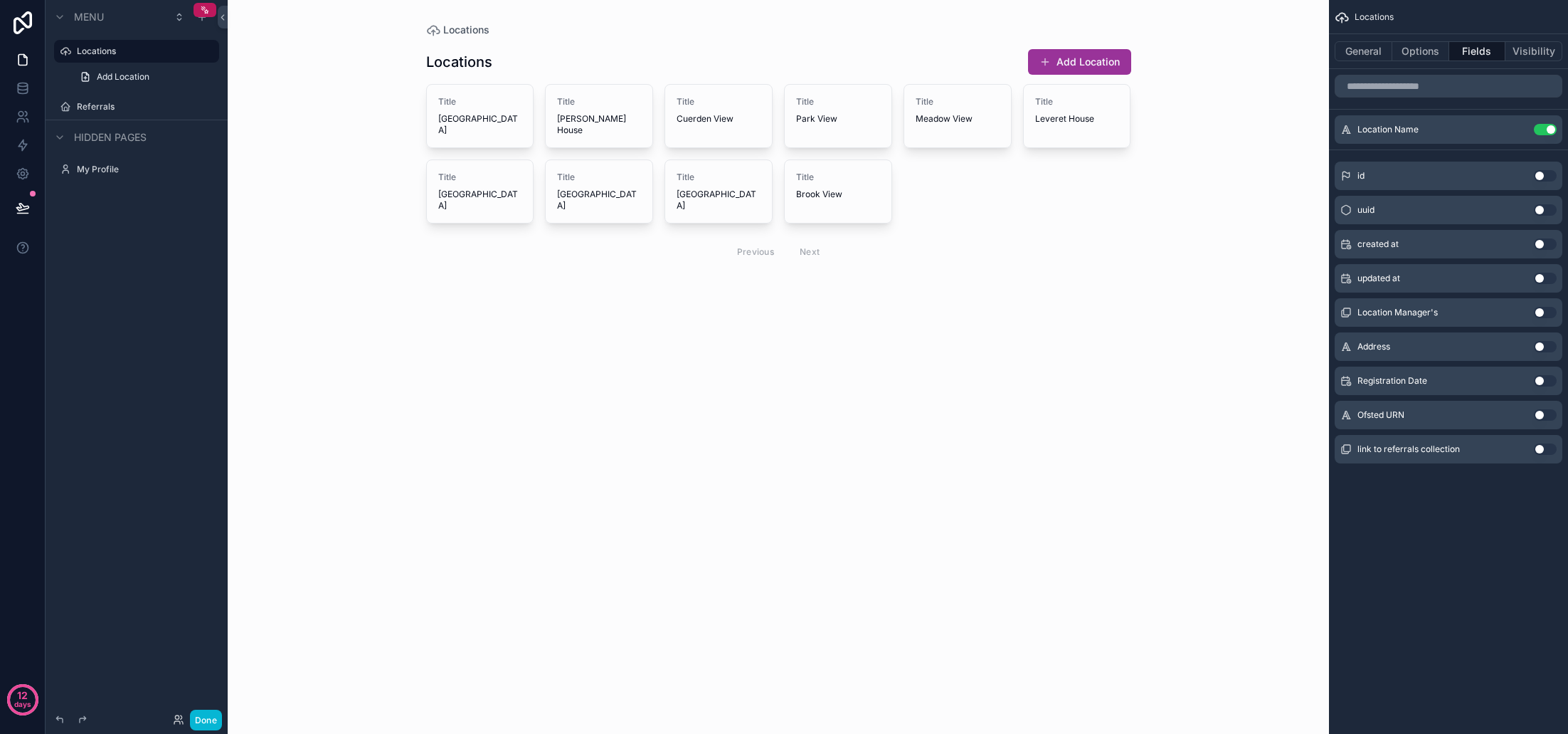
click at [1541, 345] on button "Use setting" at bounding box center [1545, 346] width 23 height 11
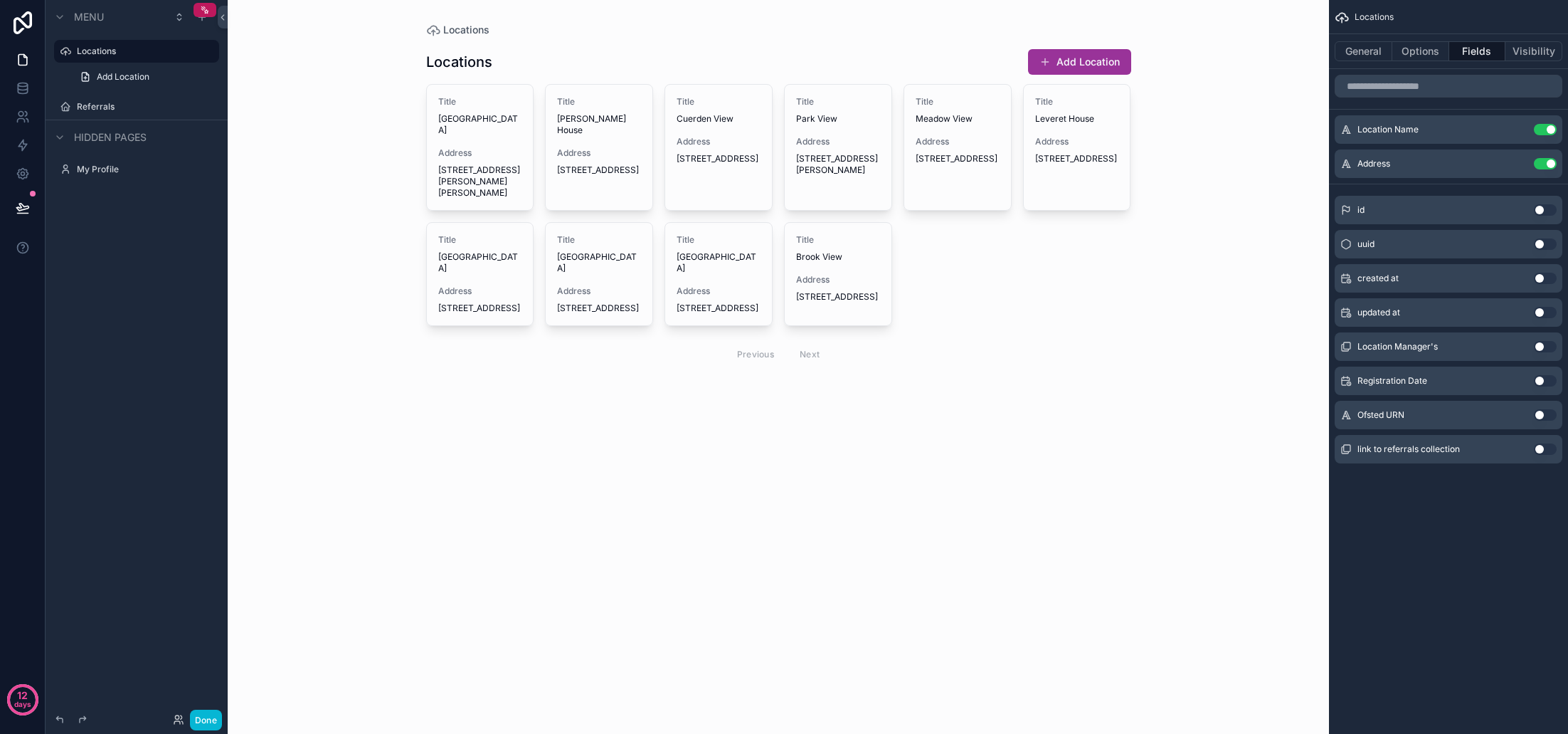
click at [1543, 411] on button "Use setting" at bounding box center [1545, 415] width 23 height 11
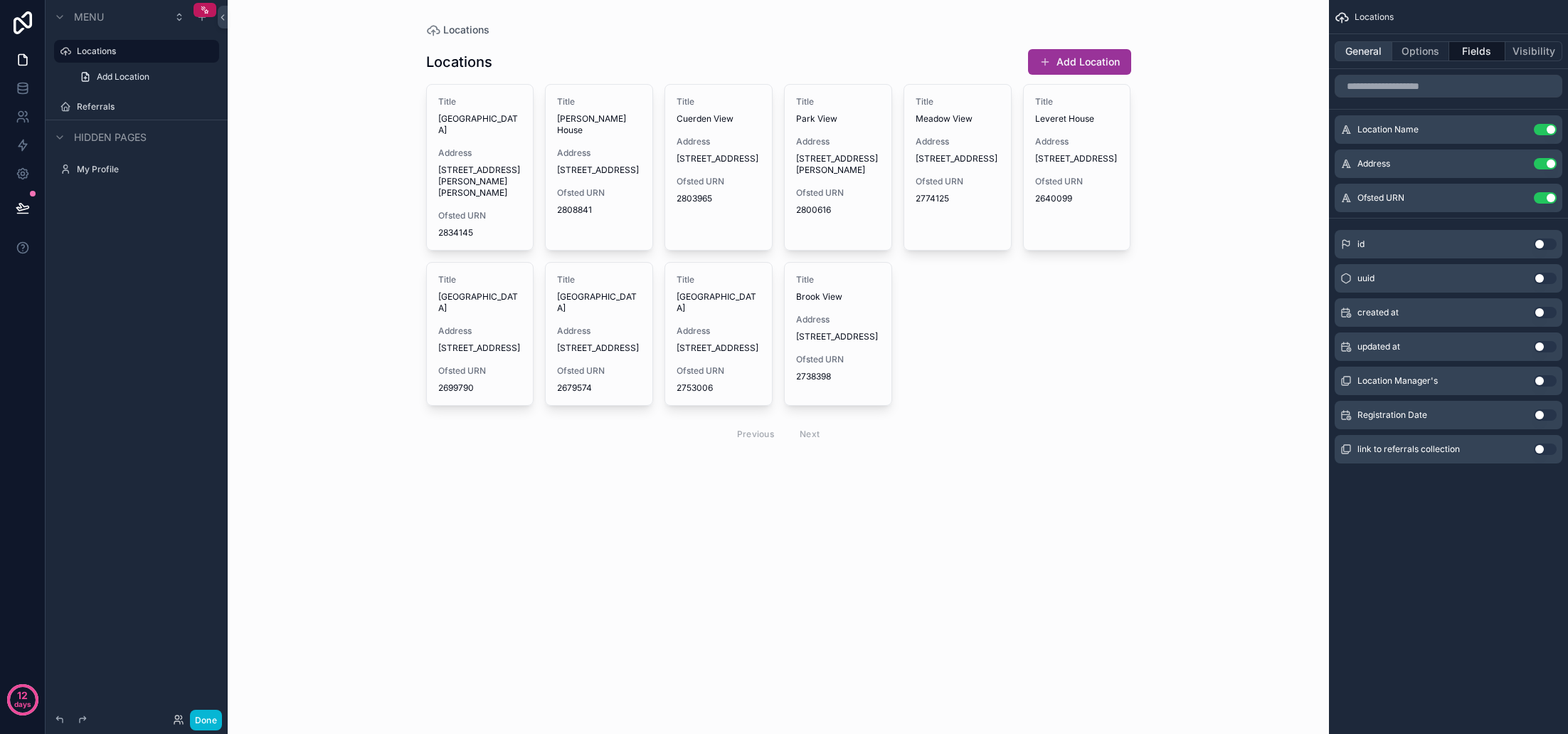
click at [1359, 56] on button "General" at bounding box center [1363, 51] width 58 height 20
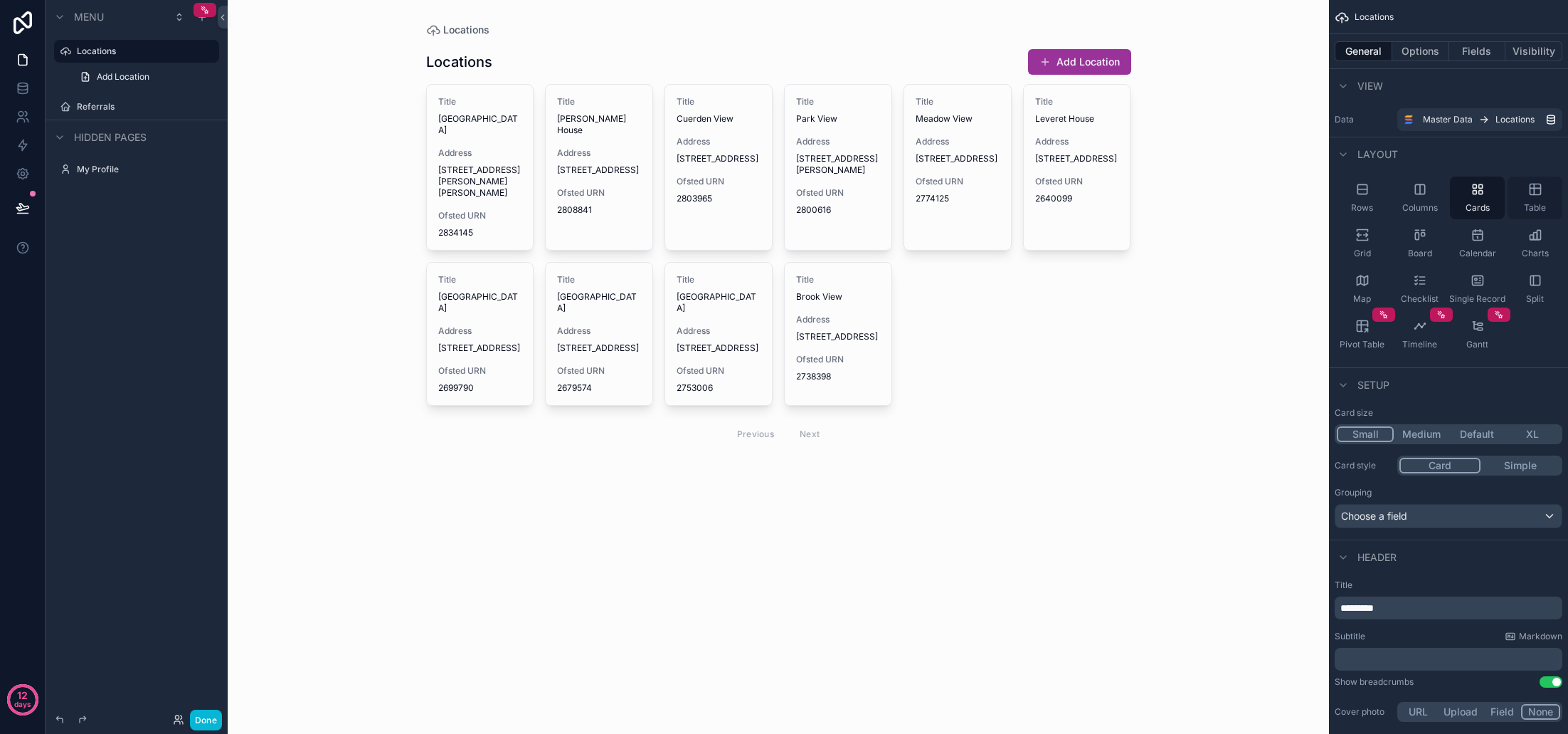
click at [1534, 192] on icon "scrollable content" at bounding box center [1534, 190] width 0 height 11
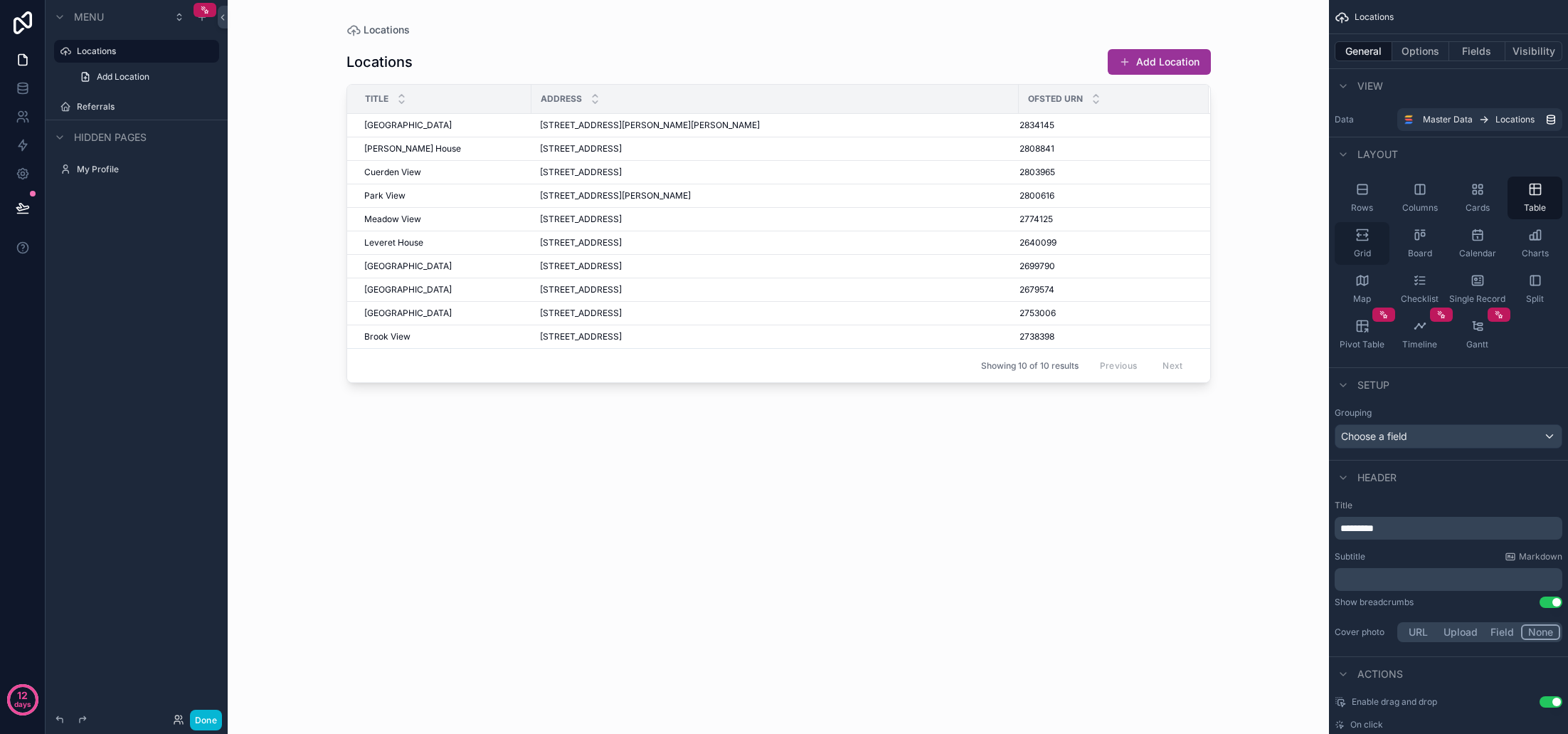
click at [1377, 240] on div "Grid" at bounding box center [1362, 243] width 55 height 43
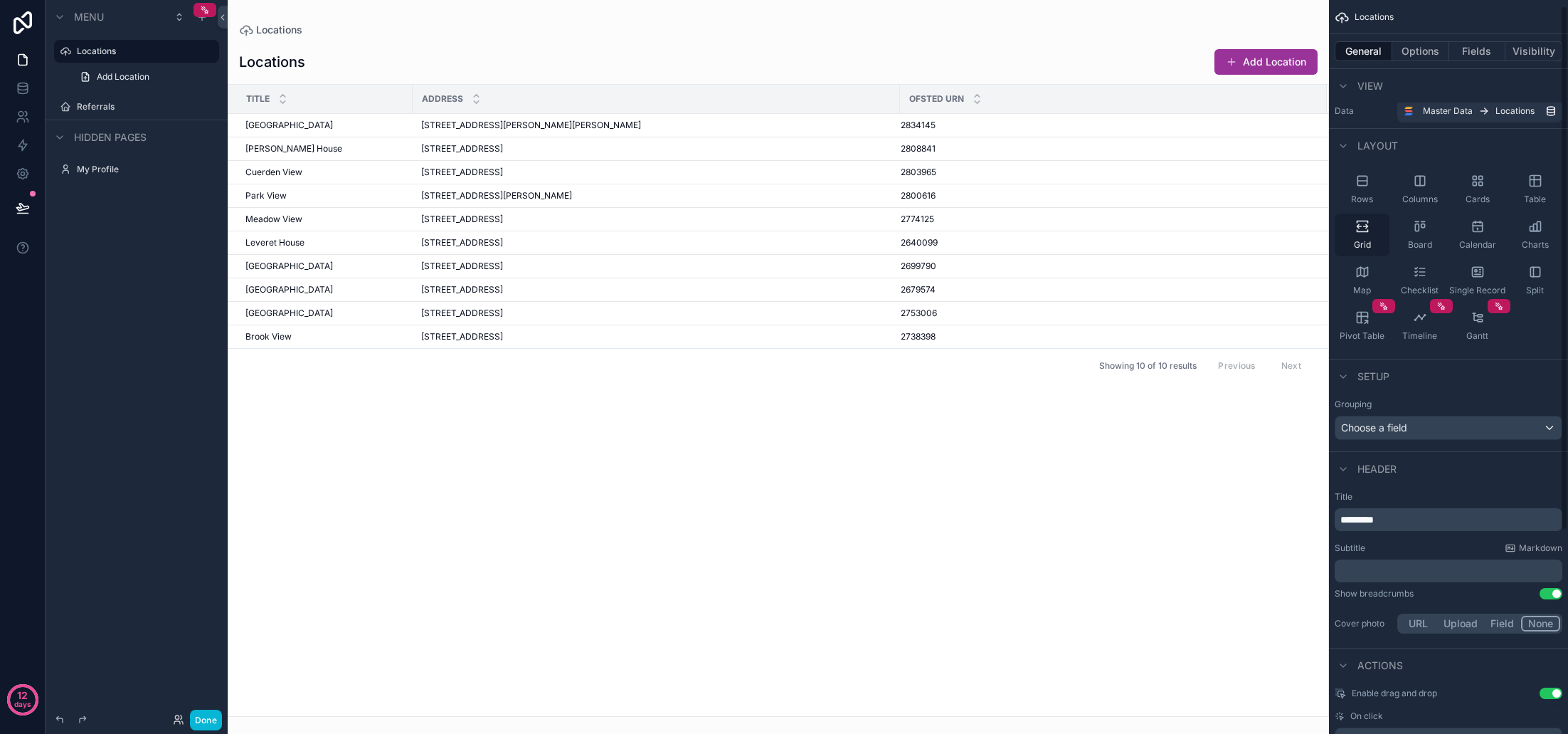
scroll to position [11, 0]
click at [1536, 190] on div "Table" at bounding box center [1535, 187] width 55 height 43
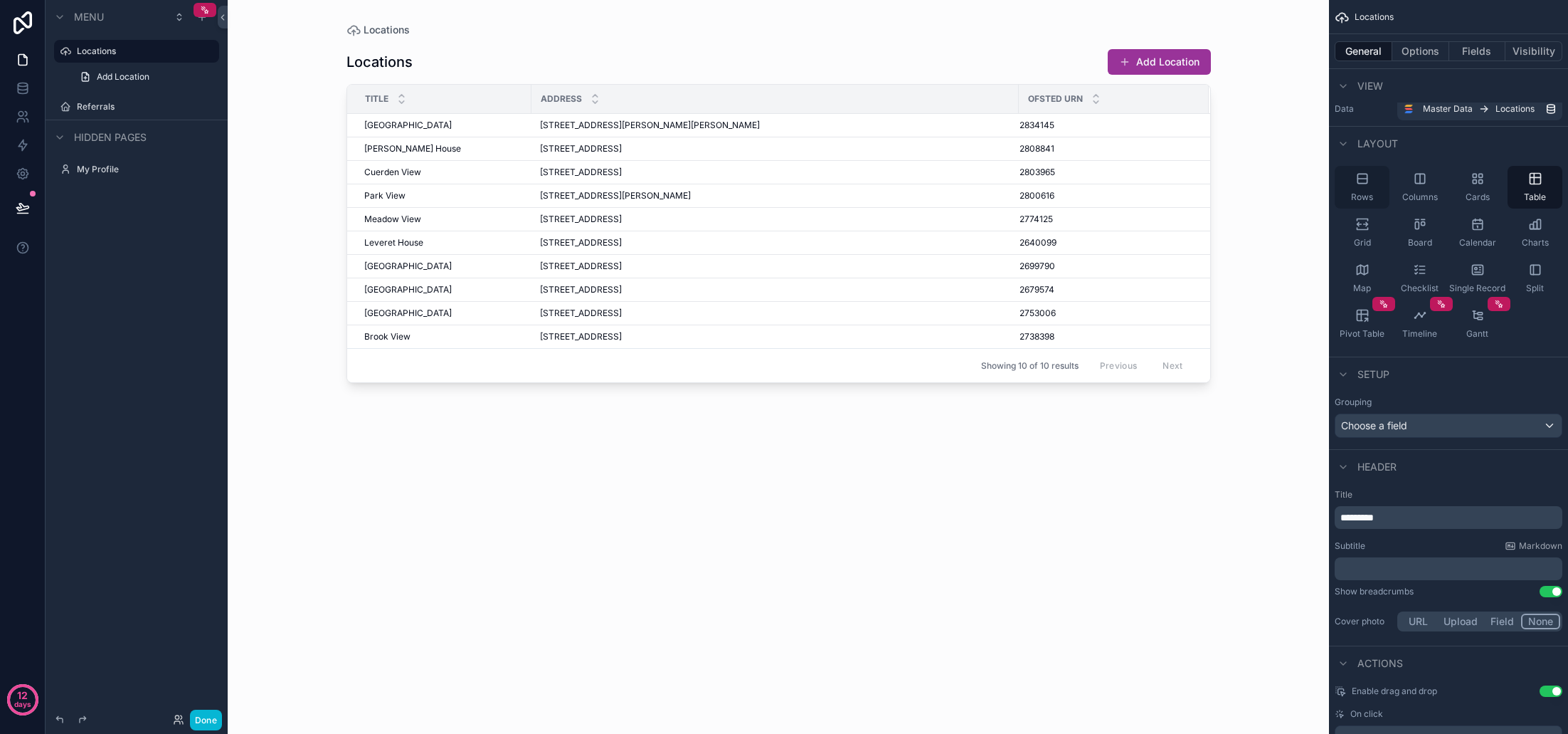
click at [1372, 186] on div "Rows" at bounding box center [1362, 187] width 55 height 43
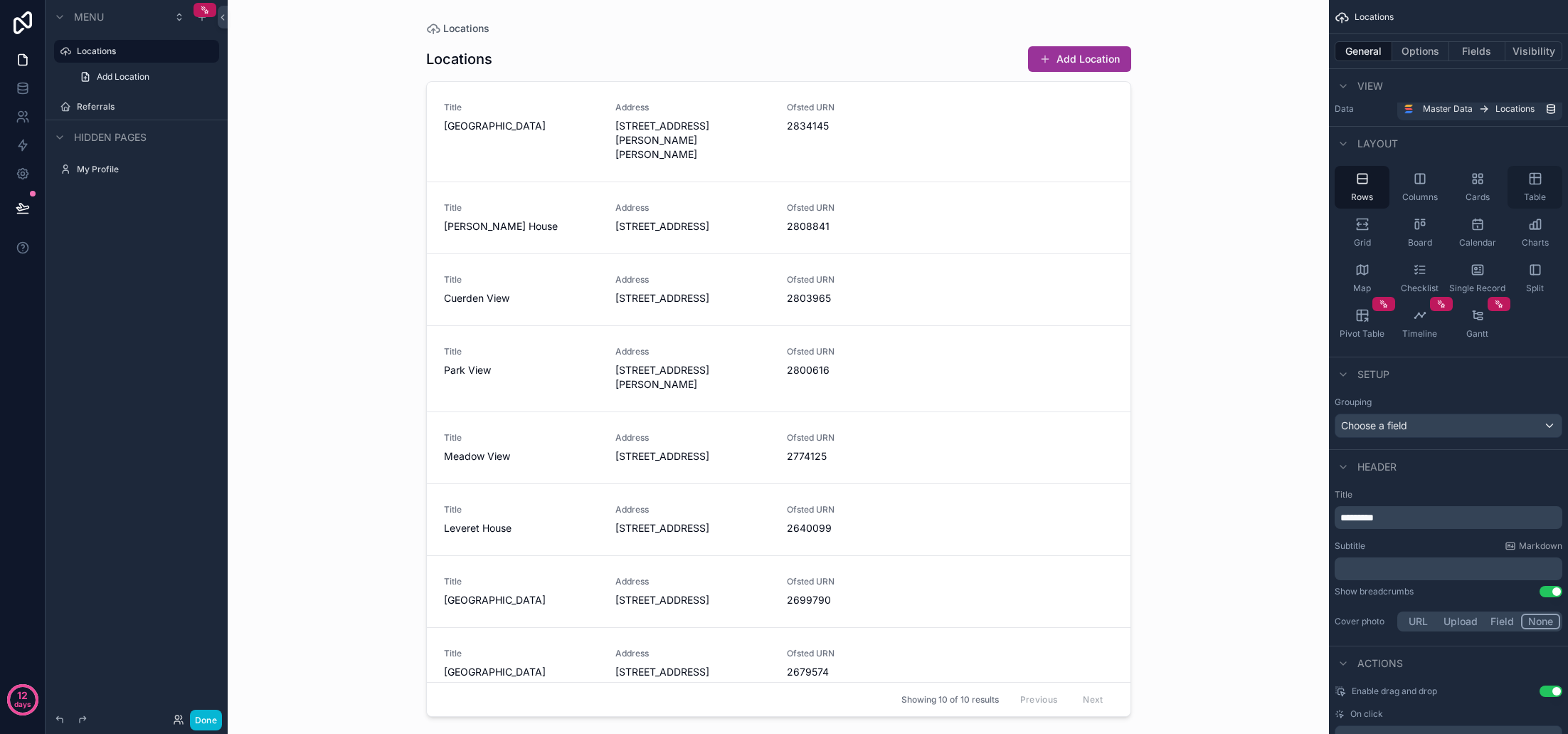
click at [1534, 187] on div "Table" at bounding box center [1535, 187] width 55 height 43
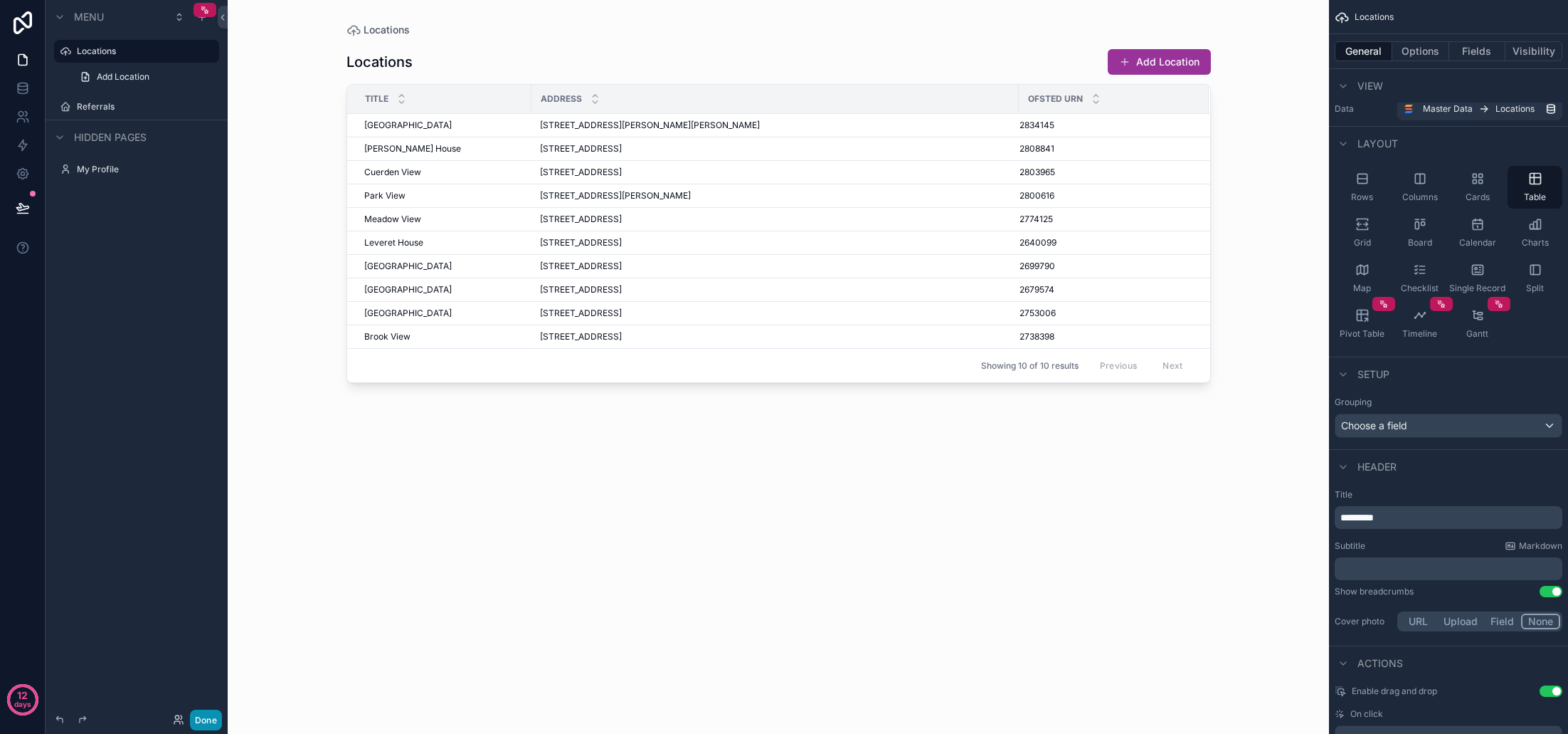
click at [212, 717] on button "Done" at bounding box center [205, 719] width 32 height 21
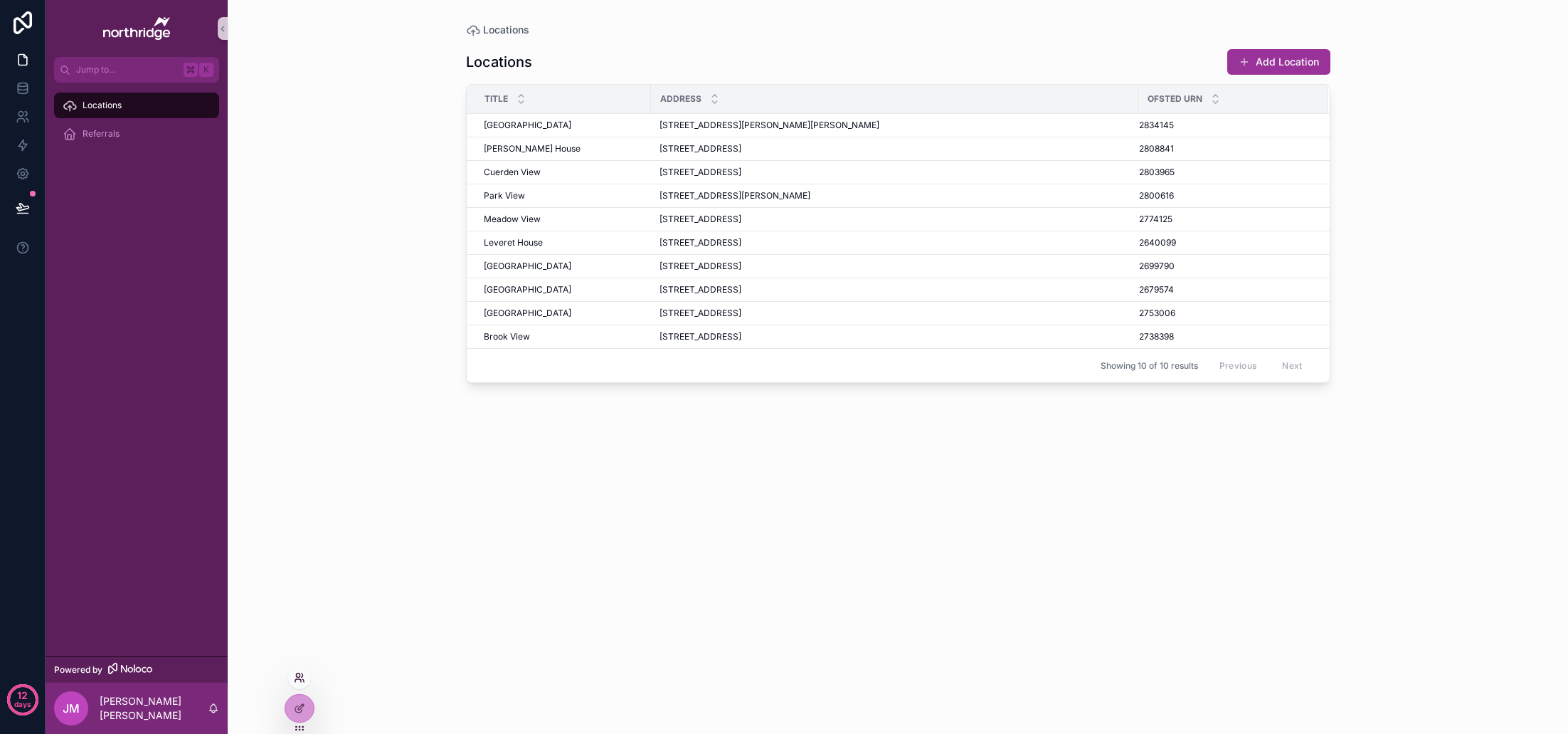
click at [304, 677] on icon at bounding box center [299, 677] width 11 height 11
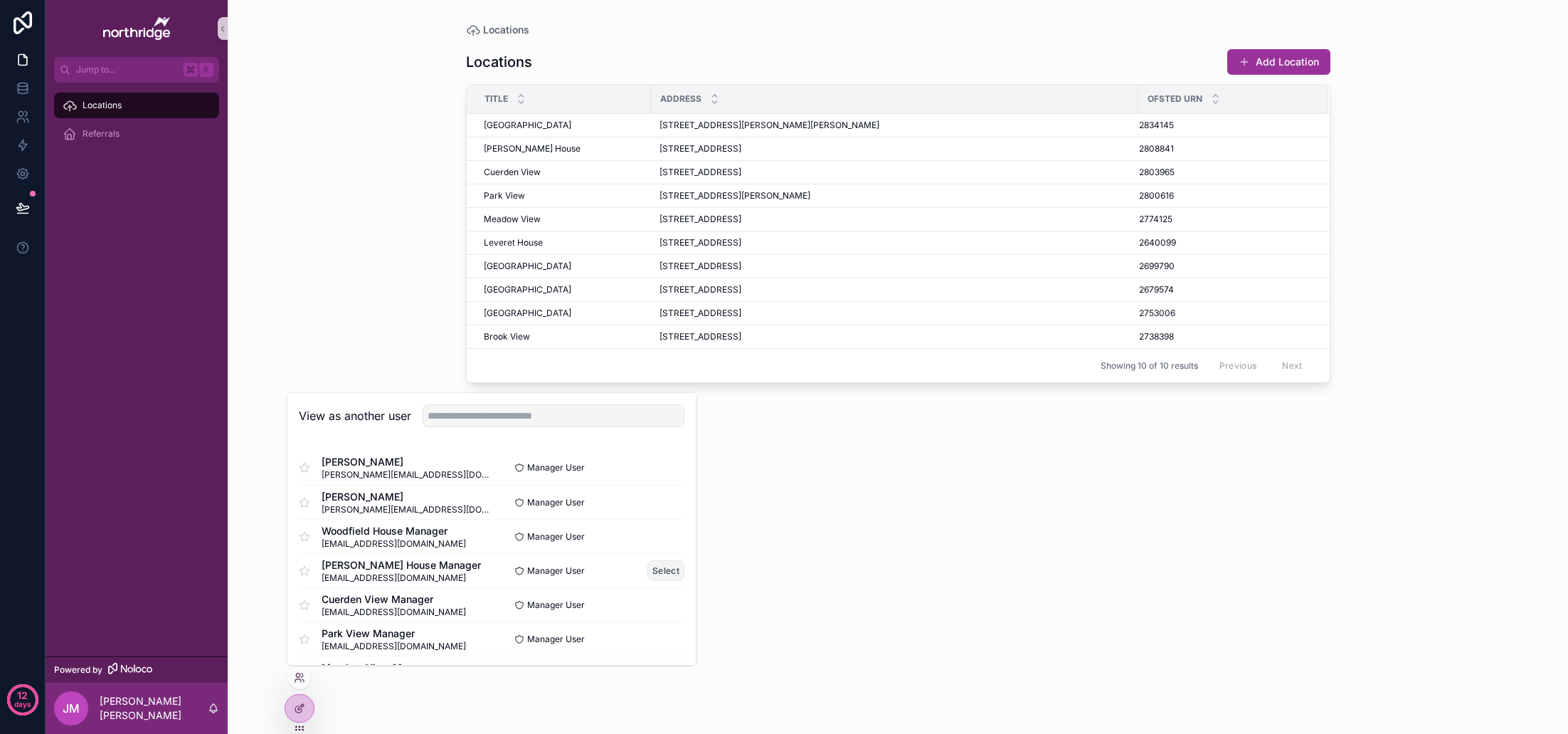
click at [658, 569] on button "Select" at bounding box center [666, 570] width 37 height 21
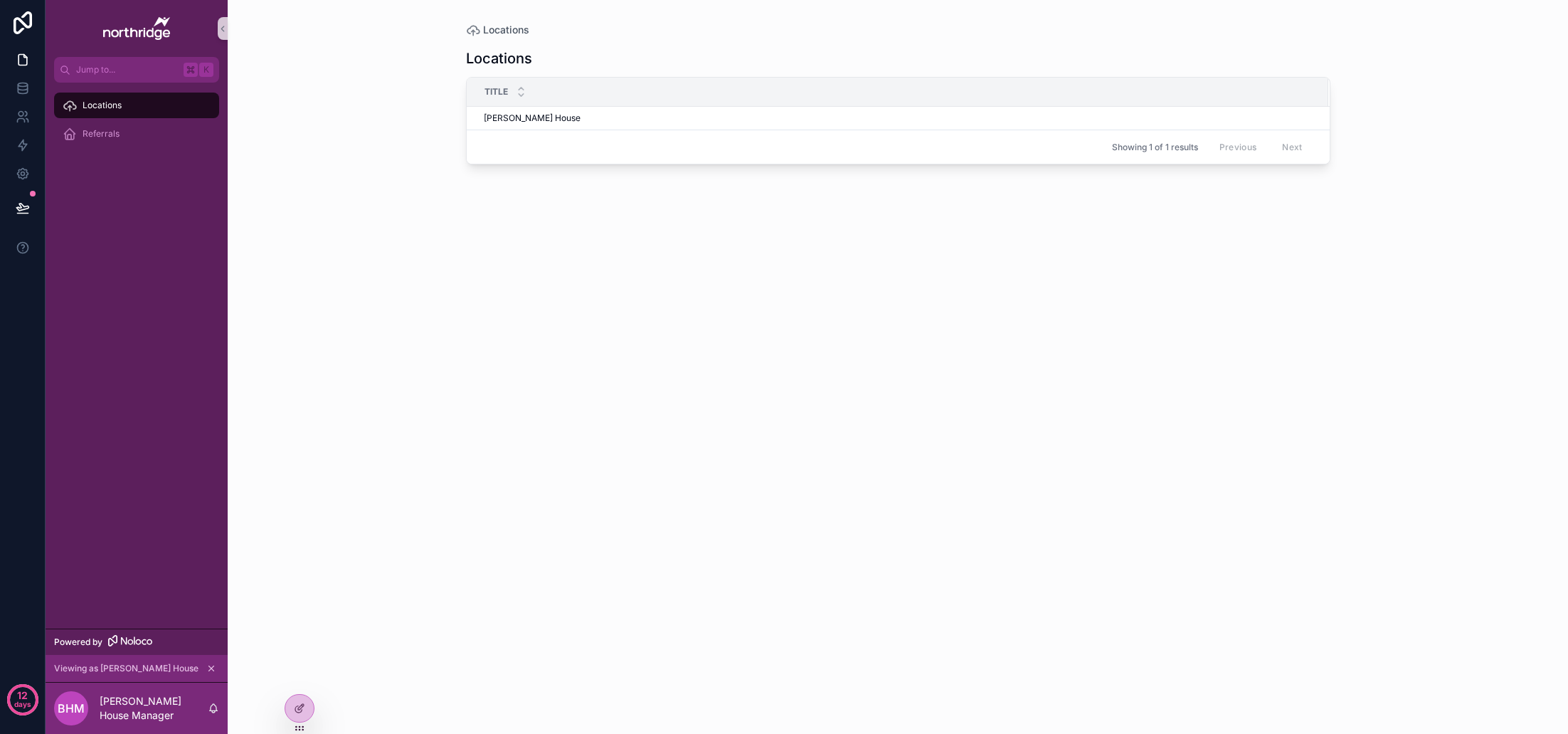
click at [214, 671] on icon "scrollable content" at bounding box center [211, 668] width 10 height 10
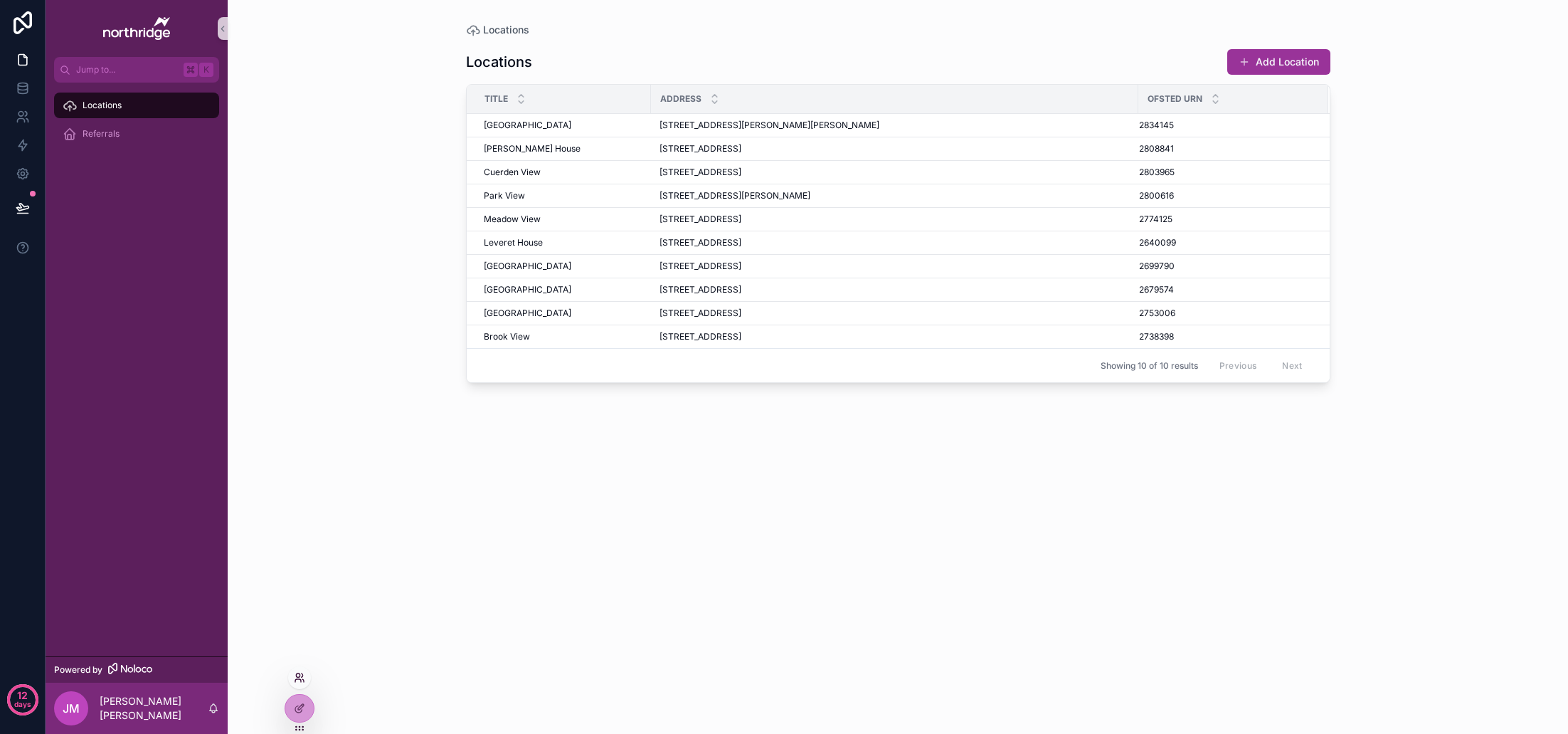
click at [301, 677] on icon at bounding box center [299, 677] width 11 height 11
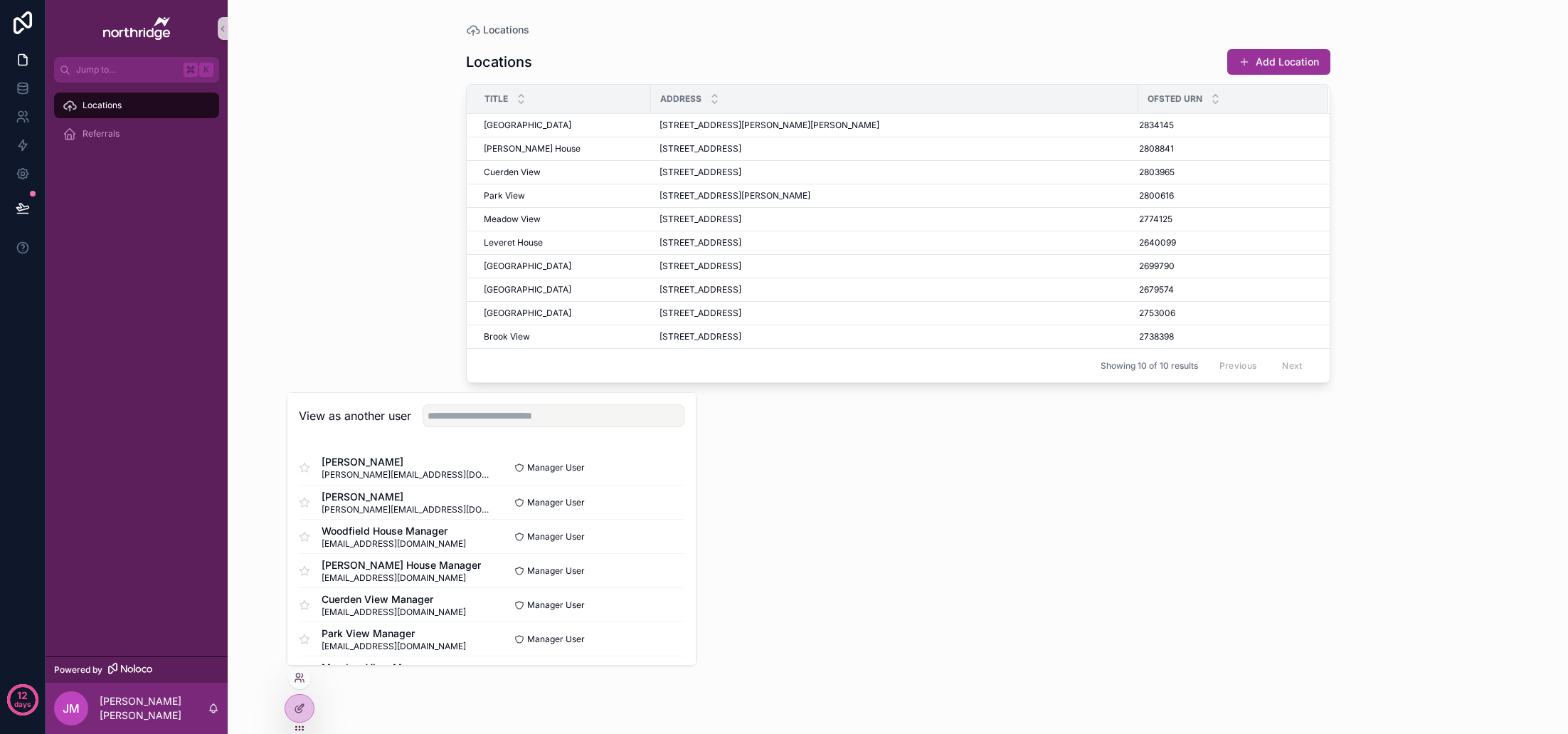
drag, startPoint x: 273, startPoint y: 268, endPoint x: 254, endPoint y: 257, distance: 22.0
click at [273, 268] on div "Locations Locations Add Location Title Address Ofsted URN Woodfield House Woodf…" at bounding box center [898, 367] width 1340 height 734
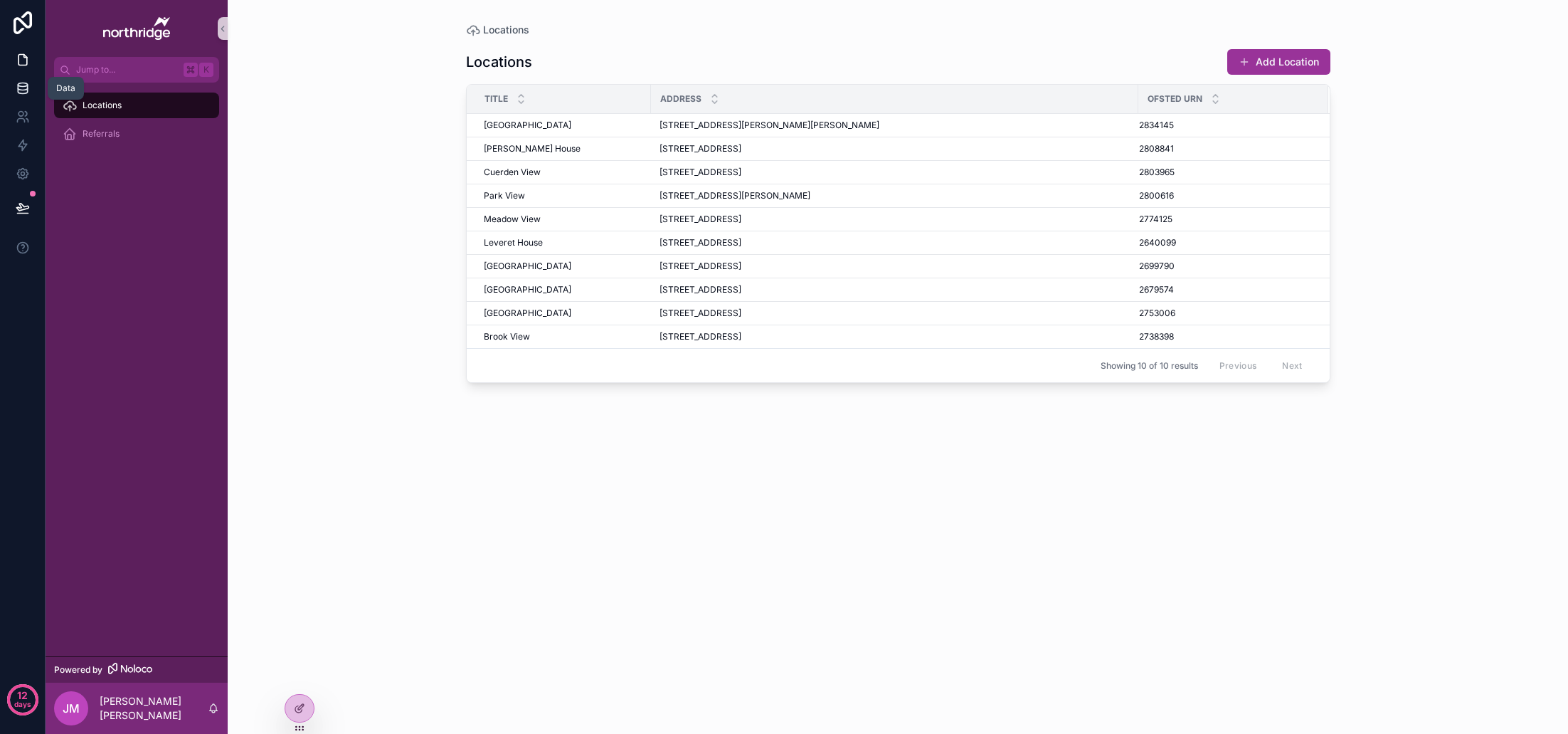
click at [17, 88] on icon at bounding box center [22, 87] width 9 height 5
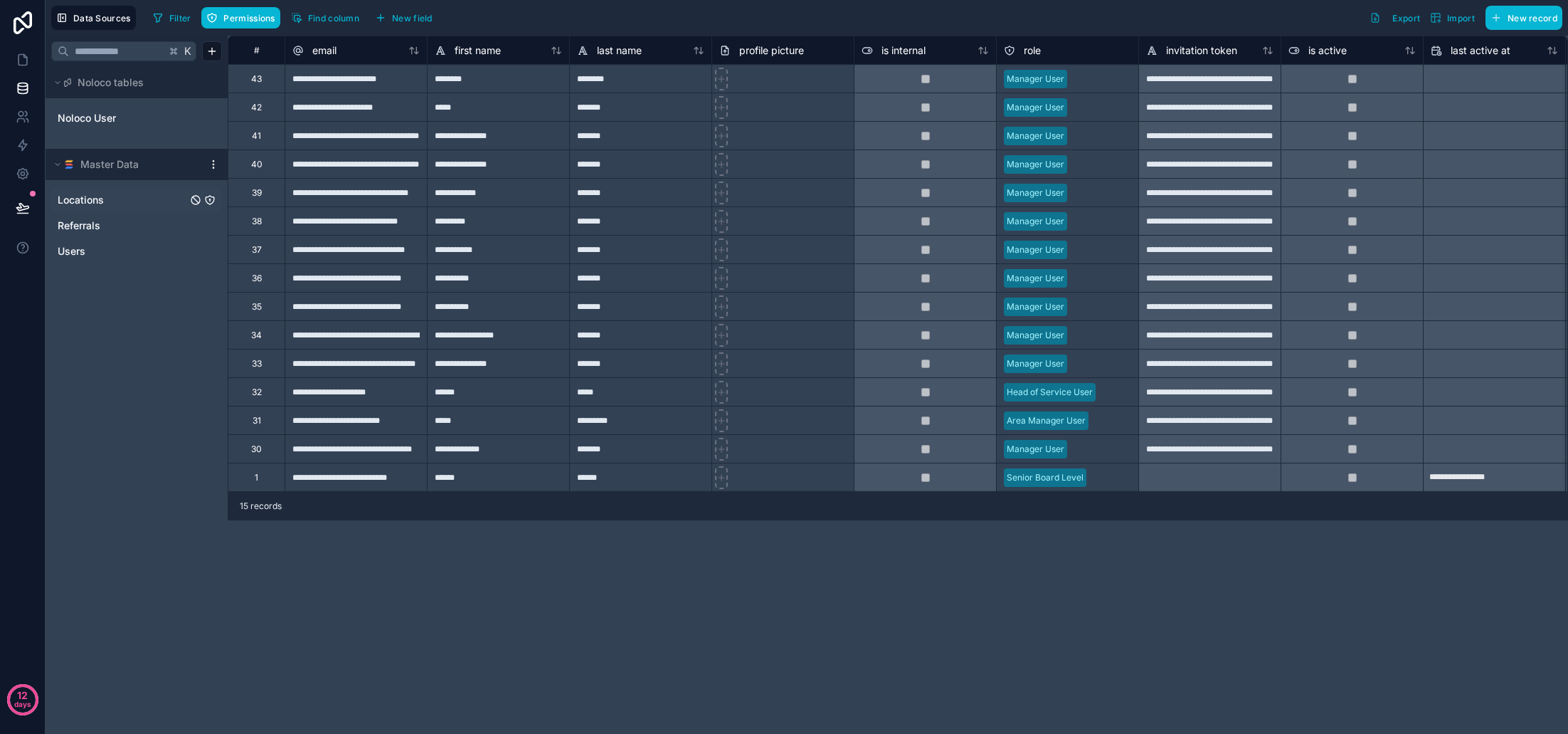
click at [100, 195] on span "Locations" at bounding box center [81, 200] width 46 height 15
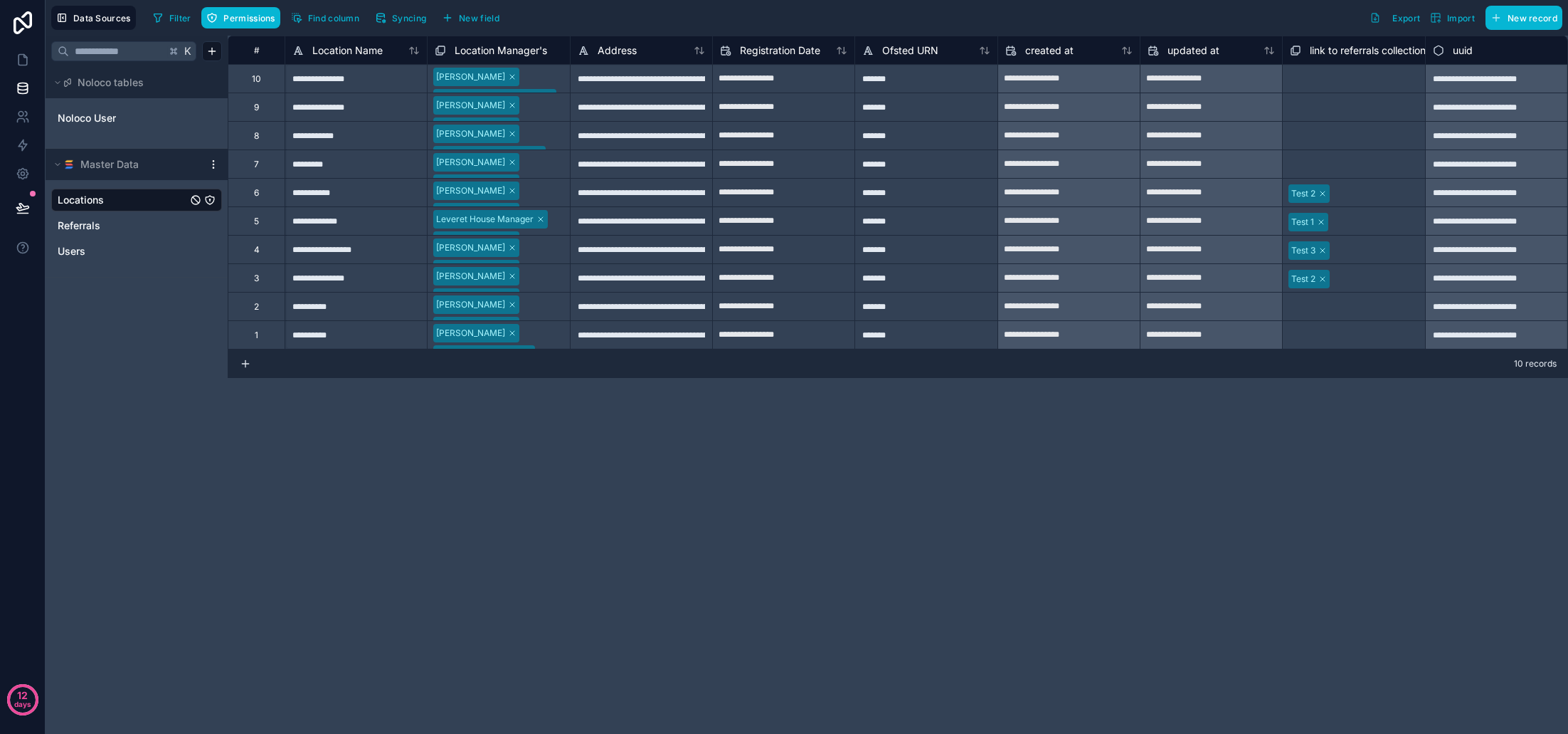
click at [212, 202] on icon "Locations" at bounding box center [210, 200] width 11 height 11
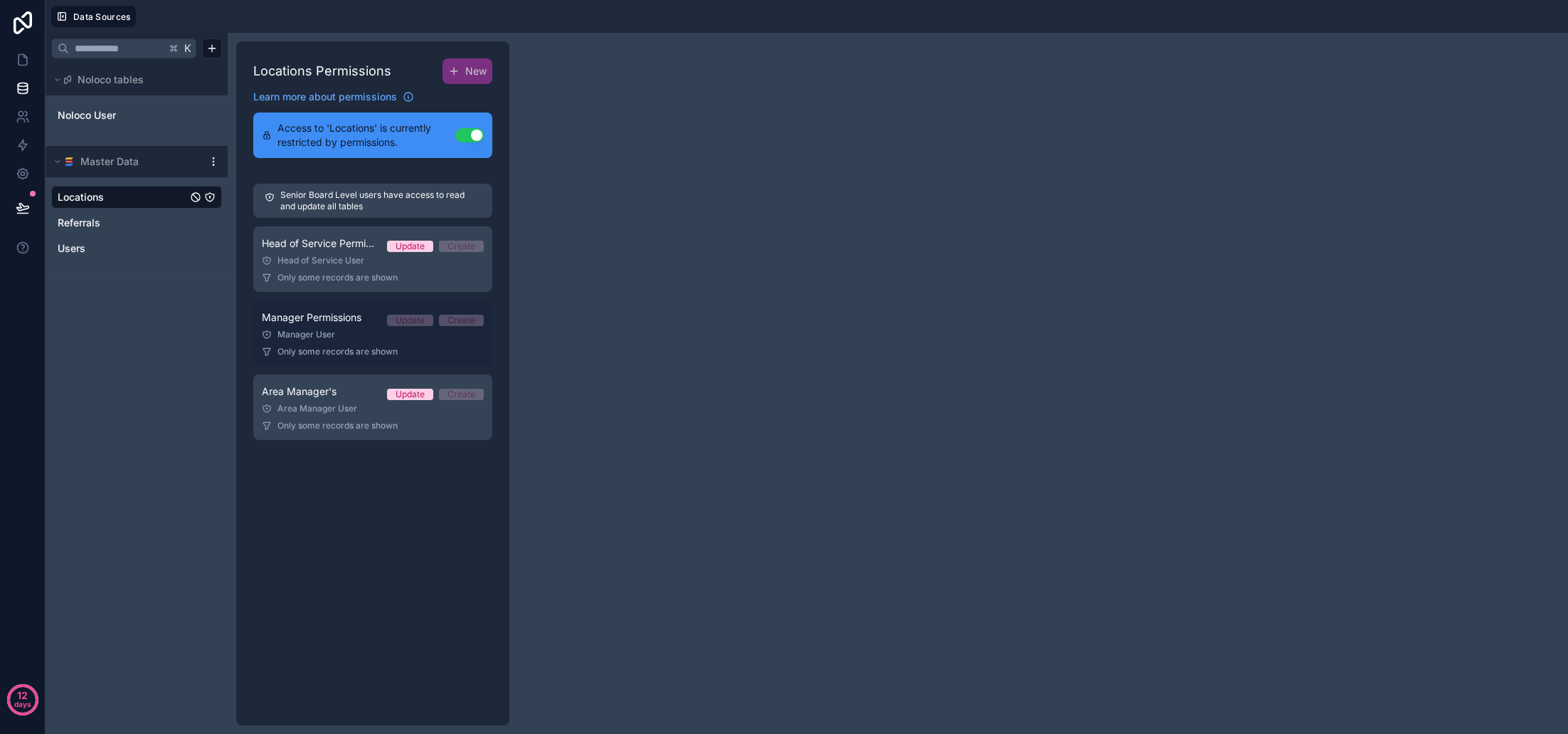
click at [341, 360] on link "Manager Permissions Update Create Manager User Only some records are shown" at bounding box center [373, 333] width 239 height 65
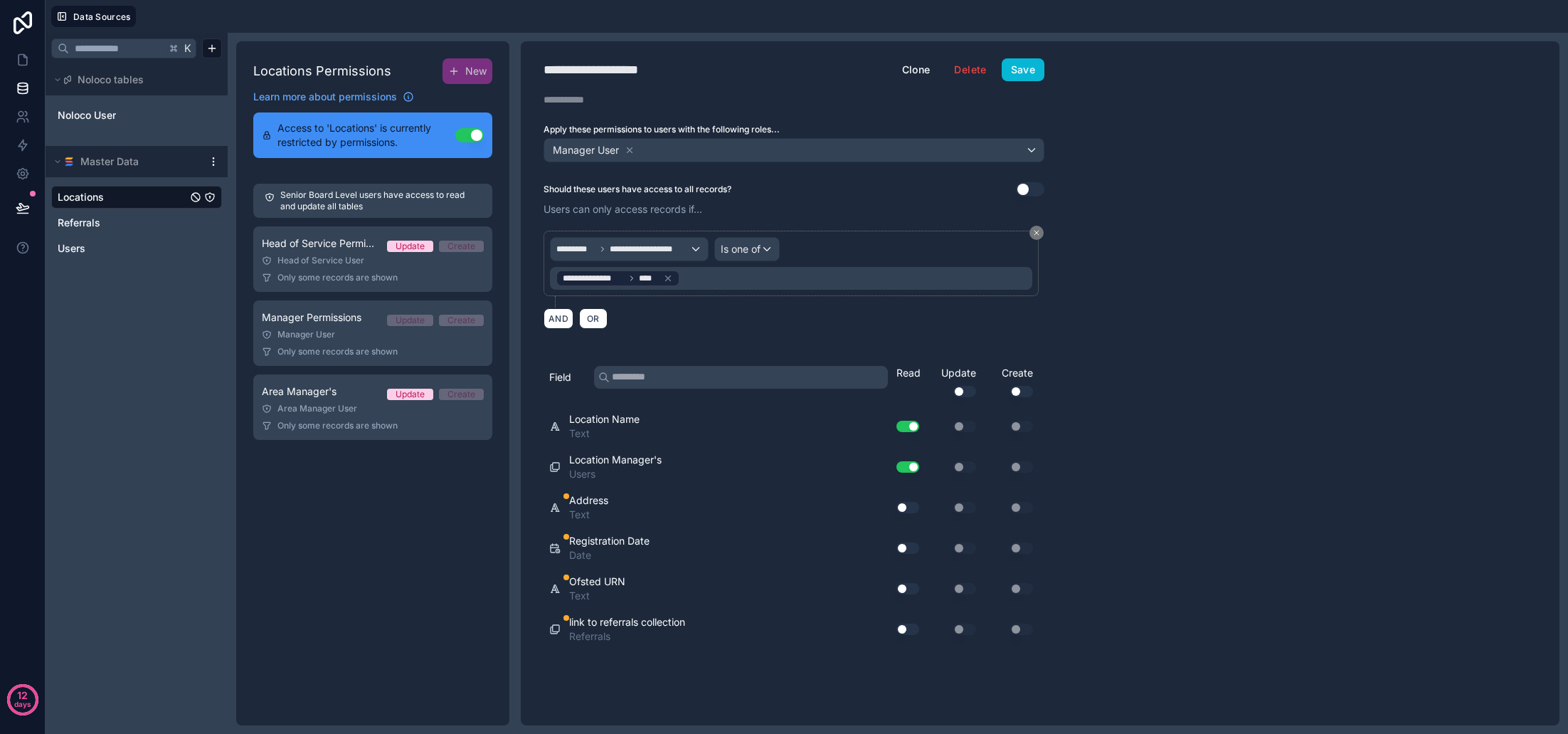
drag, startPoint x: 909, startPoint y: 509, endPoint x: 913, endPoint y: 534, distance: 25.3
click at [909, 509] on button "Use setting" at bounding box center [908, 508] width 23 height 11
drag, startPoint x: 908, startPoint y: 550, endPoint x: 909, endPoint y: 562, distance: 12.0
click at [908, 550] on button "Use setting" at bounding box center [908, 548] width 23 height 11
drag, startPoint x: 904, startPoint y: 581, endPoint x: 903, endPoint y: 591, distance: 10.0
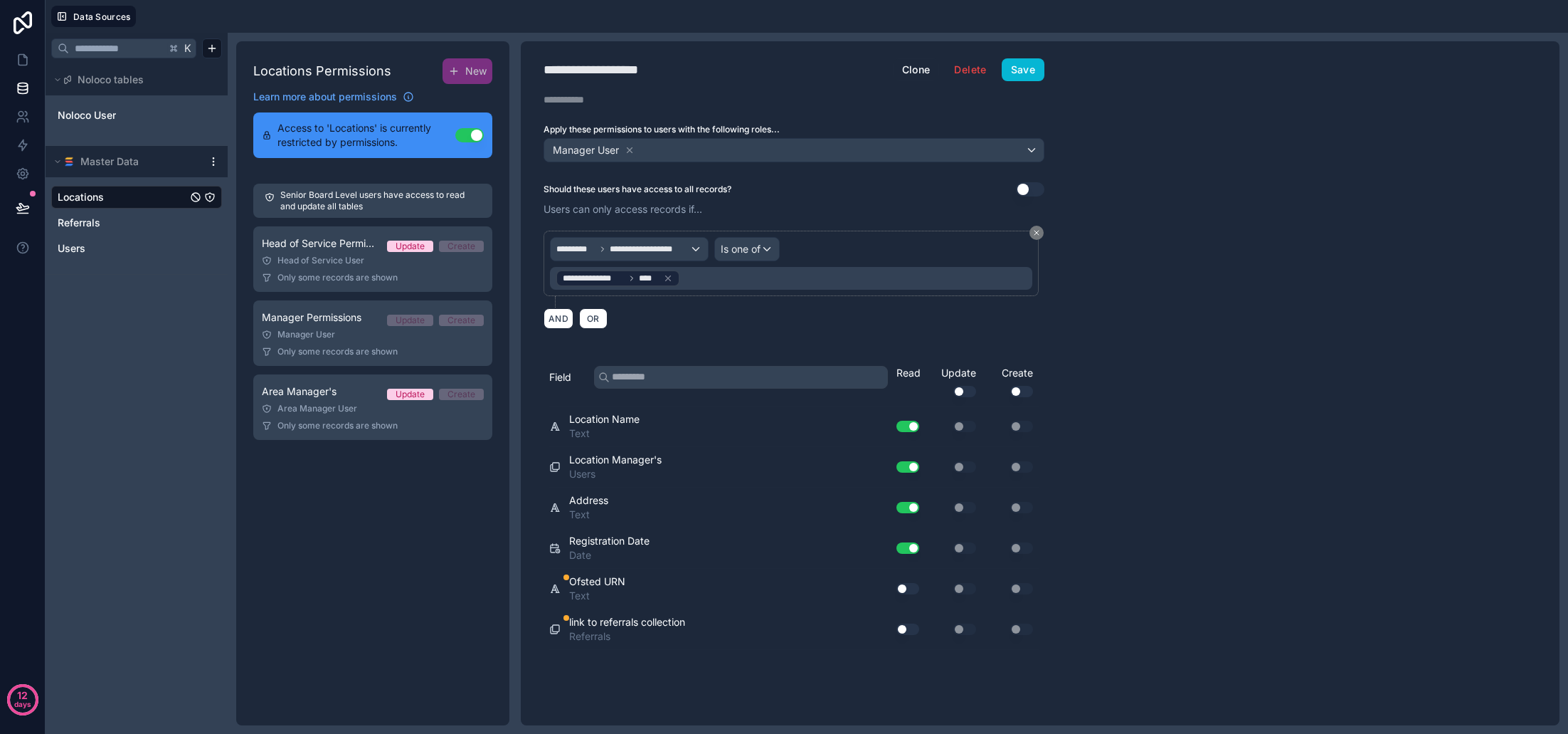
click at [904, 581] on div "Use setting" at bounding box center [902, 588] width 46 height 23
click at [903, 591] on button "Use setting" at bounding box center [908, 588] width 23 height 11
click at [908, 627] on button "Use setting" at bounding box center [908, 629] width 23 height 11
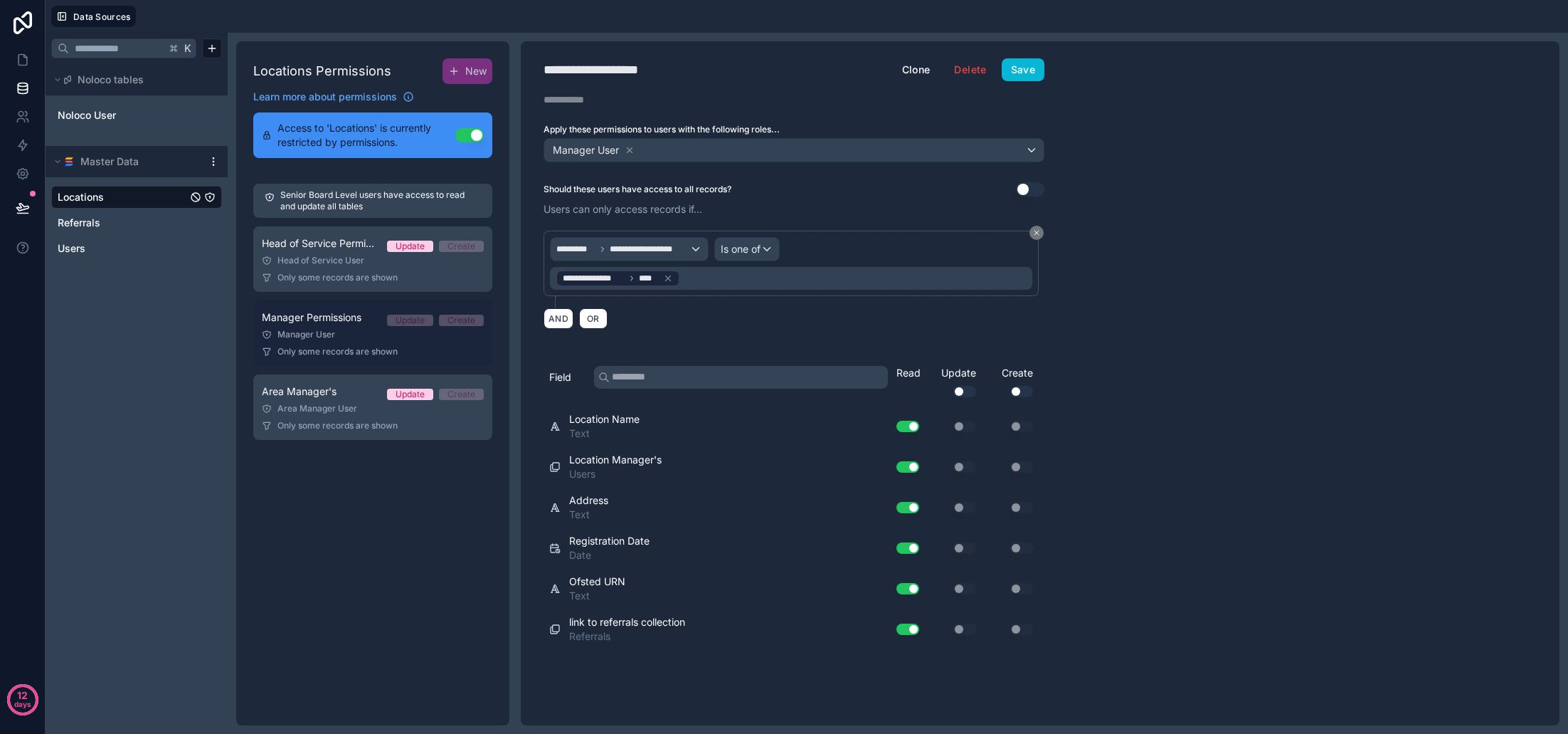
click at [338, 343] on link "Manager Permissions Update Create Manager User Only some records are shown" at bounding box center [373, 333] width 239 height 65
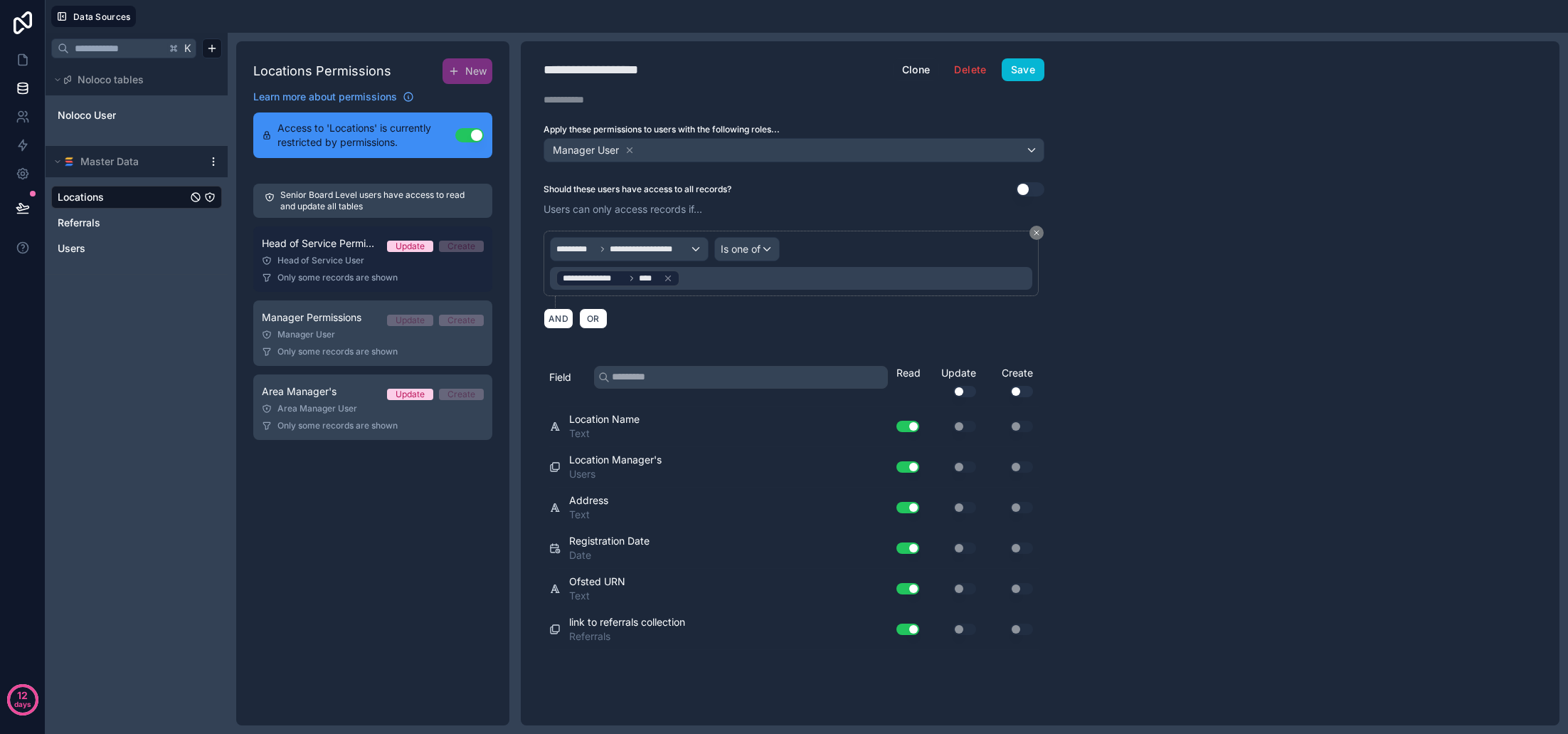
click at [330, 264] on div "Head of Service User" at bounding box center [373, 260] width 222 height 11
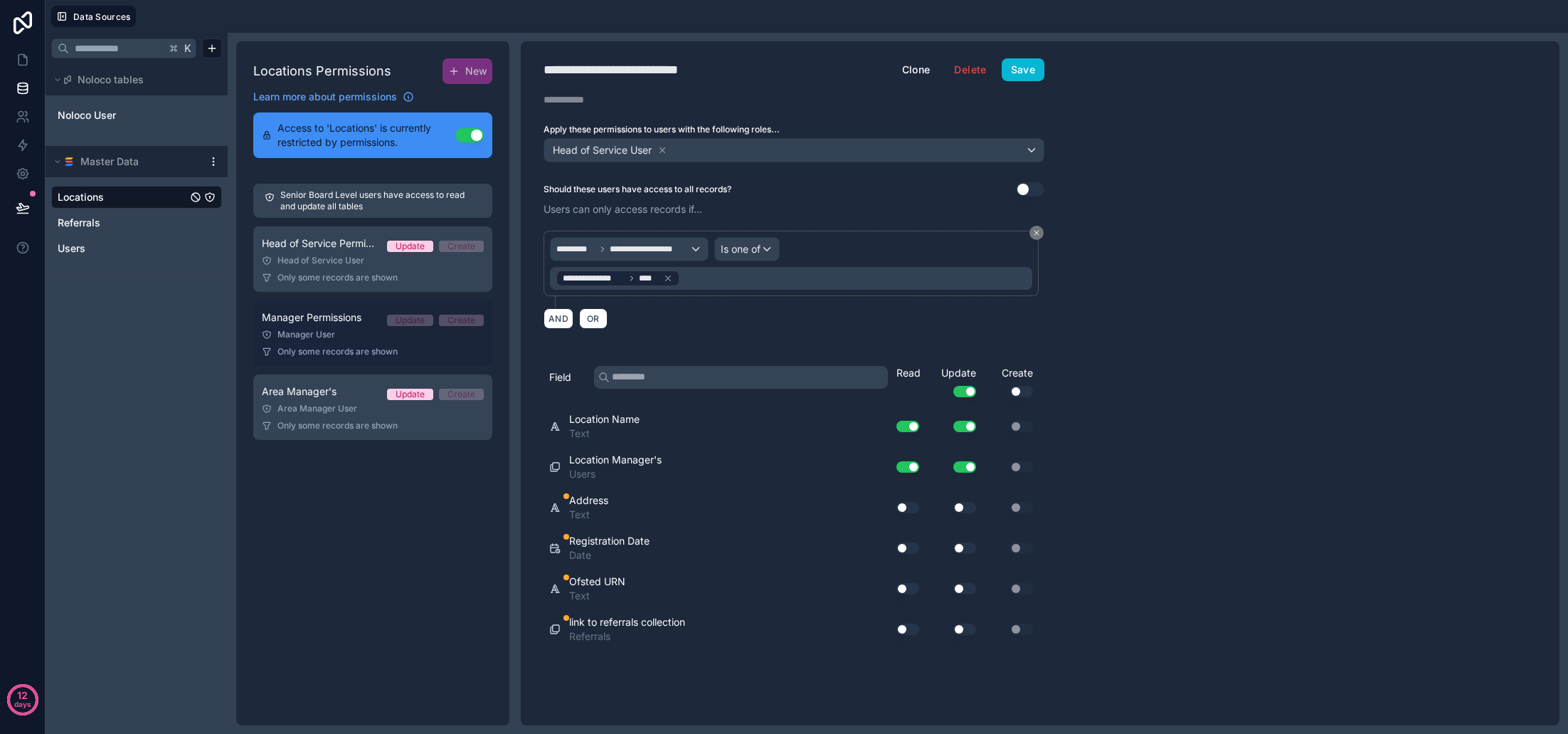
click at [323, 337] on div "Manager User" at bounding box center [373, 334] width 222 height 11
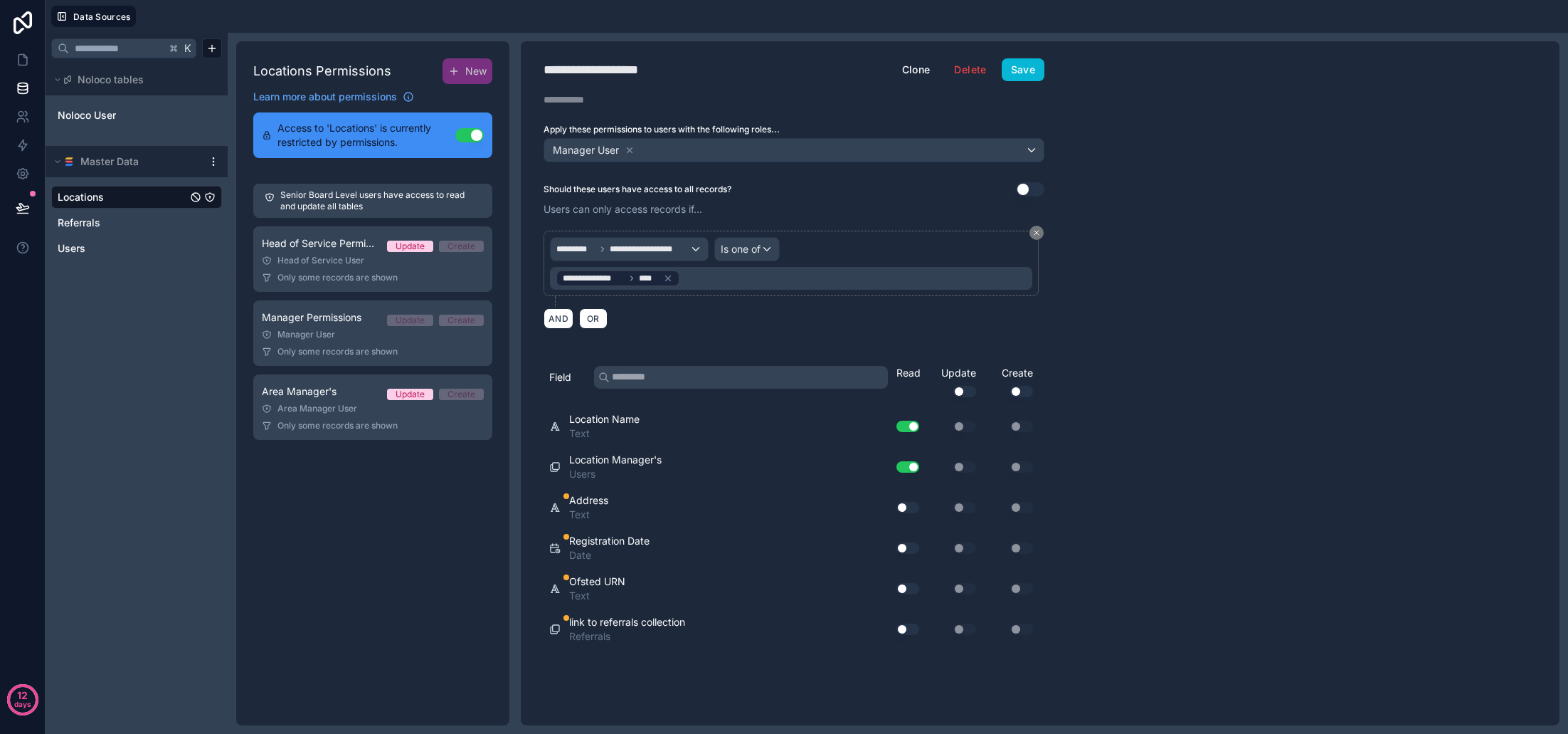
click at [907, 505] on button "Use setting" at bounding box center [908, 508] width 23 height 11
click at [902, 550] on button "Use setting" at bounding box center [908, 548] width 23 height 11
click at [909, 591] on button "Use setting" at bounding box center [908, 588] width 23 height 11
click at [909, 628] on button "Use setting" at bounding box center [908, 629] width 23 height 11
click at [1021, 68] on button "Save" at bounding box center [1023, 70] width 43 height 23
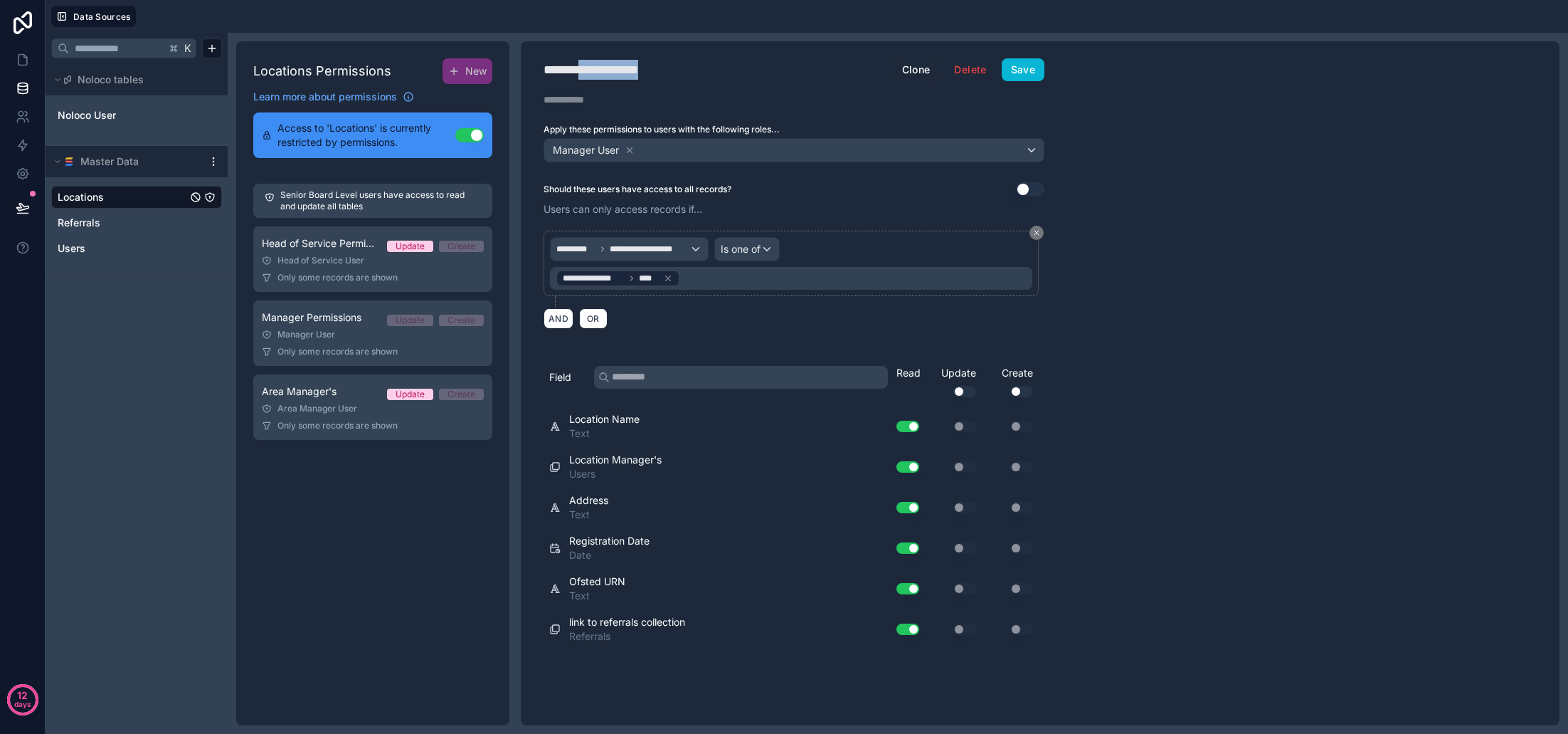
drag, startPoint x: 598, startPoint y: 67, endPoint x: 764, endPoint y: 78, distance: 166.4
click at [763, 78] on h1 "**********" at bounding box center [717, 70] width 349 height 20
type div "**********"
click at [1015, 71] on button "Save" at bounding box center [1023, 70] width 43 height 23
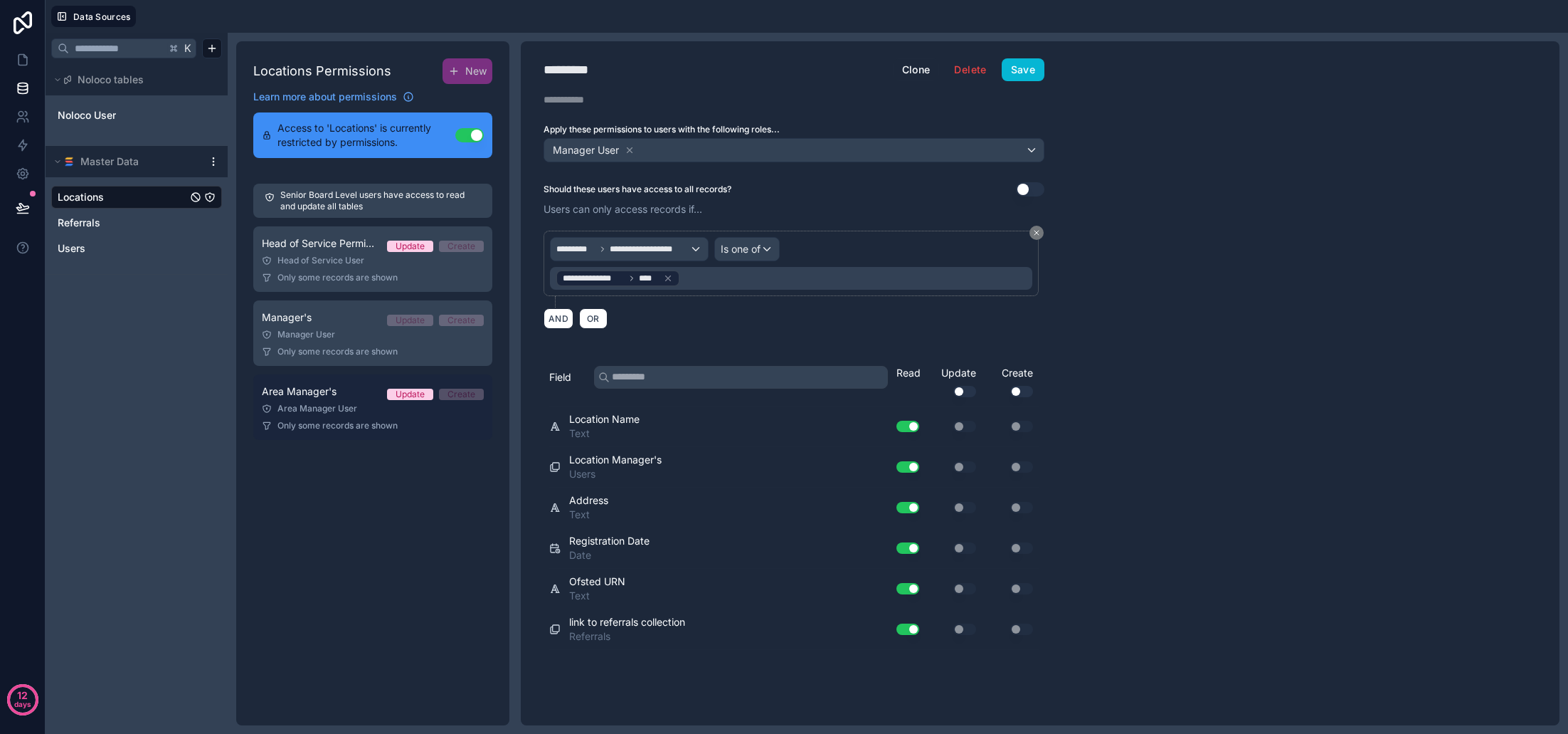
click at [336, 394] on span "Area Manager's" at bounding box center [299, 391] width 75 height 15
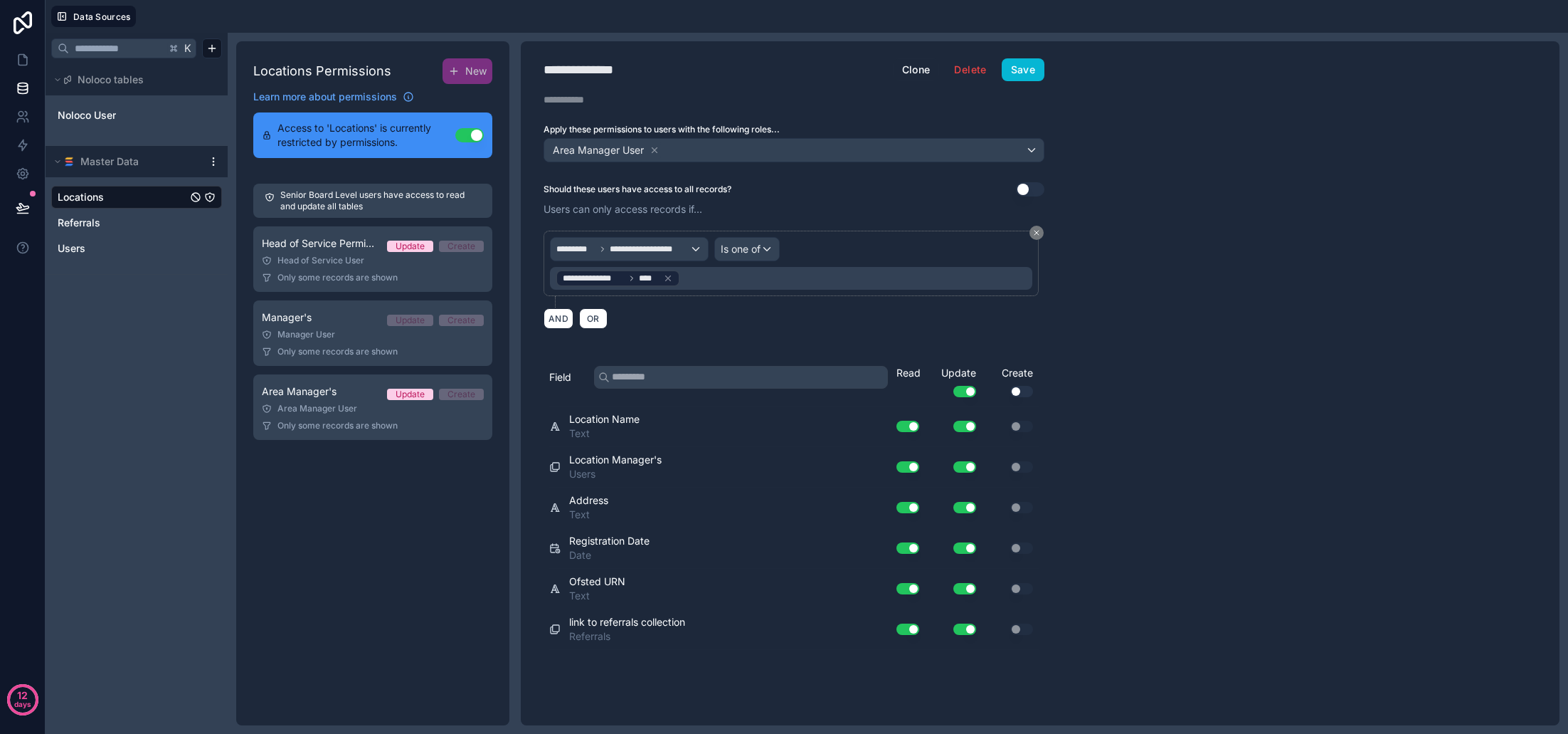
click at [965, 391] on button "Use setting" at bounding box center [964, 391] width 23 height 11
click at [1032, 77] on button "Save" at bounding box center [1023, 70] width 43 height 23
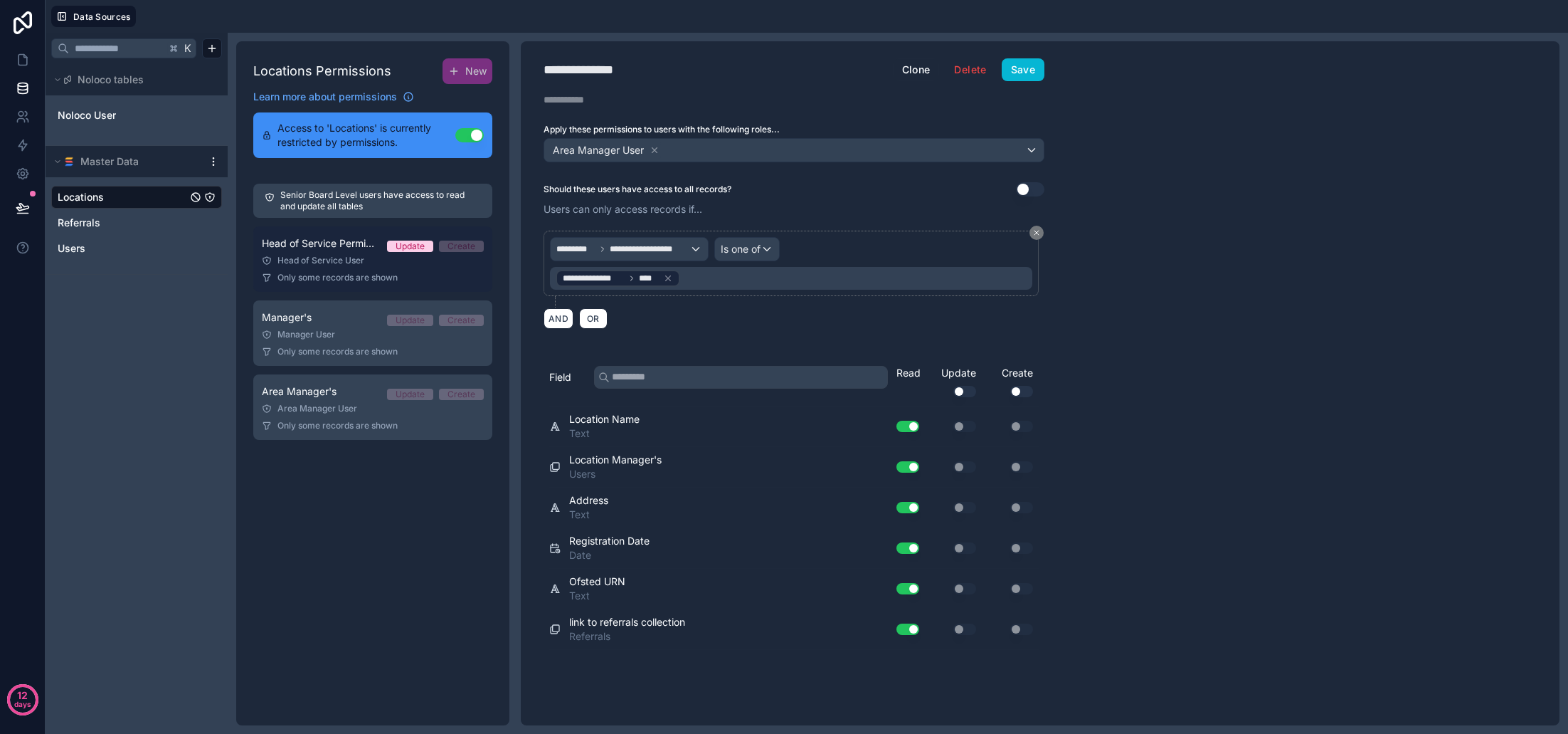
click at [322, 278] on span "Only some records are shown" at bounding box center [337, 278] width 120 height 11
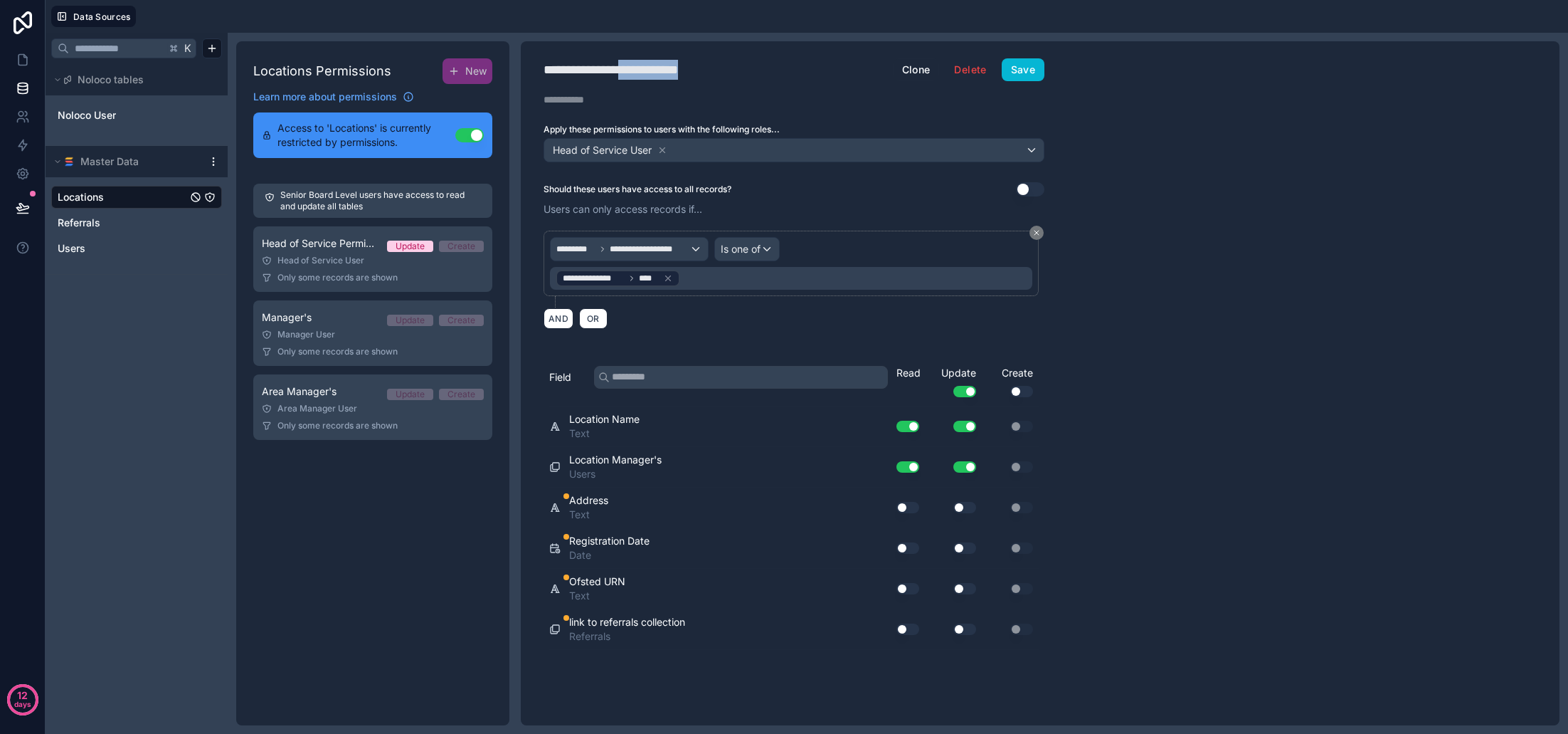
drag, startPoint x: 641, startPoint y: 70, endPoint x: 747, endPoint y: 78, distance: 106.3
click at [747, 78] on h1 "**********" at bounding box center [717, 70] width 349 height 20
type div "**********"
click at [903, 511] on button "Use setting" at bounding box center [908, 508] width 23 height 11
click at [908, 547] on button "Use setting" at bounding box center [908, 548] width 23 height 11
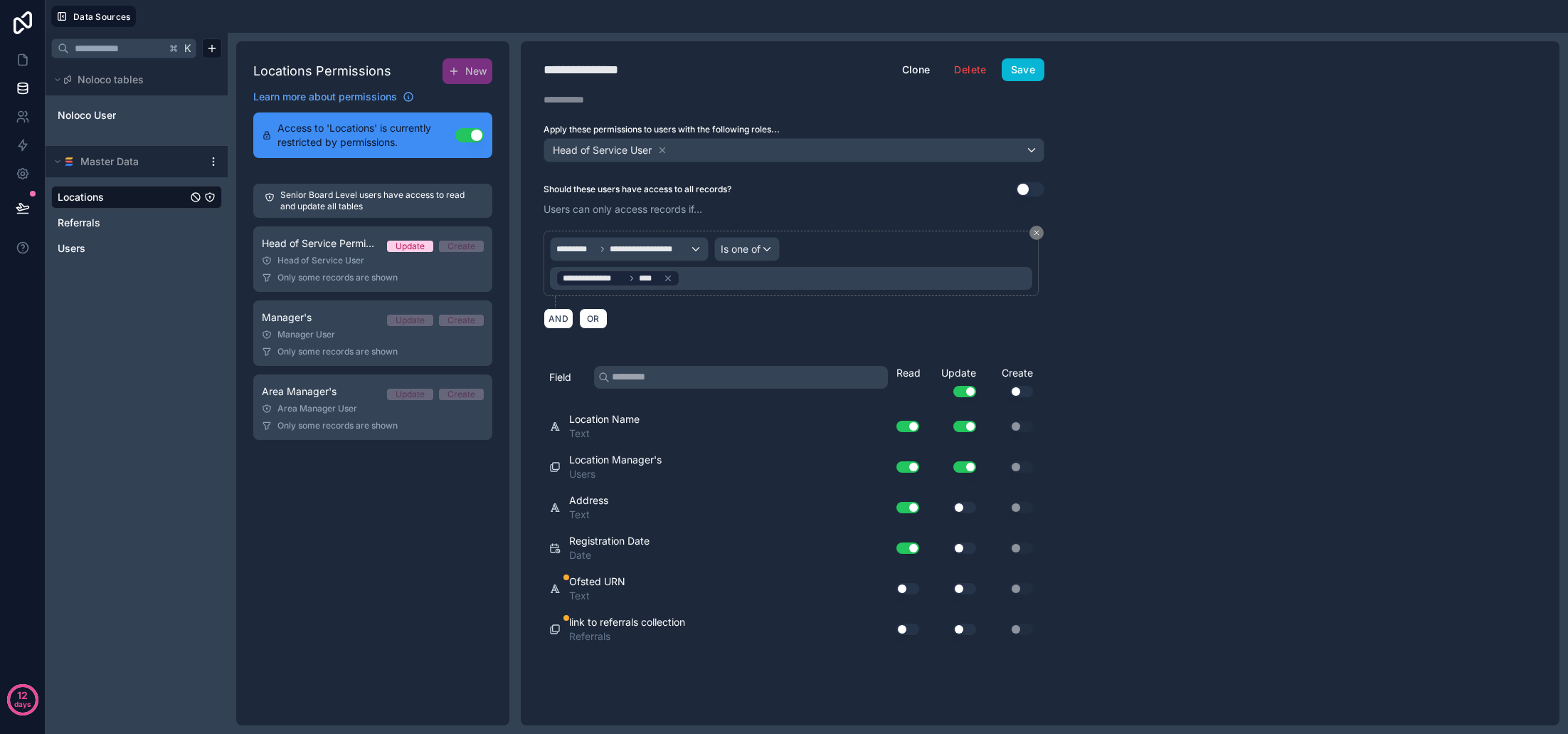
click at [913, 582] on div "Use setting" at bounding box center [902, 588] width 46 height 23
click at [908, 594] on div "Use setting" at bounding box center [902, 588] width 46 height 23
click at [908, 629] on button "Use setting" at bounding box center [908, 629] width 23 height 11
click at [905, 586] on button "Use setting" at bounding box center [908, 588] width 23 height 11
click at [969, 587] on button "Use setting" at bounding box center [964, 588] width 23 height 11
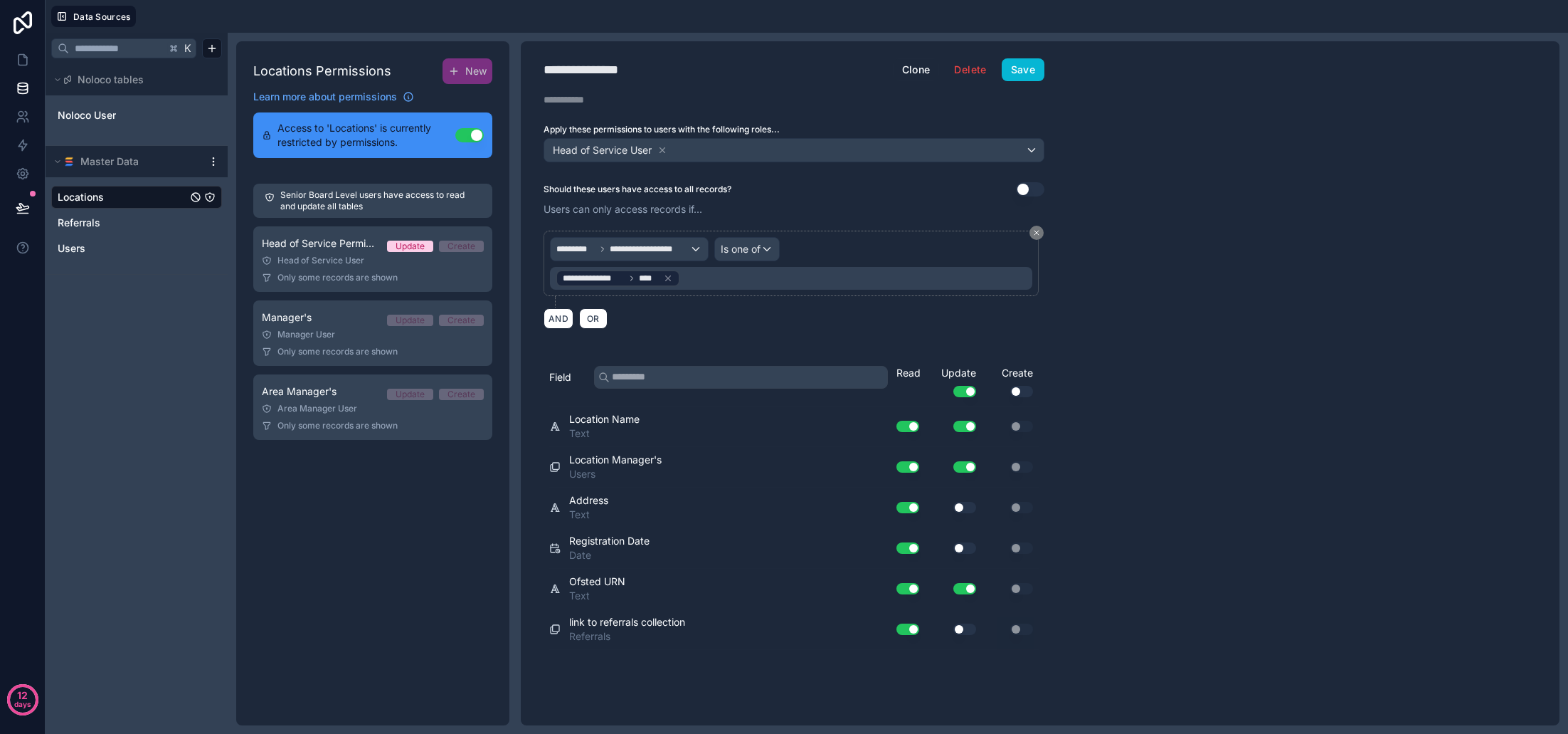
drag, startPoint x: 966, startPoint y: 628, endPoint x: 967, endPoint y: 565, distance: 63.0
click at [967, 627] on button "Use setting" at bounding box center [964, 629] width 23 height 11
click at [967, 542] on button "Use setting" at bounding box center [964, 548] width 23 height 11
click at [967, 509] on button "Use setting" at bounding box center [964, 508] width 23 height 11
click at [1011, 79] on button "Save" at bounding box center [1023, 70] width 43 height 23
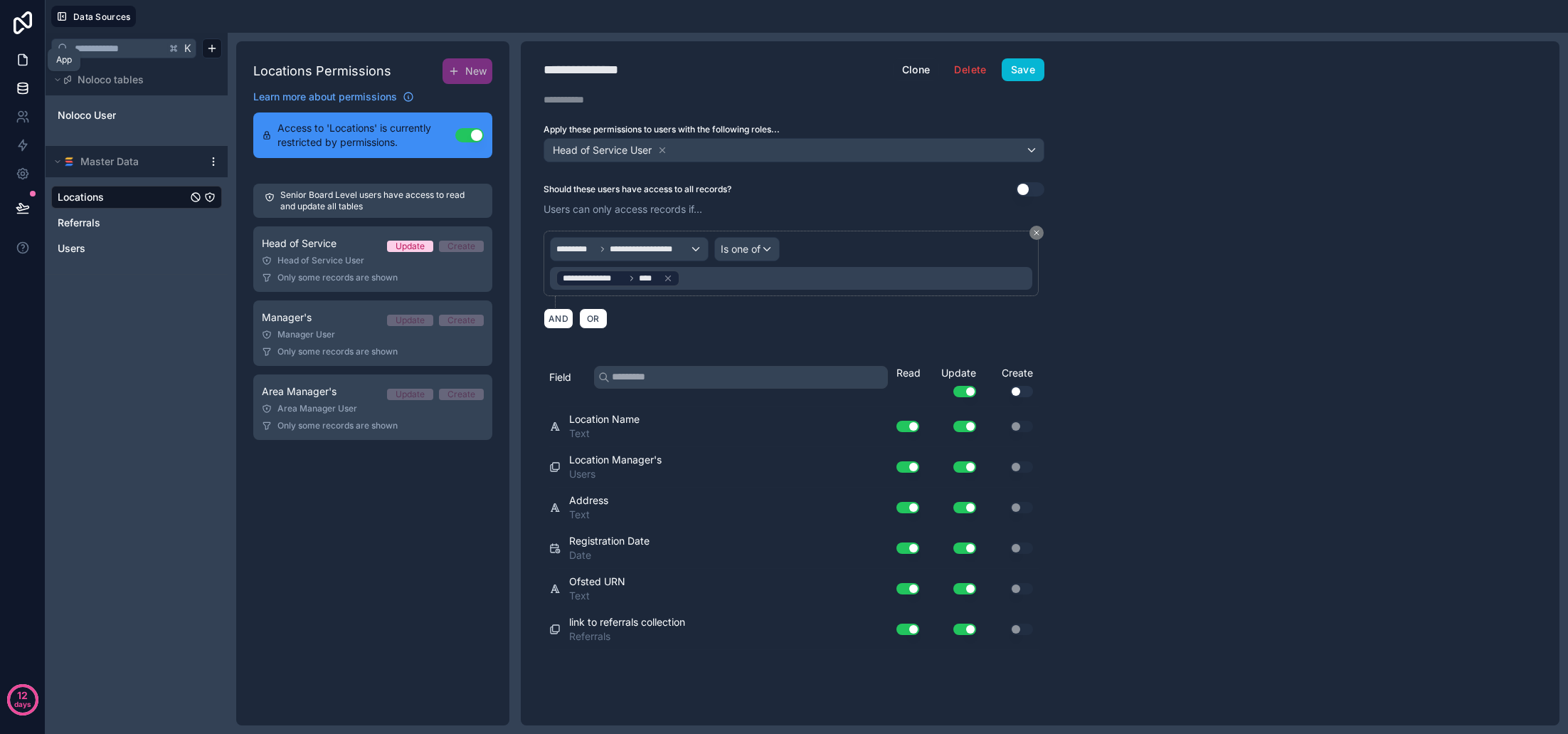
click at [21, 68] on link at bounding box center [22, 60] width 45 height 28
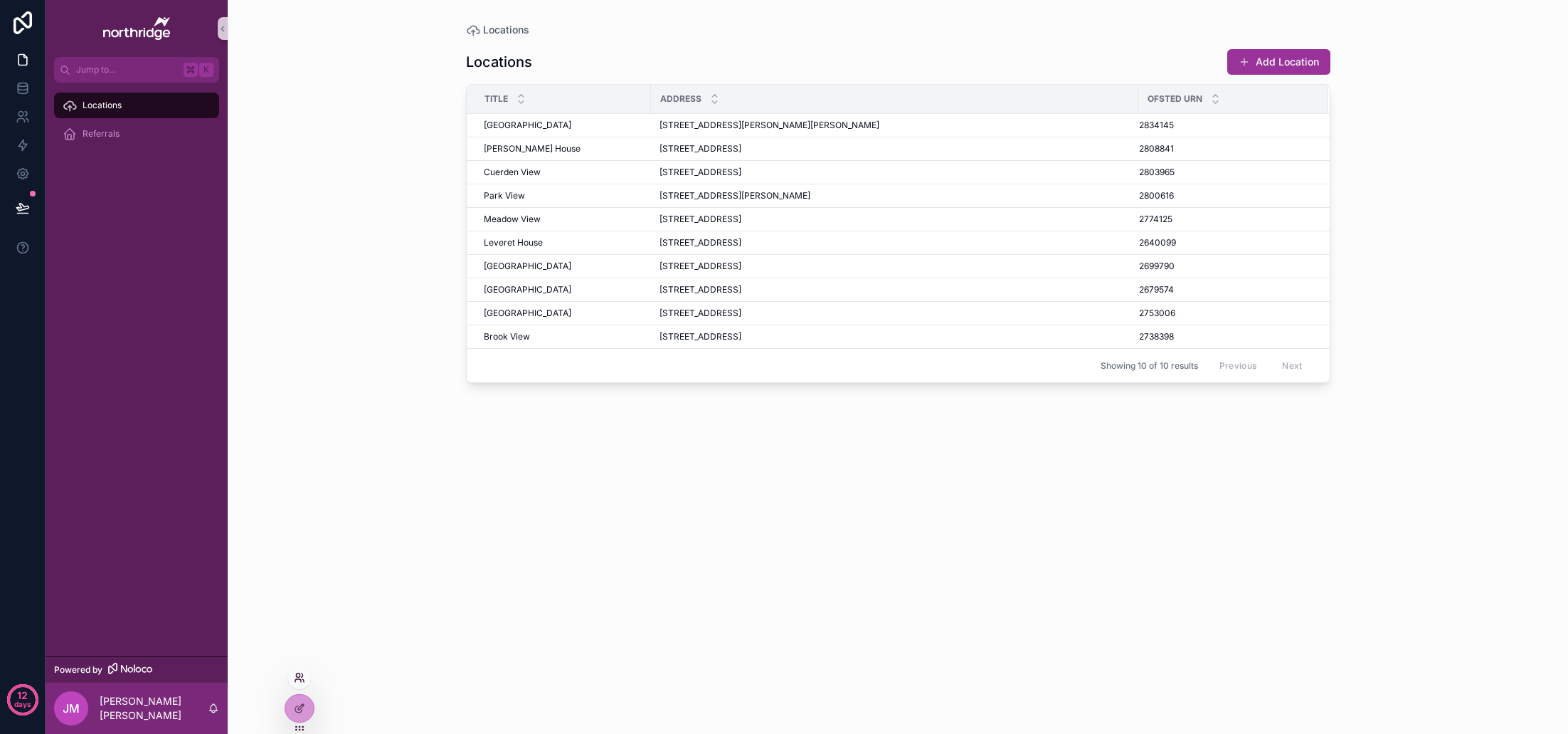
click at [299, 677] on icon at bounding box center [299, 677] width 11 height 11
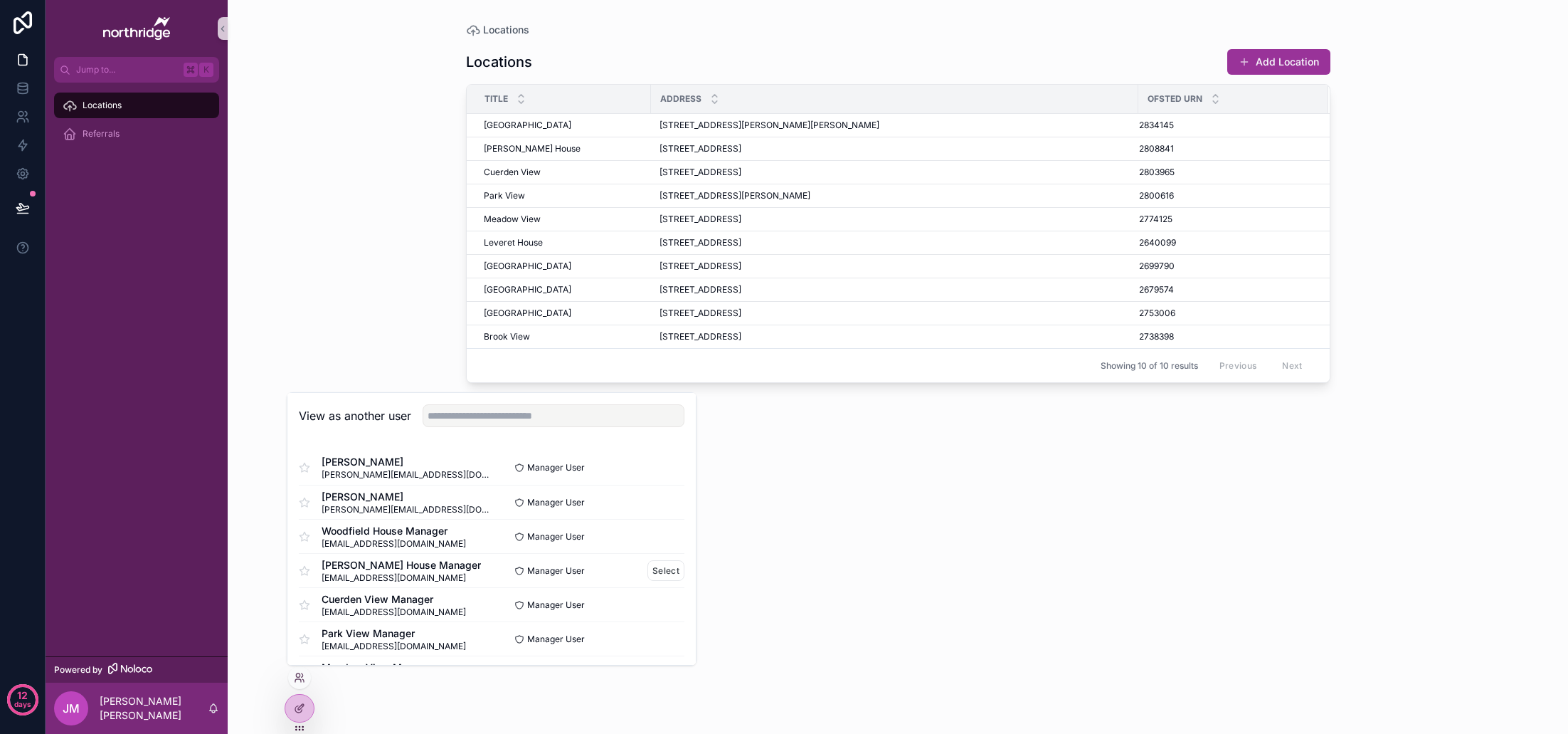
click at [407, 577] on span "bannisterhouse.manager@northridge.uk" at bounding box center [401, 577] width 159 height 11
click at [661, 568] on button "Select" at bounding box center [666, 570] width 37 height 21
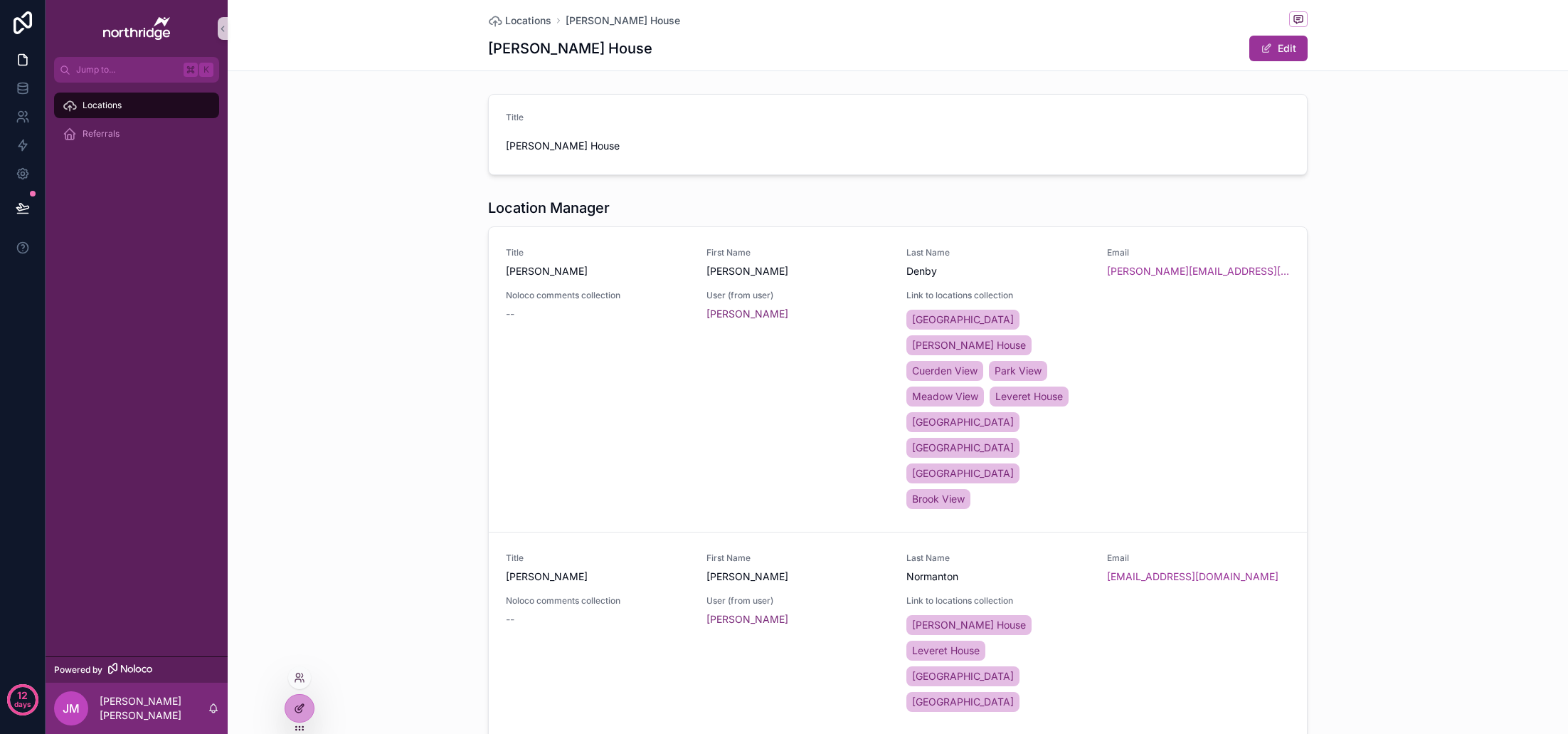
click at [297, 707] on icon at bounding box center [298, 709] width 6 height 6
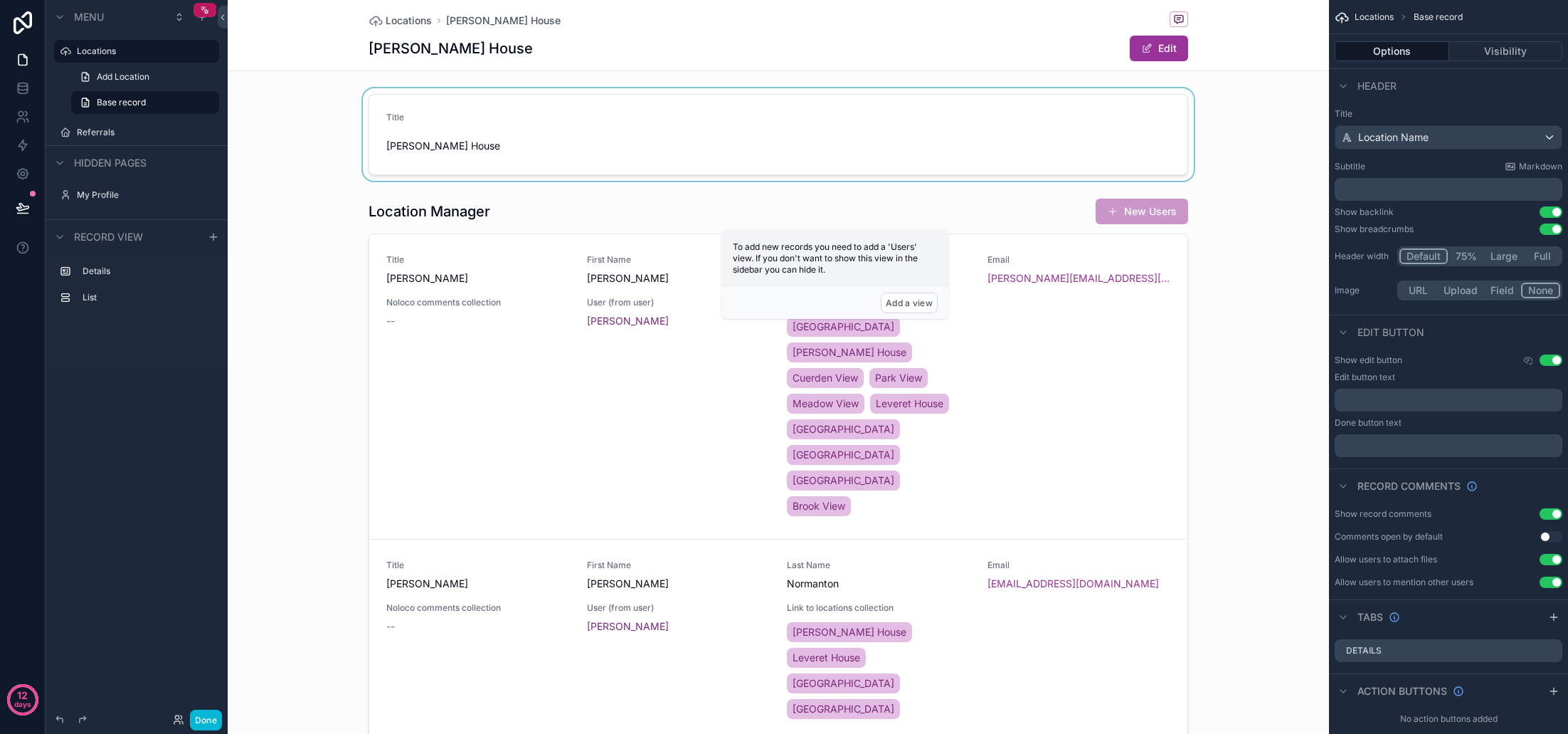
click at [556, 119] on div "scrollable content" at bounding box center [779, 134] width 1101 height 93
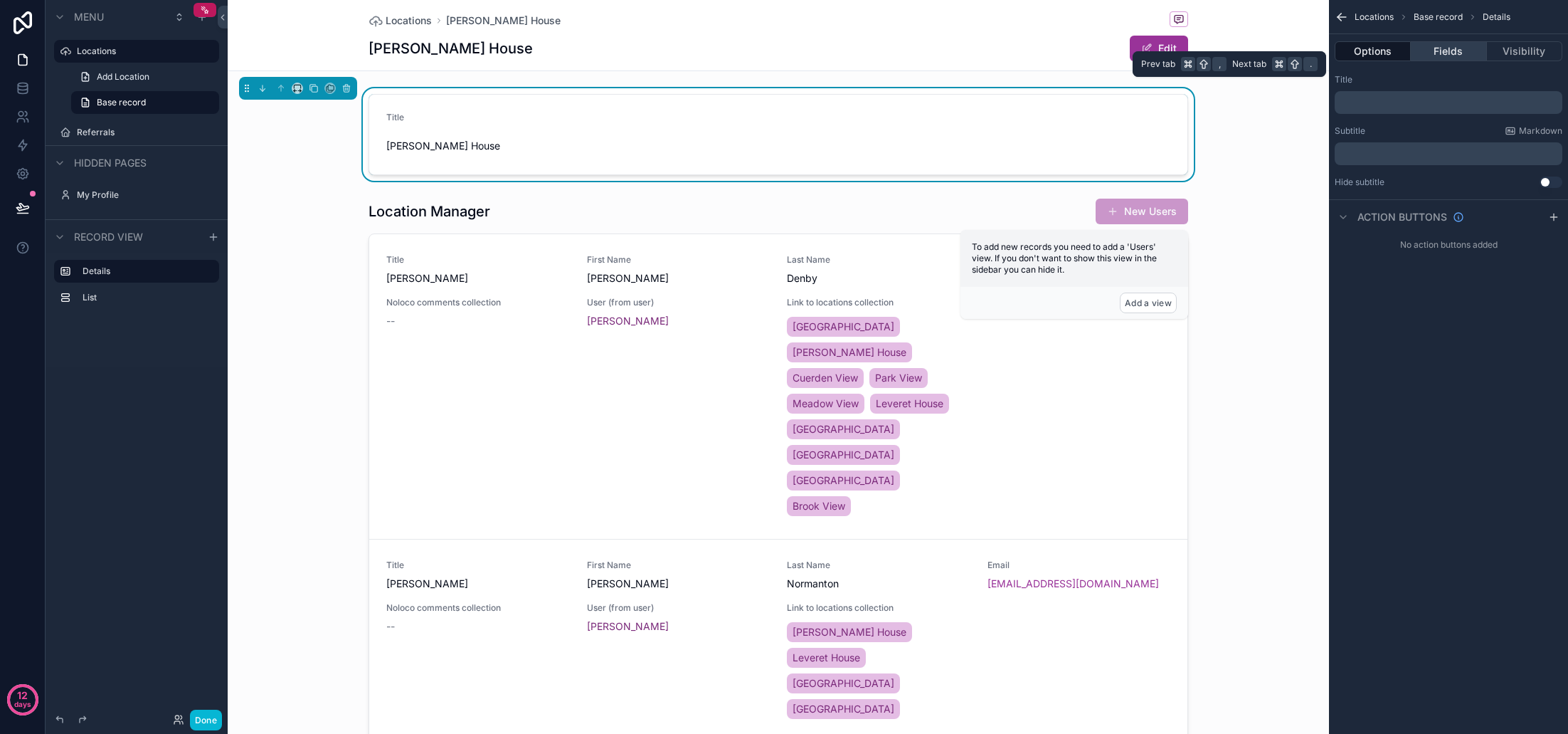
click at [1453, 49] on button "Fields" at bounding box center [1448, 51] width 75 height 20
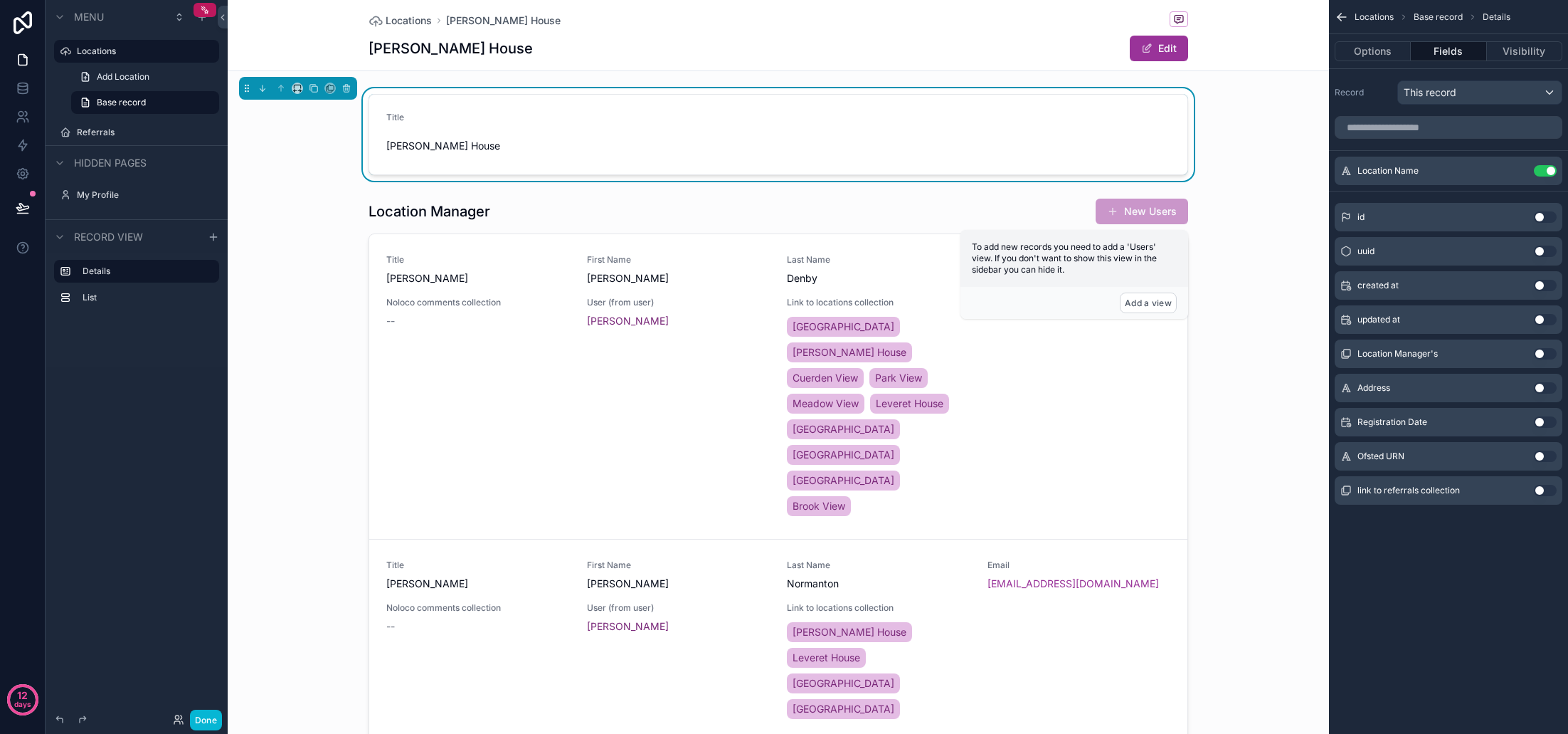
click at [1546, 388] on button "Use setting" at bounding box center [1545, 388] width 23 height 11
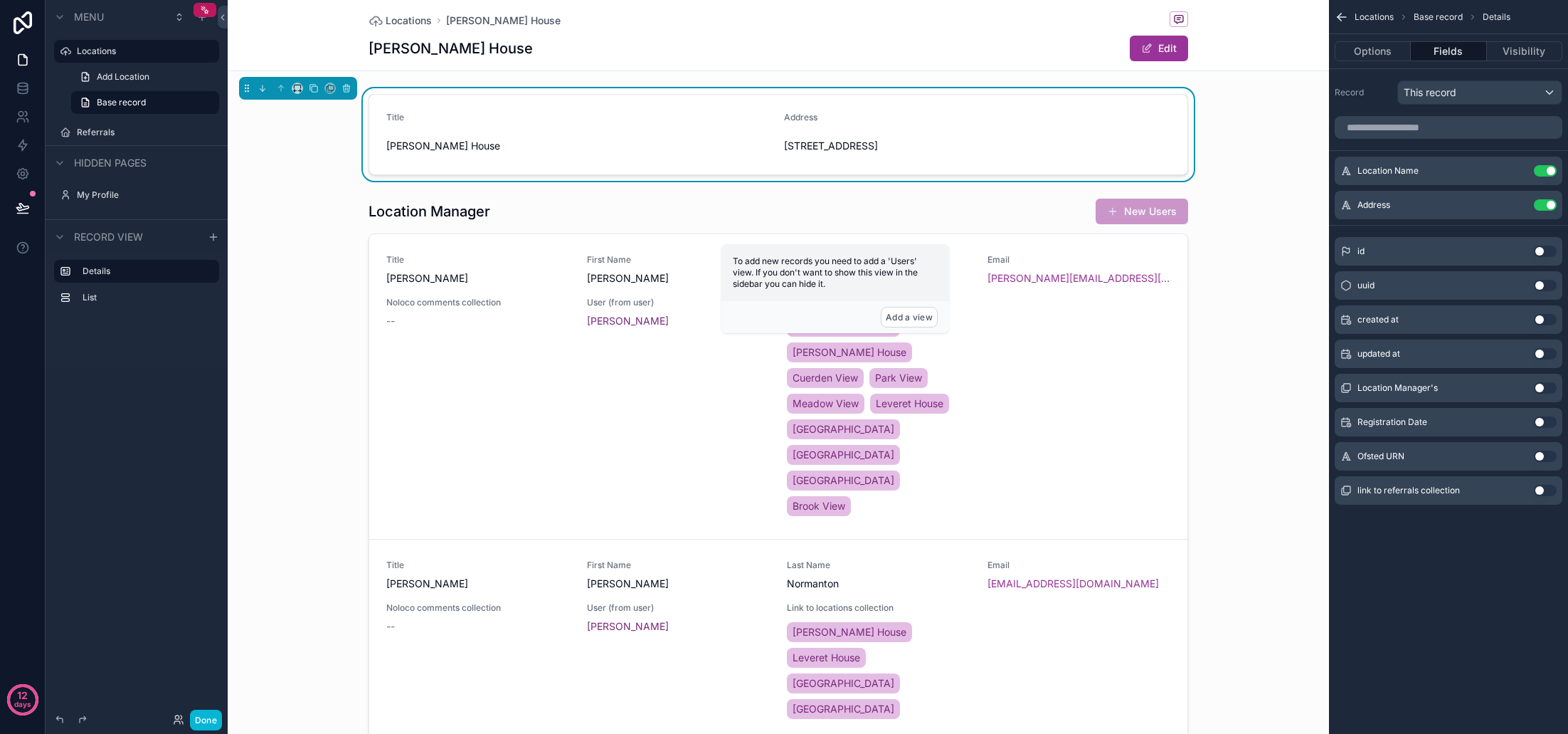
click at [1541, 422] on button "Use setting" at bounding box center [1545, 422] width 23 height 11
